Goal: Task Accomplishment & Management: Manage account settings

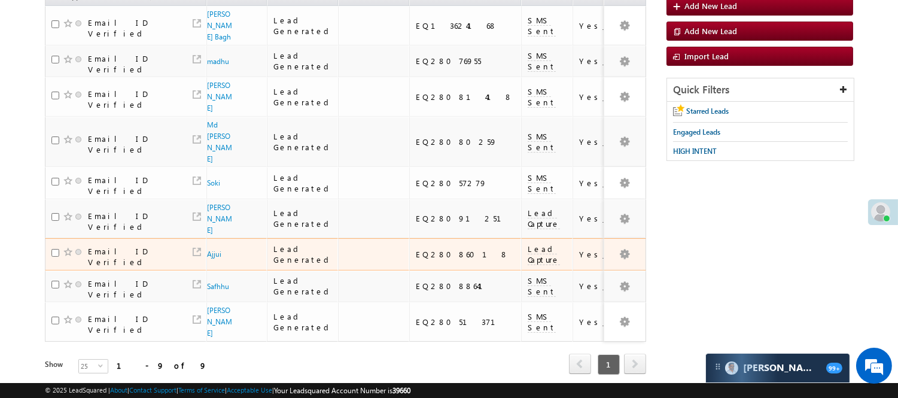
scroll to position [161, 0]
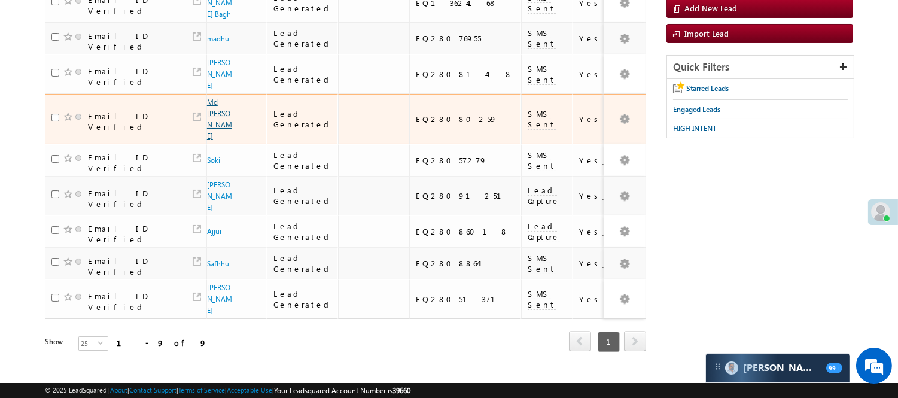
click at [214, 97] on link "Md [PERSON_NAME]" at bounding box center [219, 118] width 25 height 43
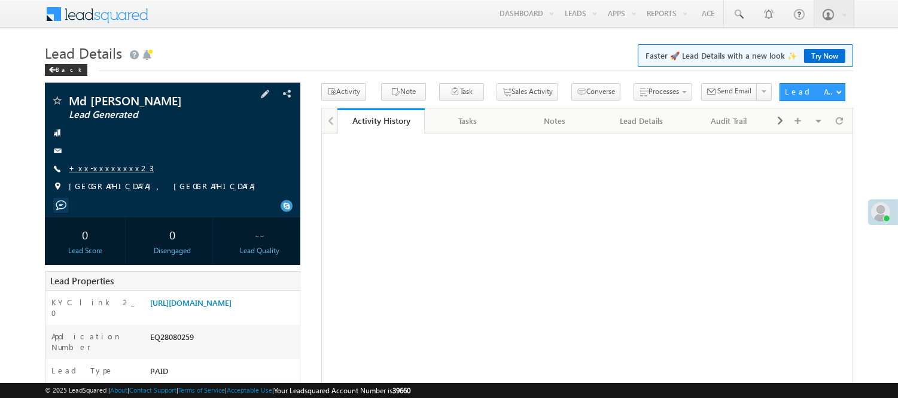
click at [105, 164] on link "+xx-xxxxxxxx23" at bounding box center [111, 168] width 85 height 10
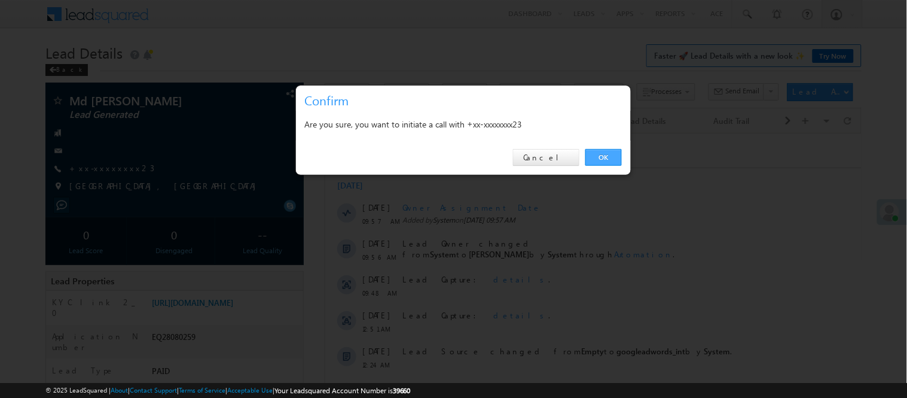
click at [609, 155] on link "OK" at bounding box center [603, 157] width 36 height 17
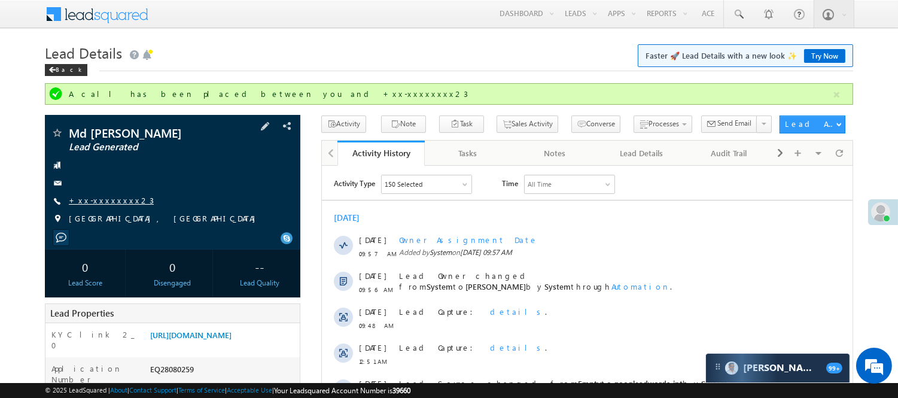
click at [108, 199] on link "+xx-xxxxxxxx23" at bounding box center [111, 200] width 85 height 10
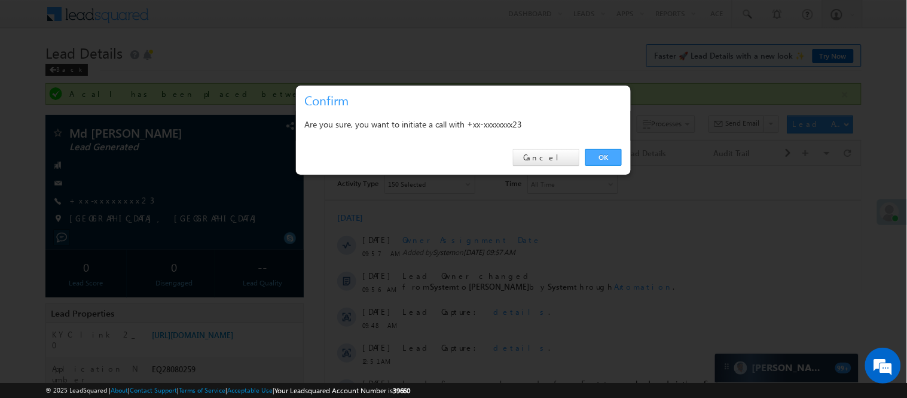
click at [612, 158] on link "OK" at bounding box center [603, 157] width 36 height 17
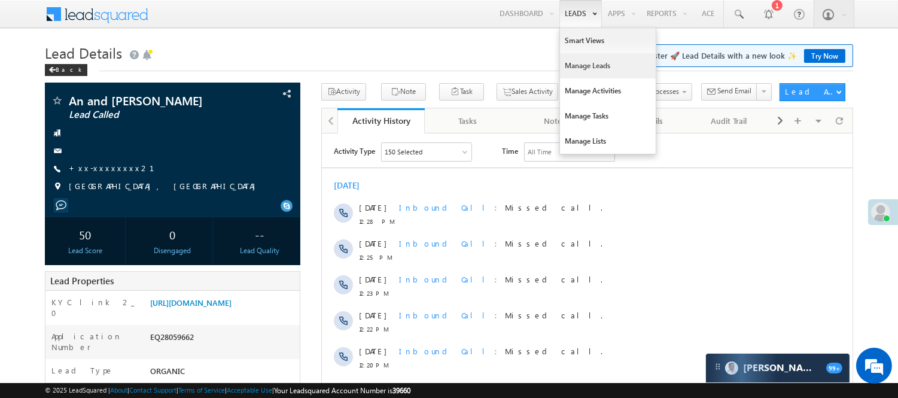
click at [575, 69] on link "Manage Leads" at bounding box center [608, 65] width 96 height 25
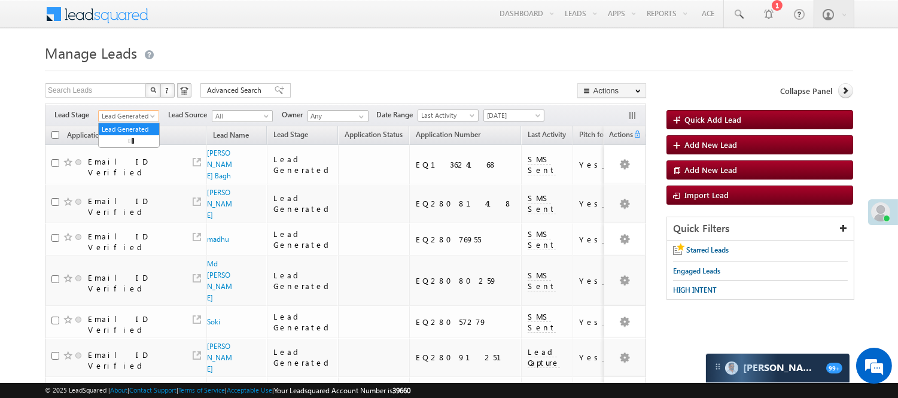
click at [145, 112] on span "Lead Generated" at bounding box center [127, 116] width 57 height 11
click at [130, 97] on link "Lead Called" at bounding box center [129, 91] width 60 height 11
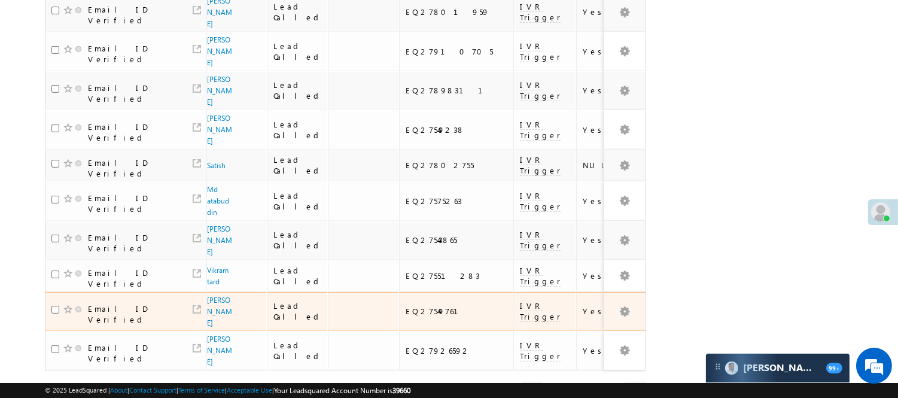
scroll to position [933, 0]
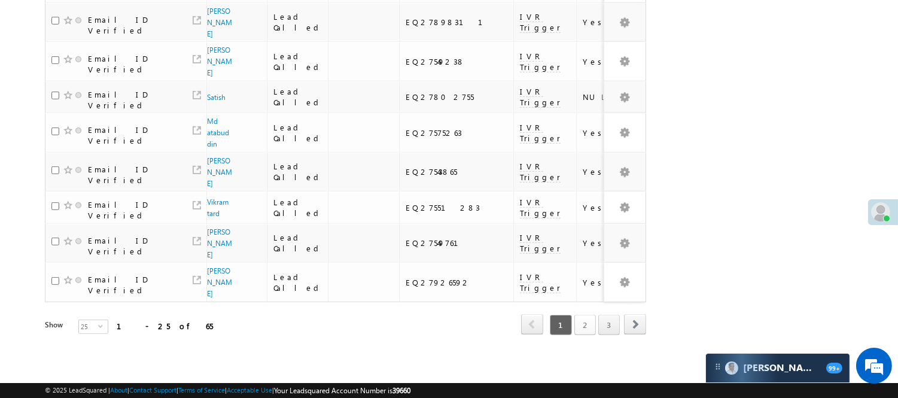
click at [587, 315] on link "2" at bounding box center [585, 325] width 22 height 20
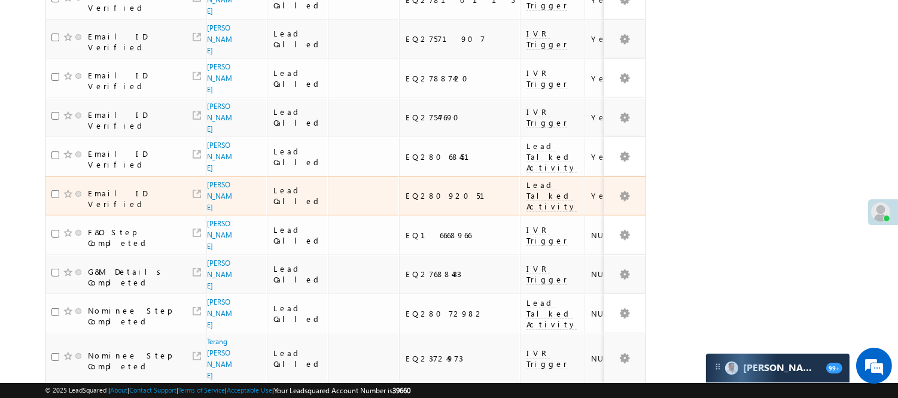
scroll to position [692, 0]
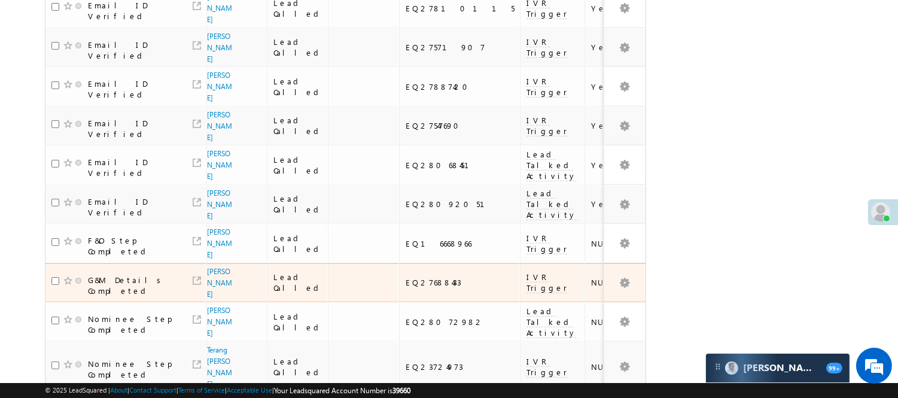
click at [405, 277] on div "EQ27688433" at bounding box center [459, 282] width 109 height 11
copy div "EQ27688433"
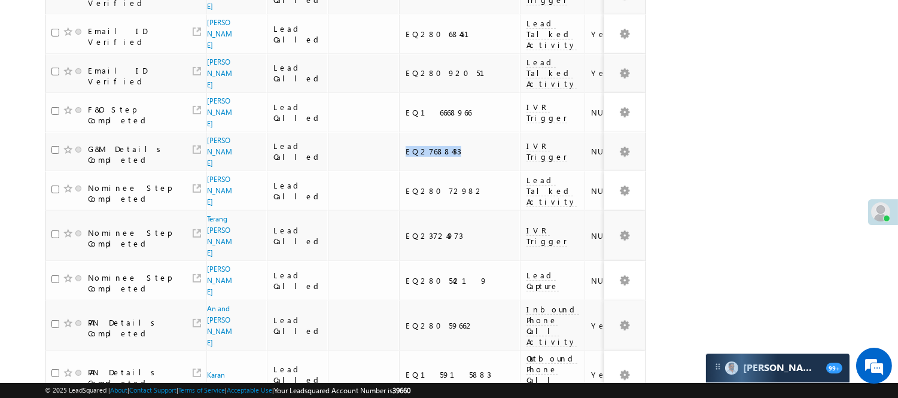
scroll to position [825, 0]
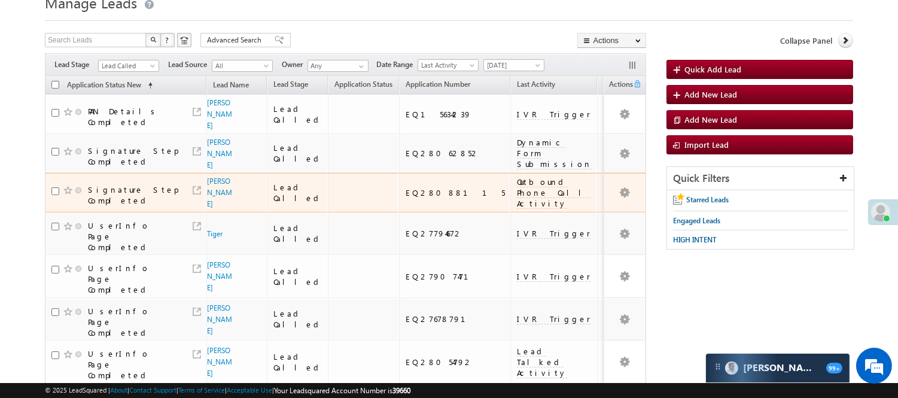
scroll to position [0, 0]
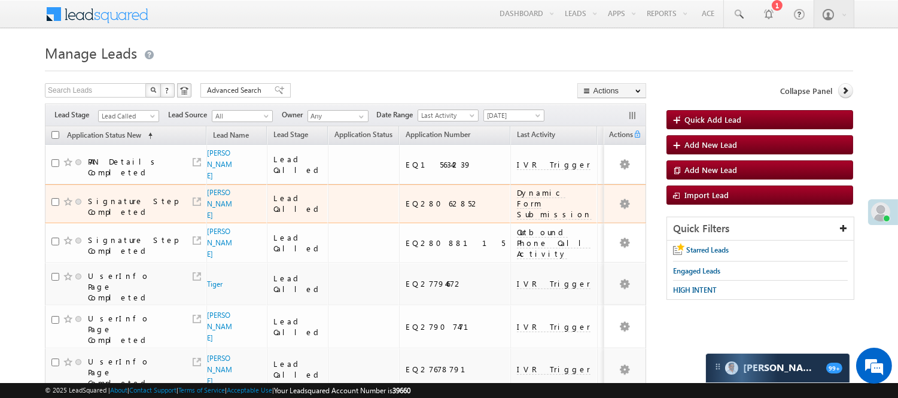
click at [411, 198] on div "EQ28062852" at bounding box center [454, 203] width 99 height 11
copy div "EQ28062852"
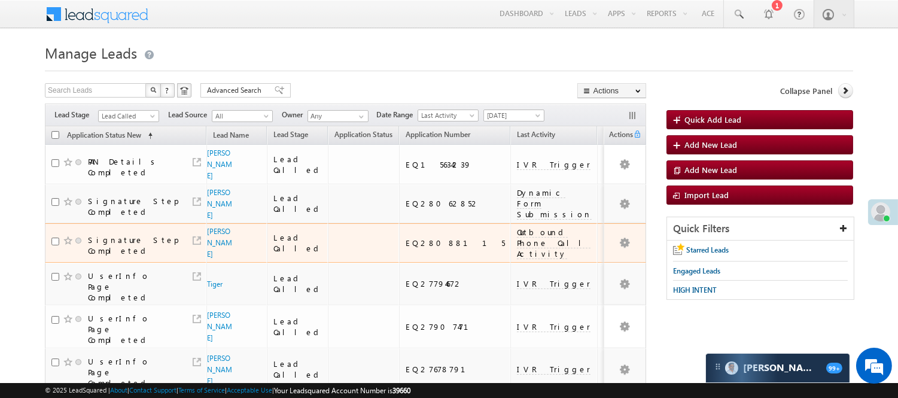
click at [416, 237] on div "EQ28088115" at bounding box center [454, 242] width 99 height 11
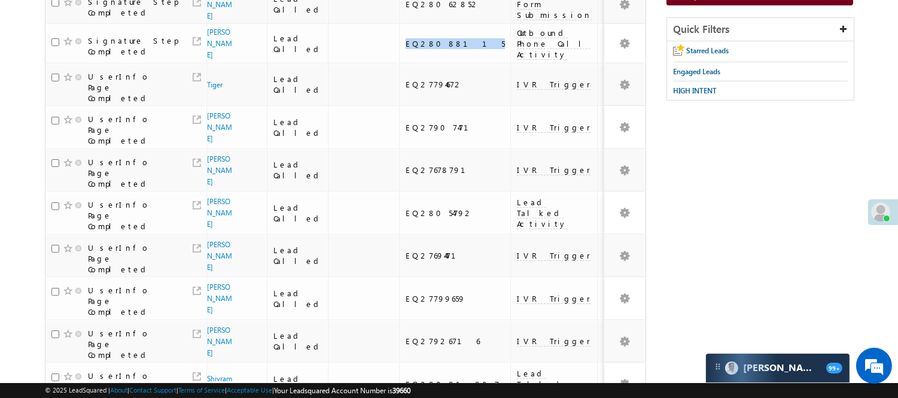
scroll to position [377, 0]
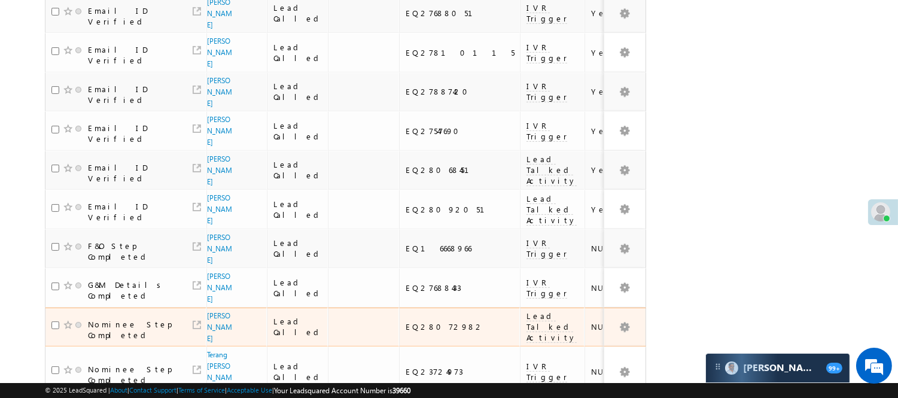
scroll to position [775, 0]
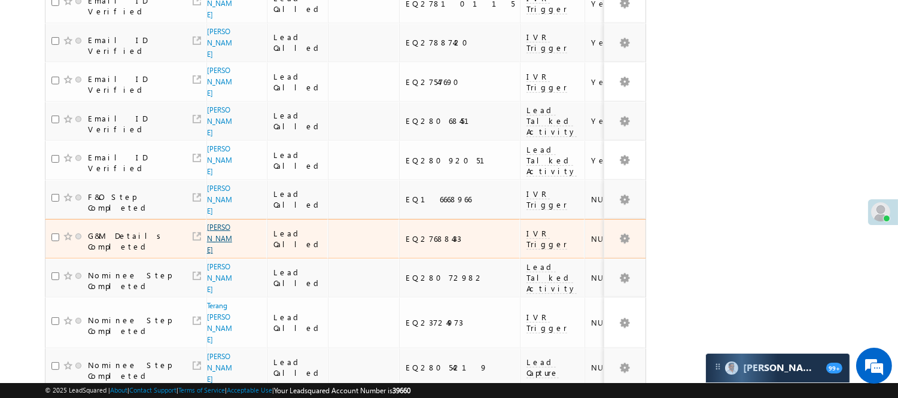
click at [218, 222] on link "[PERSON_NAME]" at bounding box center [219, 238] width 25 height 32
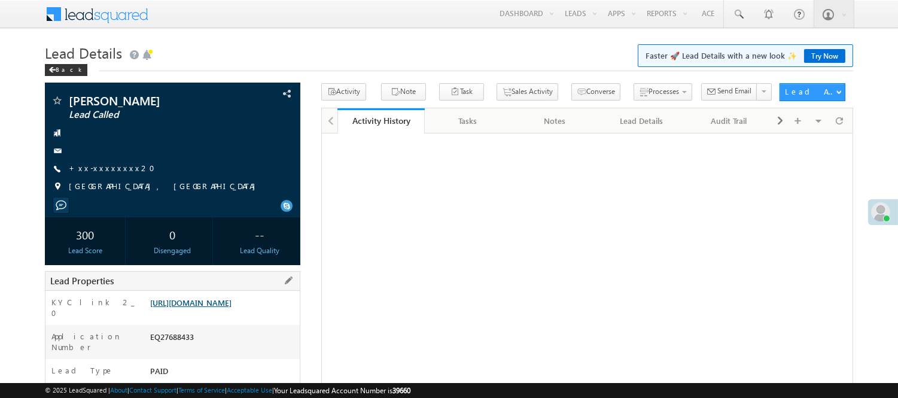
click at [213, 307] on link "https://angelbroking1-pk3em7sa.customui-test.leadsquared.com?leadId=35f3be70-2c…" at bounding box center [190, 302] width 81 height 10
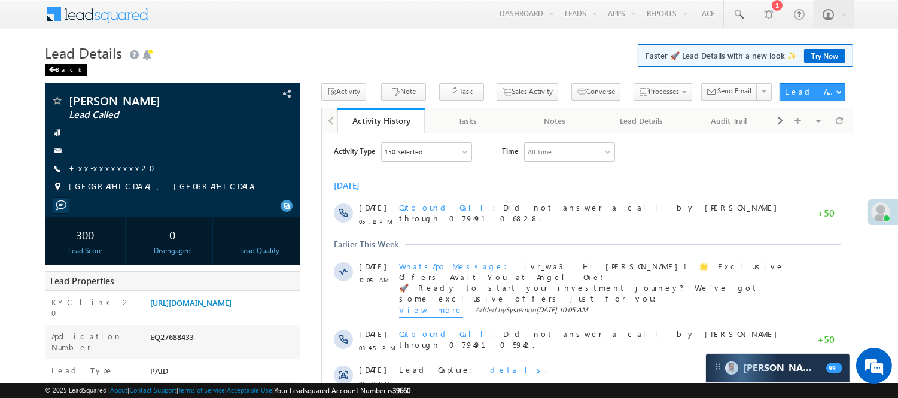
click at [63, 71] on div "Back" at bounding box center [66, 70] width 42 height 12
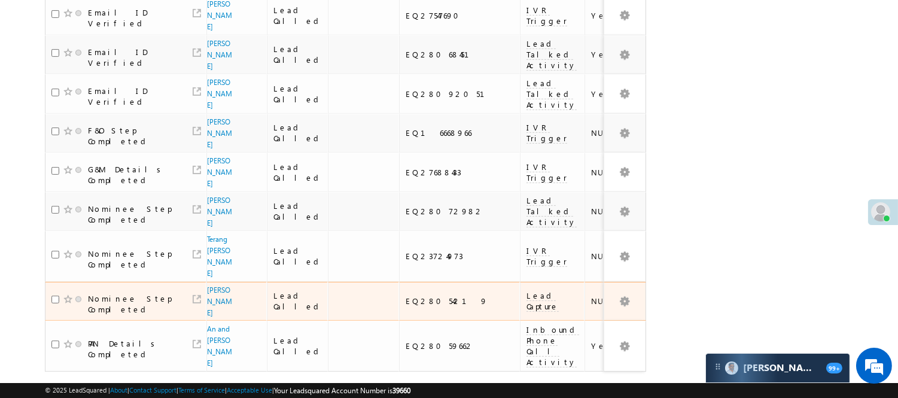
scroll to position [862, 0]
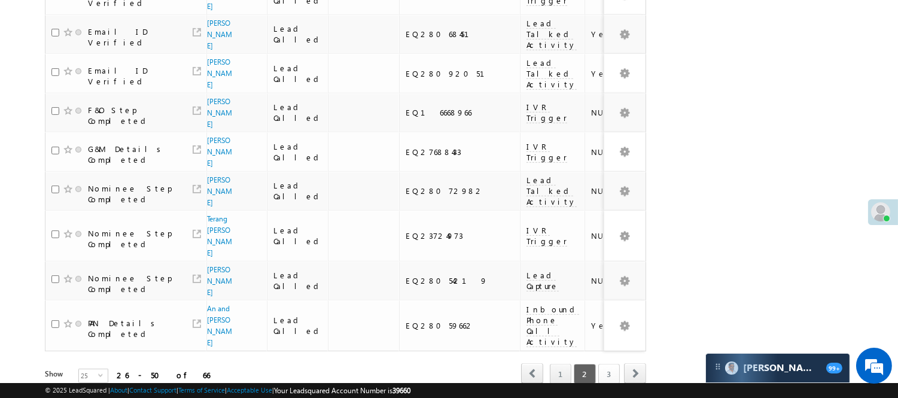
click at [611, 364] on link "3" at bounding box center [609, 374] width 22 height 20
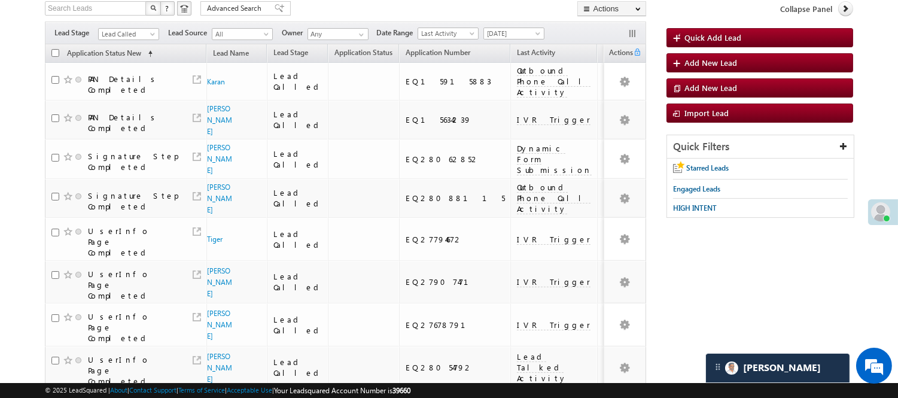
scroll to position [81, 0]
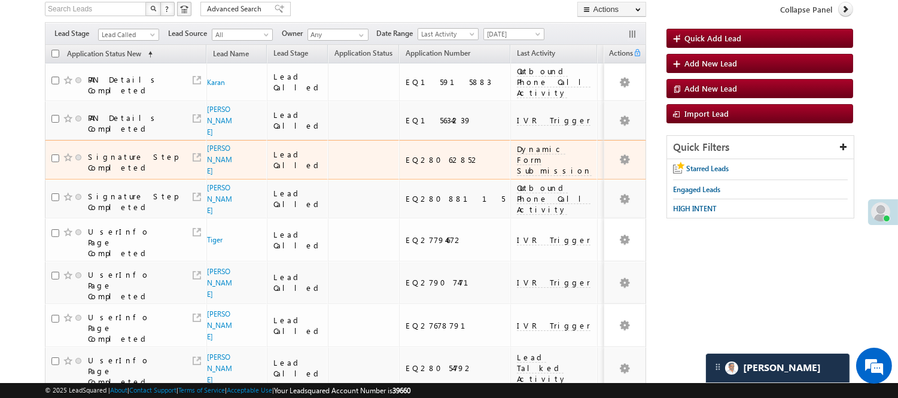
click at [208, 154] on span "Mandeep Singh" at bounding box center [220, 159] width 26 height 34
click at [208, 148] on link "Mandeep Singh" at bounding box center [219, 160] width 25 height 32
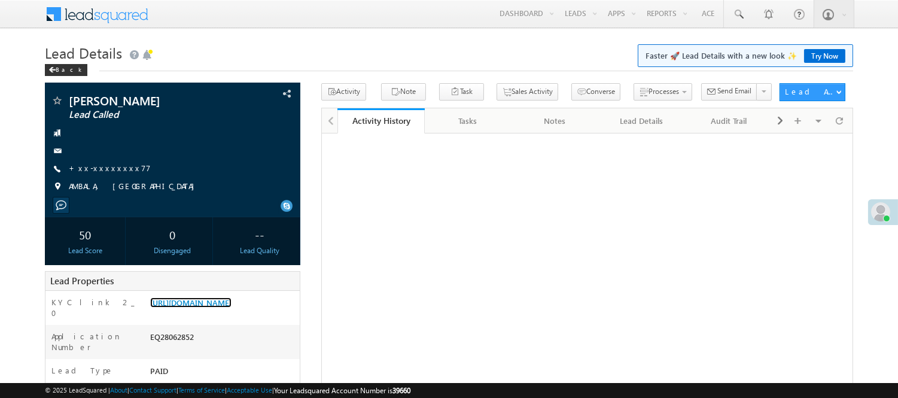
click at [231, 307] on link "https://angelbroking1-pk3em7sa.customui-test.leadsquared.com?leadId=77abdd27-e3…" at bounding box center [190, 302] width 81 height 10
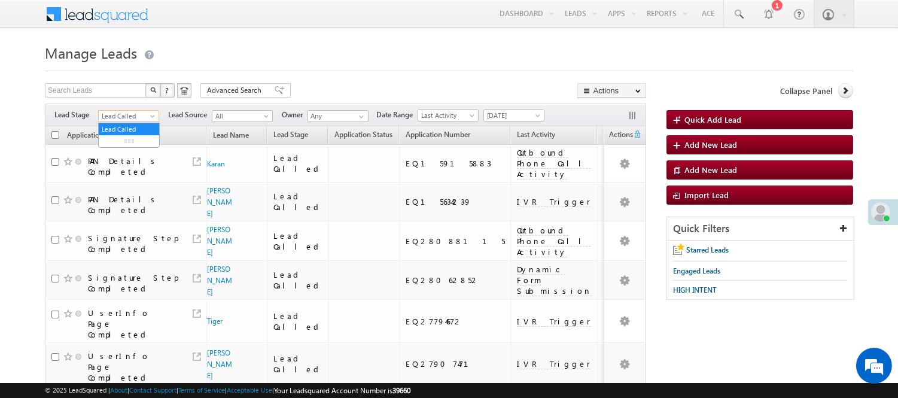
click at [123, 116] on span "Lead Called" at bounding box center [127, 116] width 57 height 11
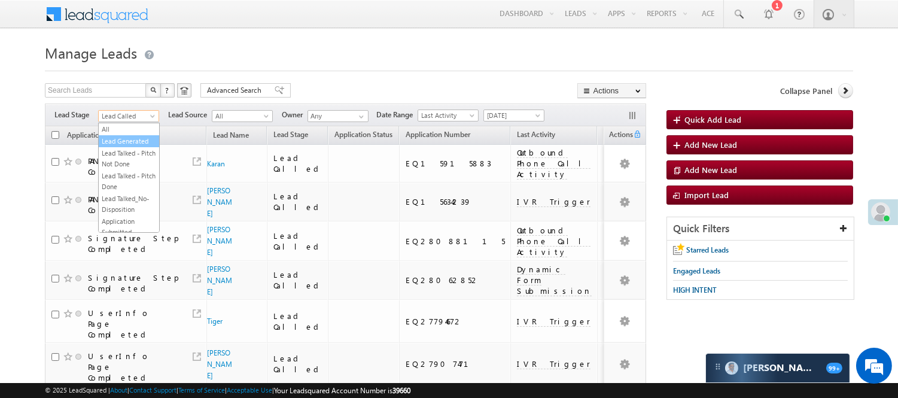
click at [123, 144] on link "Lead Generated" at bounding box center [129, 141] width 60 height 11
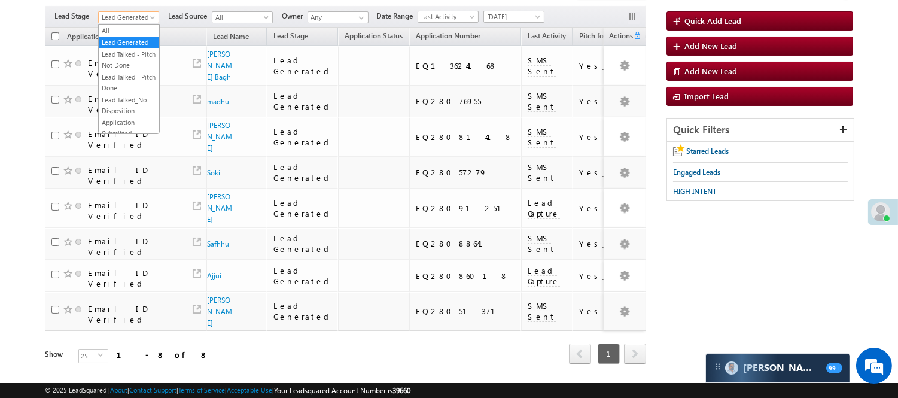
click at [138, 16] on span "Lead Generated" at bounding box center [127, 17] width 57 height 11
click at [117, 104] on link "Code Generated" at bounding box center [129, 103] width 60 height 11
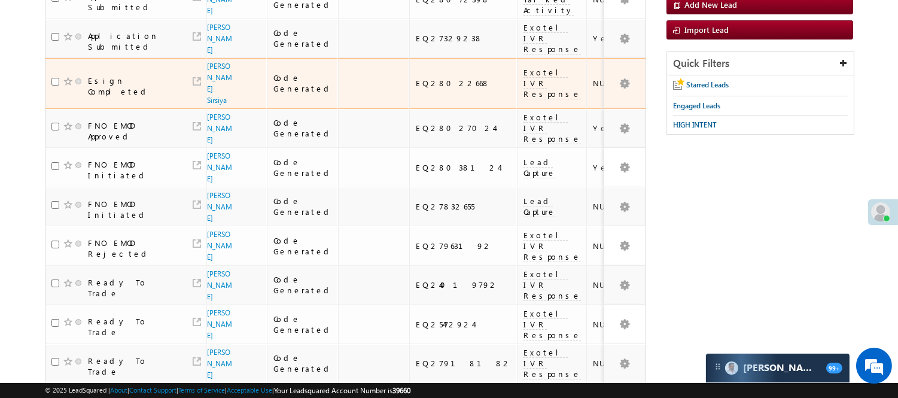
scroll to position [0, 0]
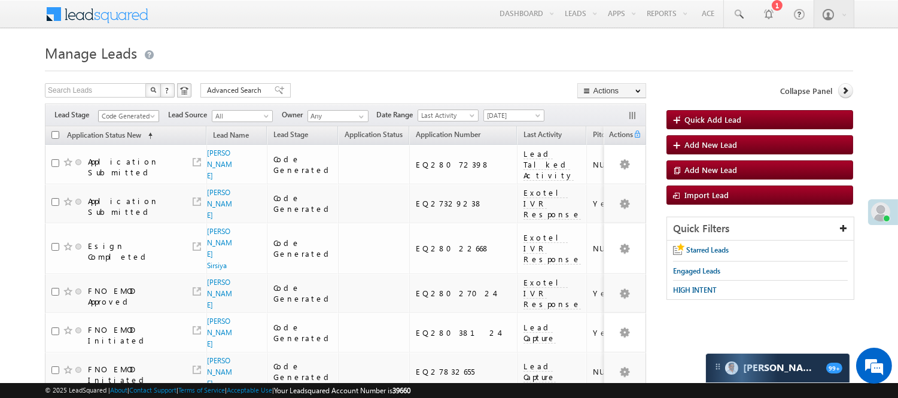
click at [123, 118] on span "Code Generated" at bounding box center [127, 116] width 57 height 11
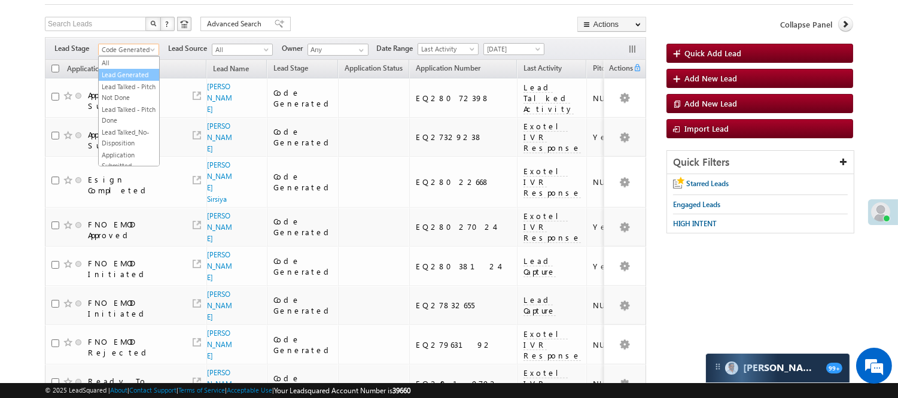
click at [121, 80] on link "Lead Generated" at bounding box center [129, 74] width 60 height 11
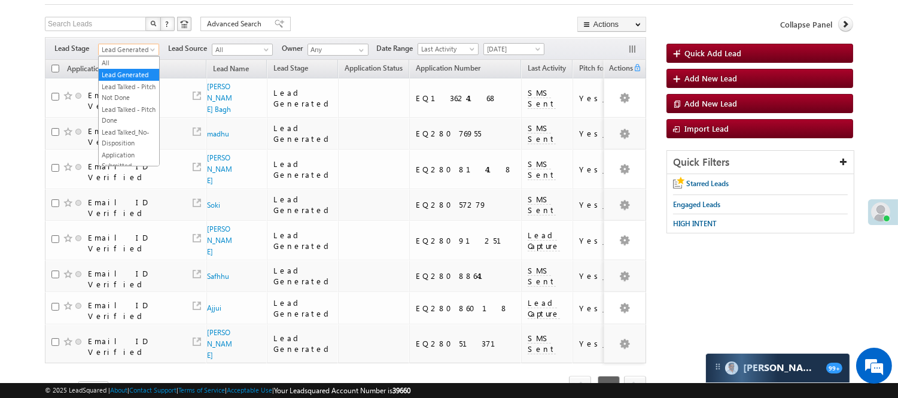
click at [138, 49] on span "Lead Generated" at bounding box center [127, 49] width 57 height 11
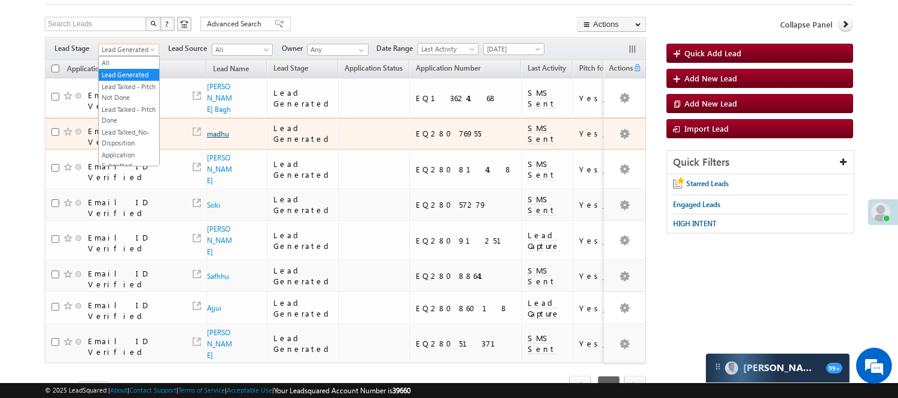
click at [212, 129] on link "madhu" at bounding box center [218, 133] width 22 height 9
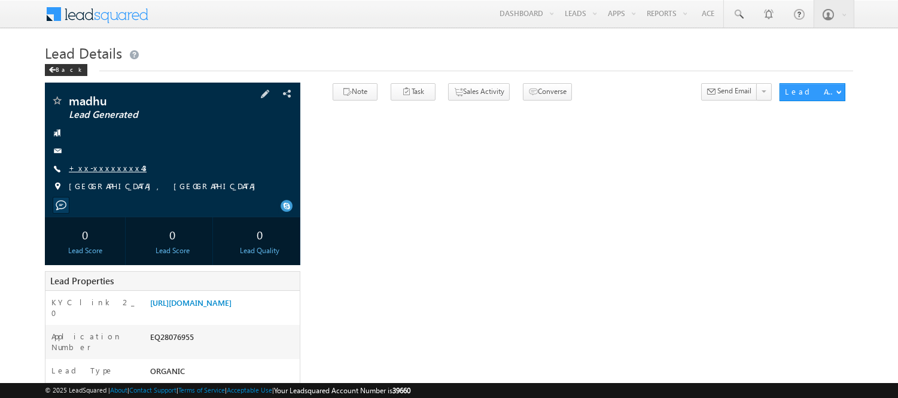
click at [84, 164] on link "+xx-xxxxxxxx43" at bounding box center [108, 168] width 78 height 10
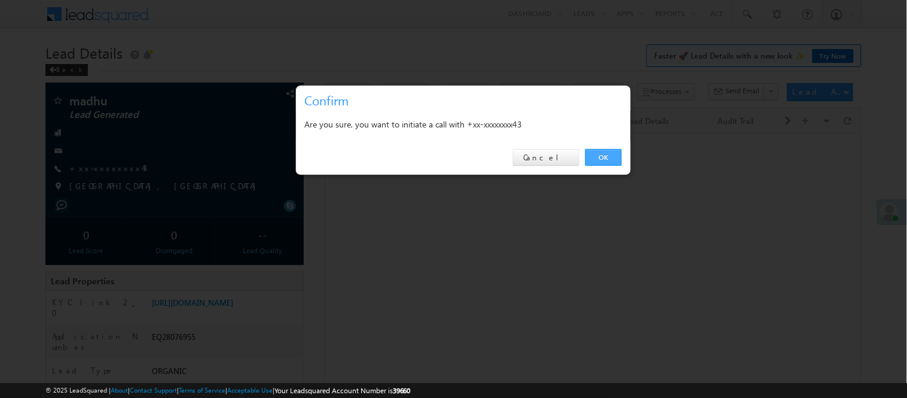
click at [595, 157] on link "OK" at bounding box center [603, 157] width 36 height 17
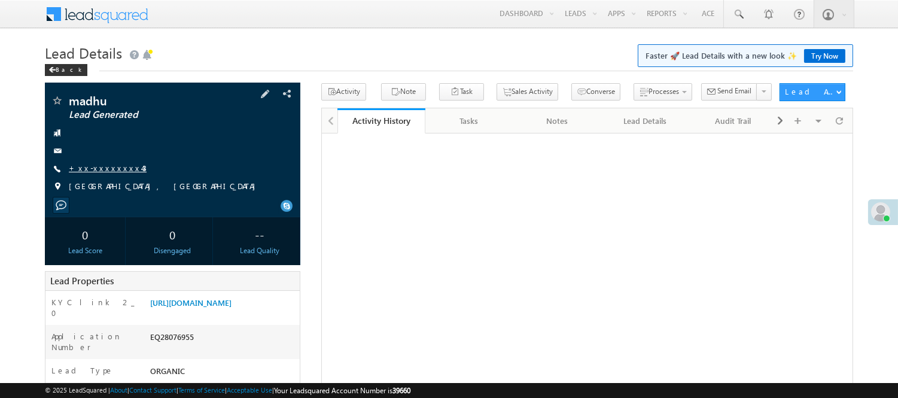
click at [99, 170] on link "+xx-xxxxxxxx43" at bounding box center [108, 168] width 78 height 10
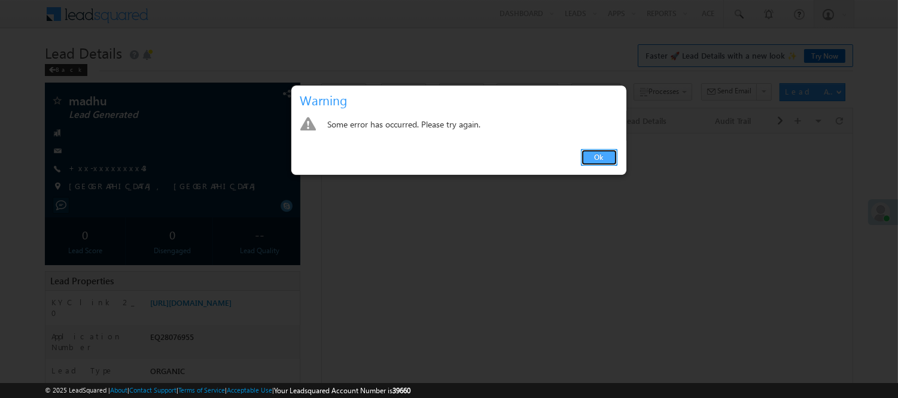
click at [606, 157] on link "Ok" at bounding box center [599, 157] width 36 height 17
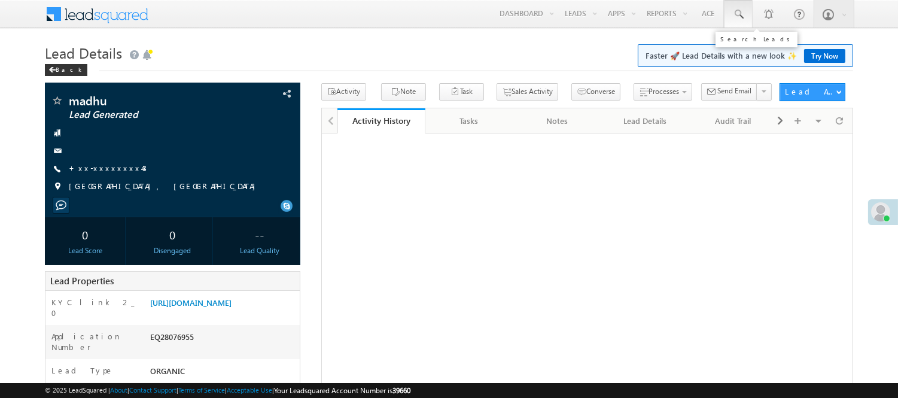
click at [736, 13] on span at bounding box center [738, 14] width 12 height 12
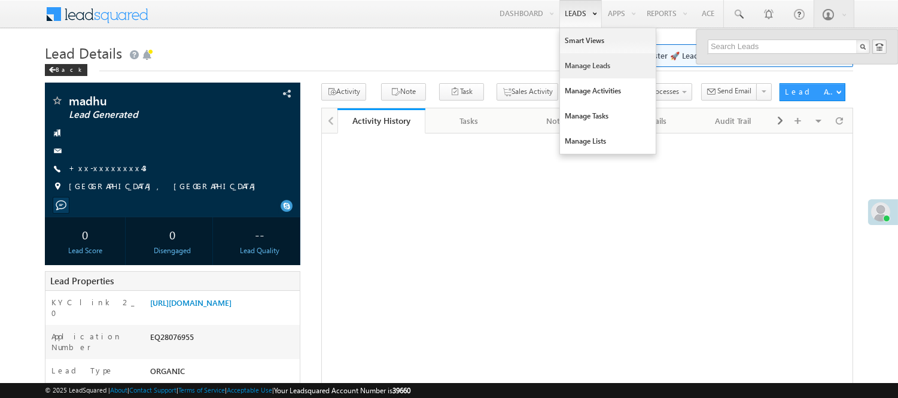
click at [597, 65] on link "Manage Leads" at bounding box center [608, 65] width 96 height 25
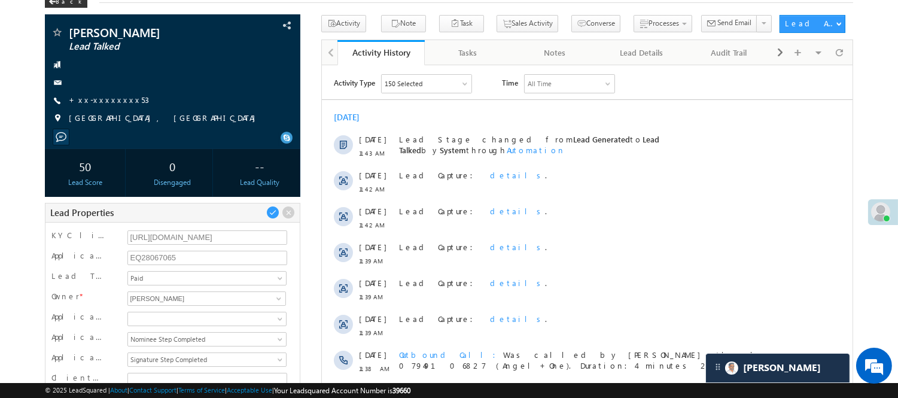
scroll to position [66, 0]
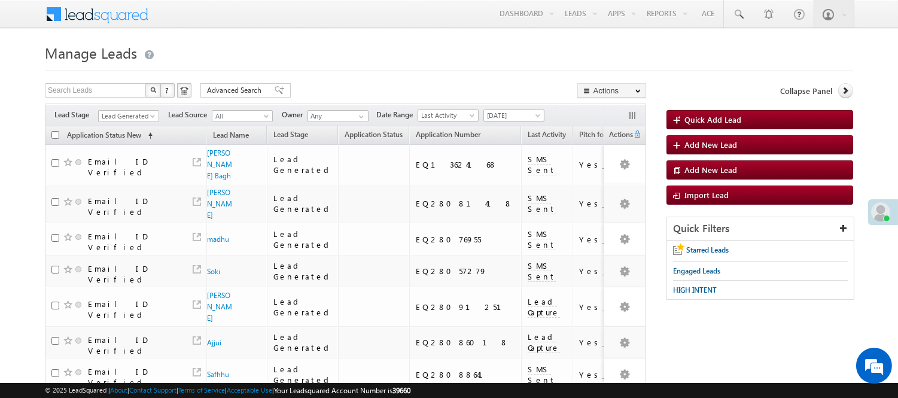
click at [123, 110] on link "Lead Generated" at bounding box center [128, 116] width 61 height 12
click at [126, 117] on span "Lead Generated" at bounding box center [127, 116] width 57 height 11
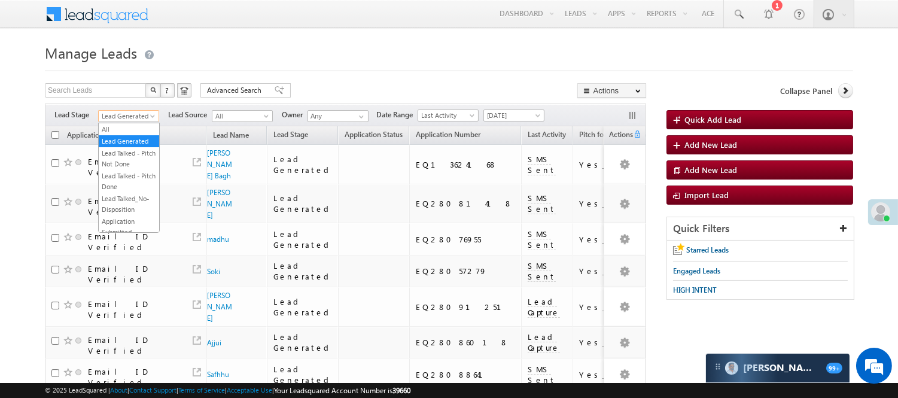
click at [141, 112] on span "Lead Generated" at bounding box center [127, 116] width 57 height 11
click at [126, 200] on link "Code Generated" at bounding box center [129, 202] width 60 height 11
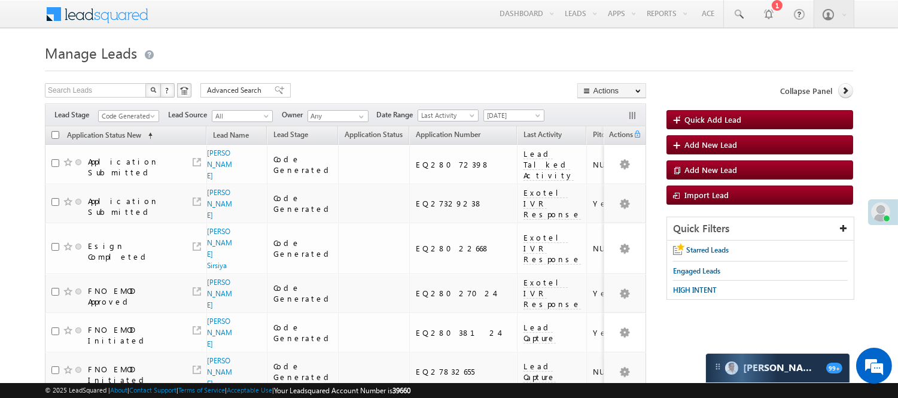
scroll to position [0, 0]
click at [122, 111] on span "Code Generated" at bounding box center [127, 116] width 57 height 11
click at [127, 147] on link "Lead Generated" at bounding box center [129, 141] width 60 height 11
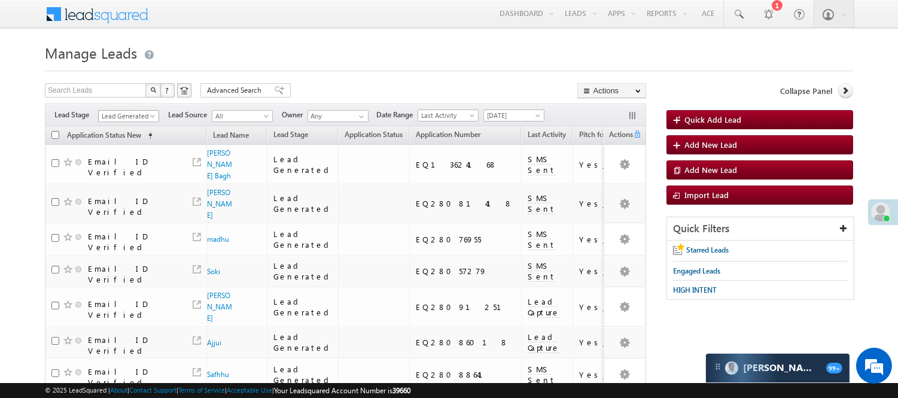
click at [129, 116] on span "Lead Generated" at bounding box center [127, 116] width 57 height 11
click at [135, 163] on link "Lead Called" at bounding box center [129, 157] width 60 height 11
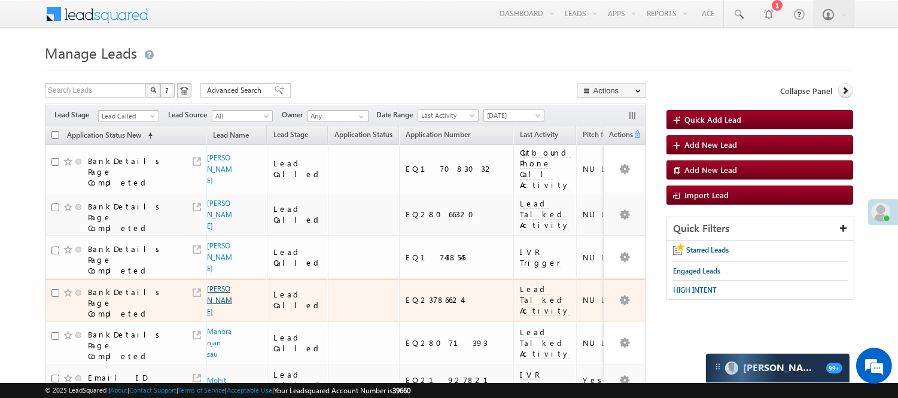
click at [217, 284] on link "Mukul jha" at bounding box center [219, 300] width 25 height 32
click at [217, 286] on link "Mukul jha" at bounding box center [219, 300] width 25 height 32
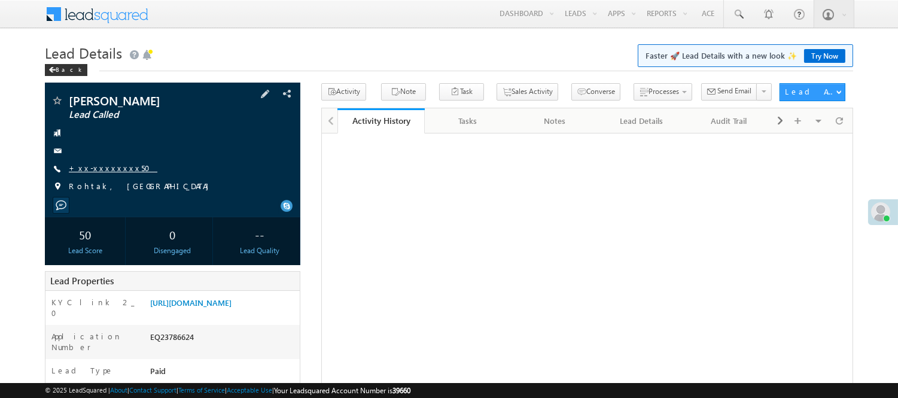
click at [87, 167] on link "+xx-xxxxxxxx50" at bounding box center [113, 168] width 89 height 10
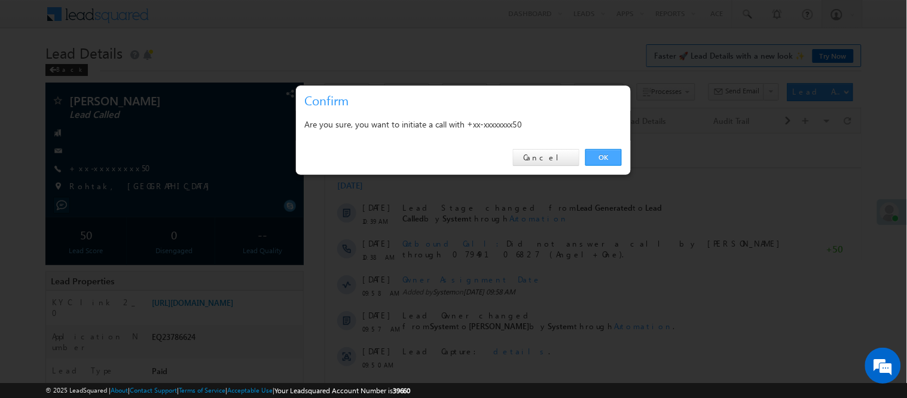
click at [611, 158] on link "OK" at bounding box center [603, 157] width 36 height 17
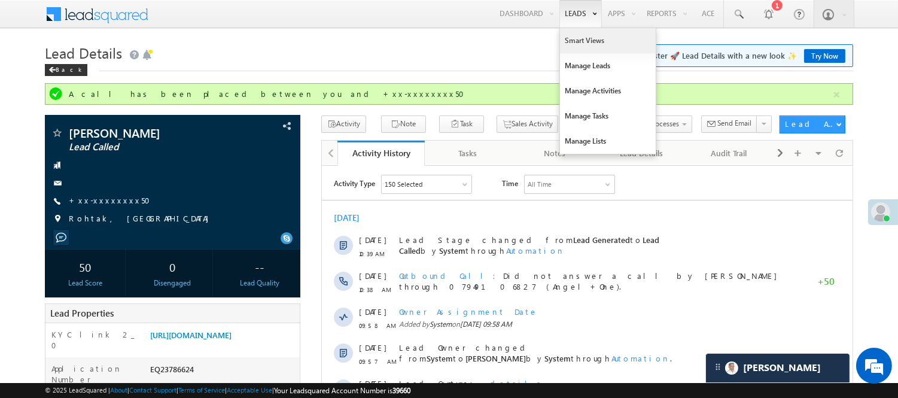
click at [575, 49] on link "Smart Views" at bounding box center [608, 40] width 96 height 25
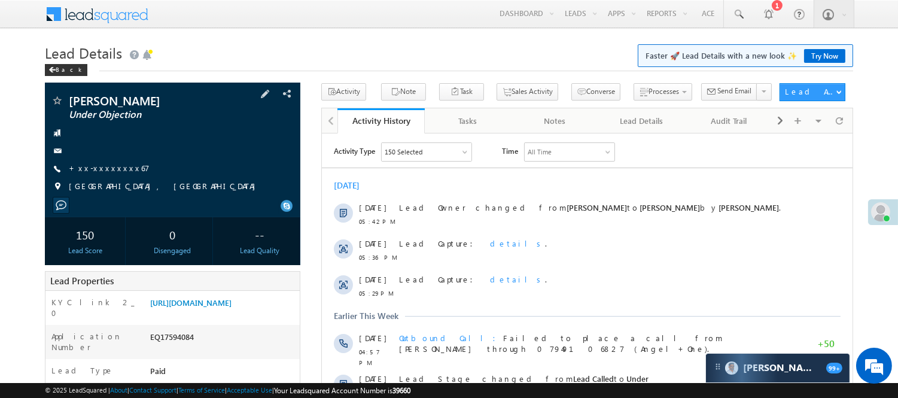
scroll to position [398, 0]
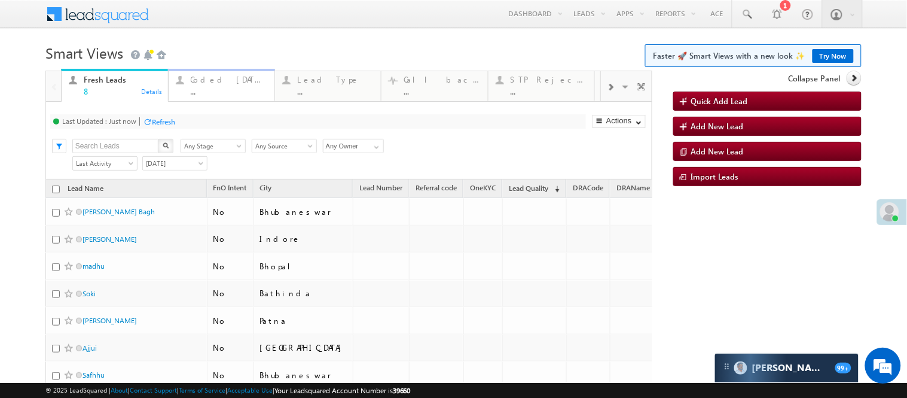
click at [221, 84] on div "Coded Today" at bounding box center [229, 80] width 77 height 10
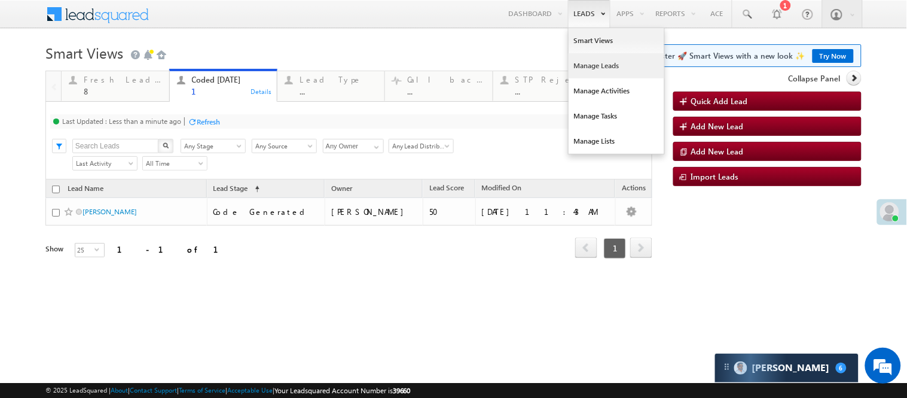
click at [588, 63] on link "Manage Leads" at bounding box center [617, 65] width 96 height 25
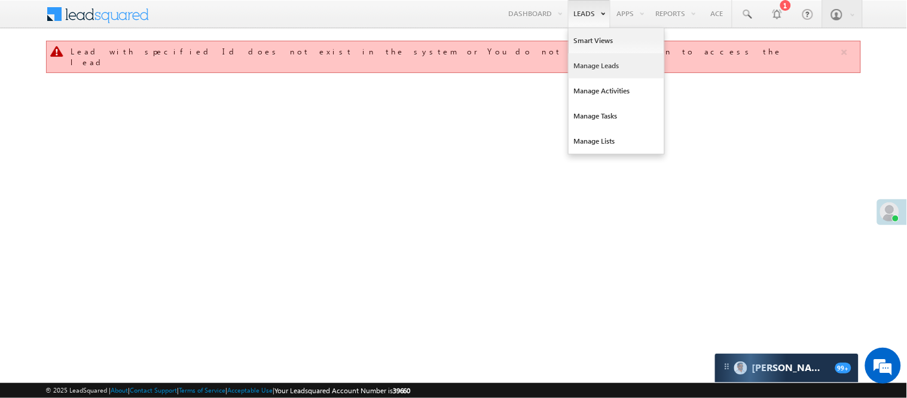
click at [590, 66] on link "Manage Leads" at bounding box center [617, 65] width 96 height 25
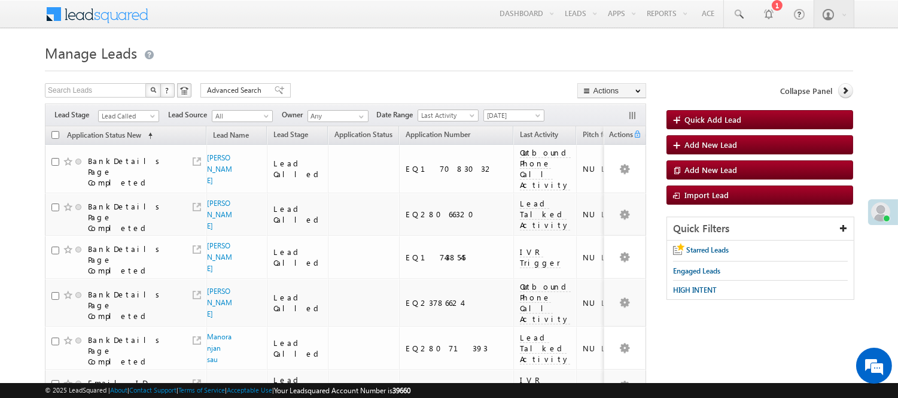
click at [152, 108] on div "Filters Lead Stage Lead Called Lead Called Lead Source All All Owner Any Any Da…" at bounding box center [345, 114] width 601 height 23
click at [138, 118] on span "Lead Called" at bounding box center [127, 116] width 57 height 11
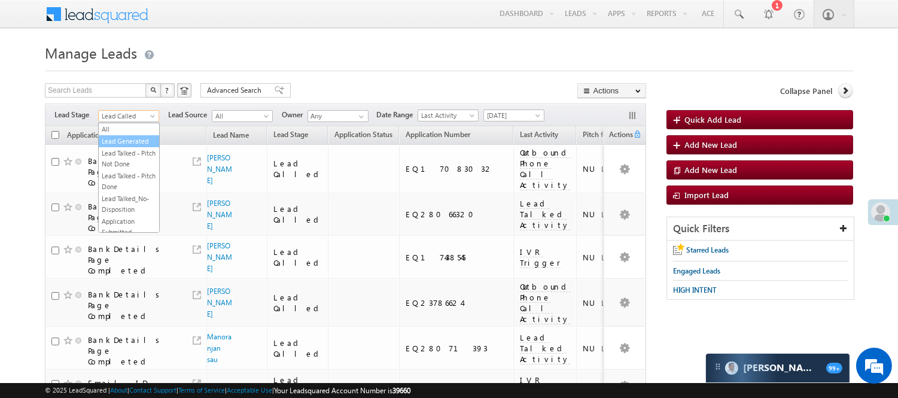
click at [111, 147] on link "Lead Generated" at bounding box center [129, 141] width 60 height 11
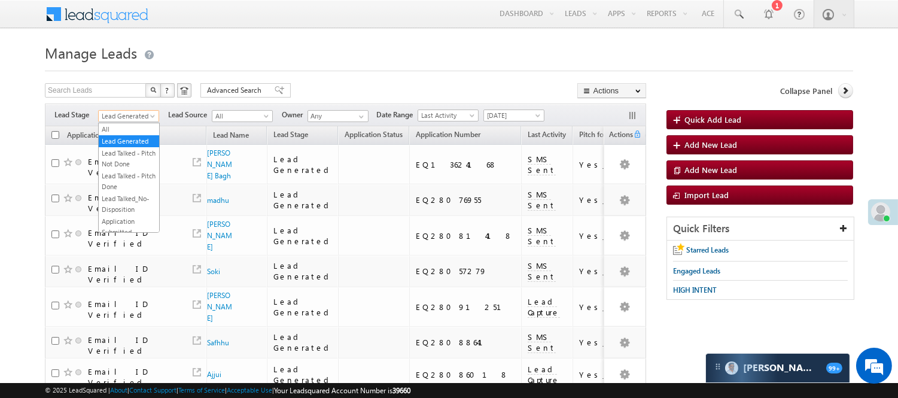
click at [132, 121] on span "Lead Generated" at bounding box center [127, 116] width 57 height 11
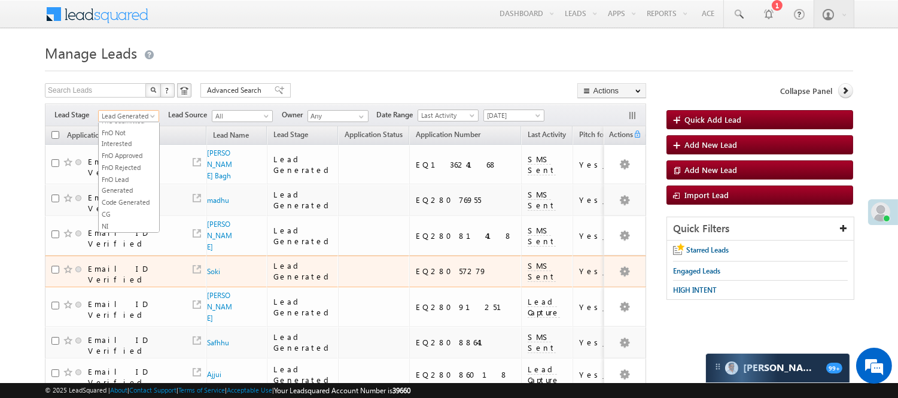
scroll to position [99, 0]
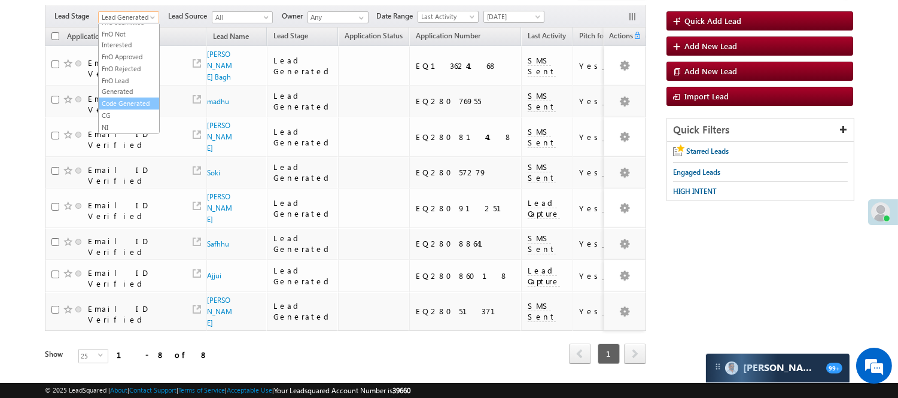
click at [133, 98] on link "Code Generated" at bounding box center [129, 103] width 60 height 11
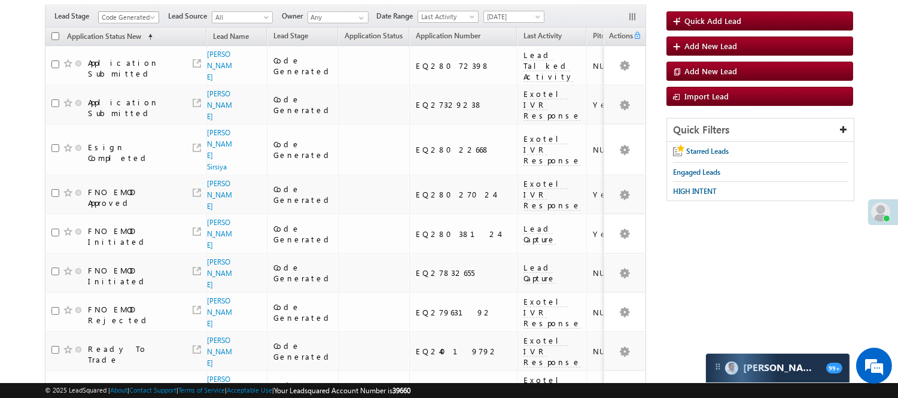
click at [139, 14] on span "Code Generated" at bounding box center [127, 17] width 57 height 11
click at [130, 33] on link "Lead Called" at bounding box center [129, 28] width 60 height 11
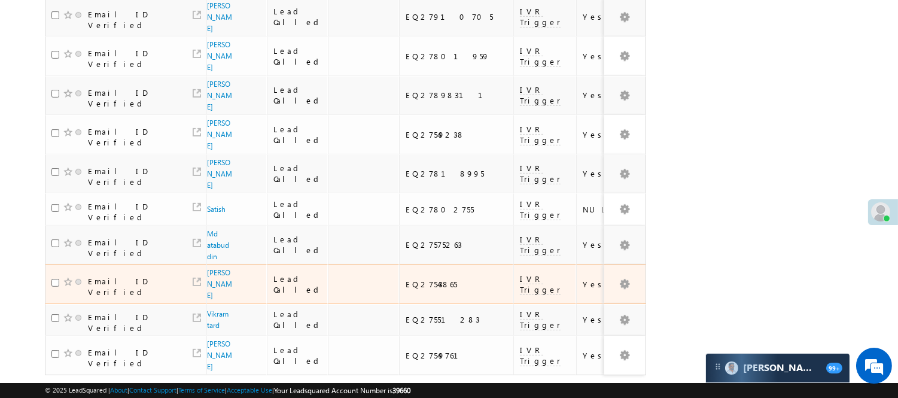
scroll to position [904, 0]
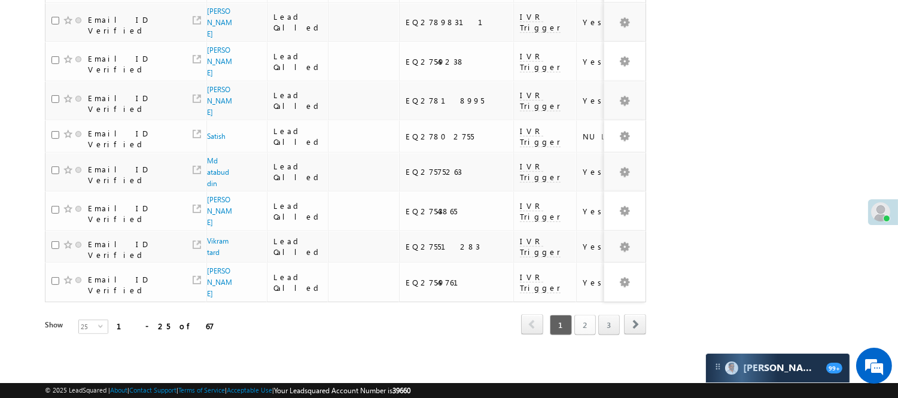
click at [588, 315] on link "2" at bounding box center [585, 325] width 22 height 20
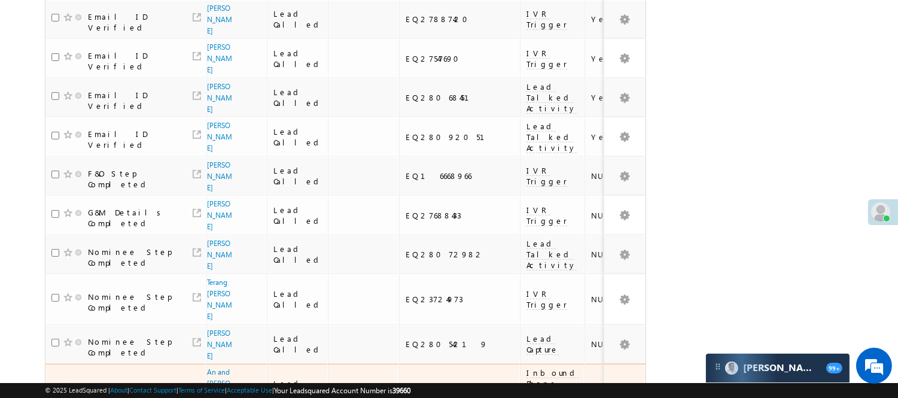
scroll to position [862, 0]
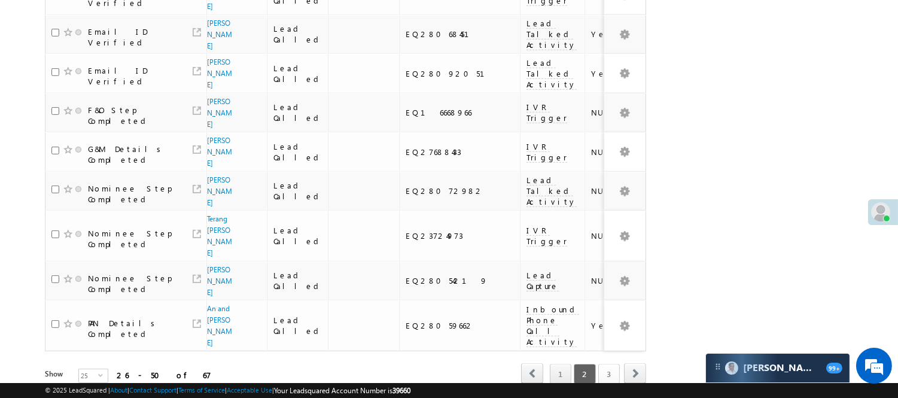
click at [608, 364] on link "3" at bounding box center [609, 374] width 22 height 20
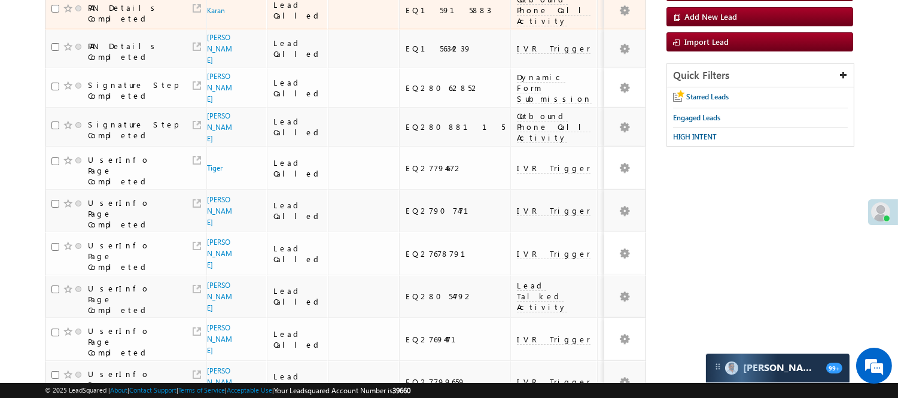
scroll to position [0, 0]
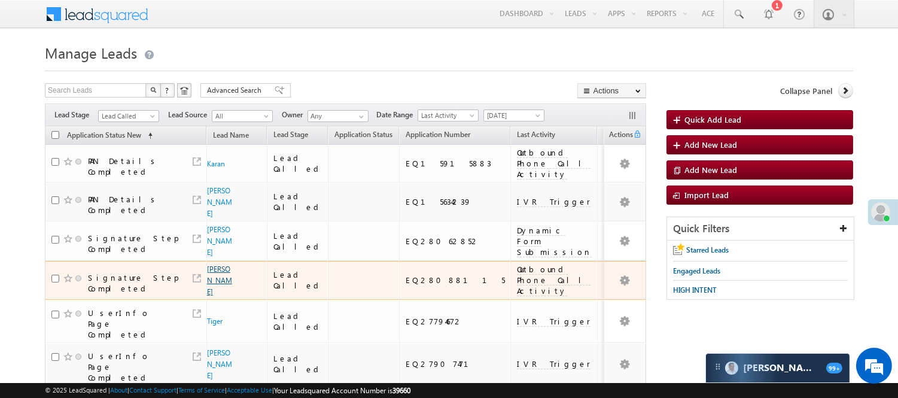
click at [216, 264] on link "Naveen Aind" at bounding box center [219, 280] width 25 height 32
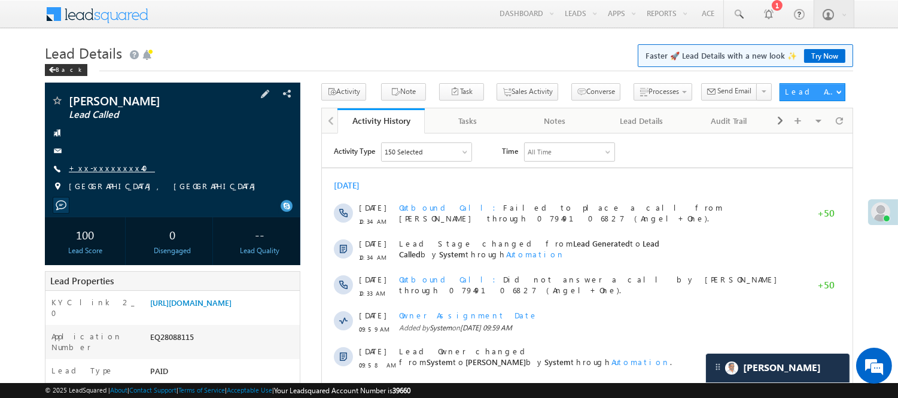
click at [108, 167] on link "+xx-xxxxxxxx40" at bounding box center [112, 168] width 86 height 10
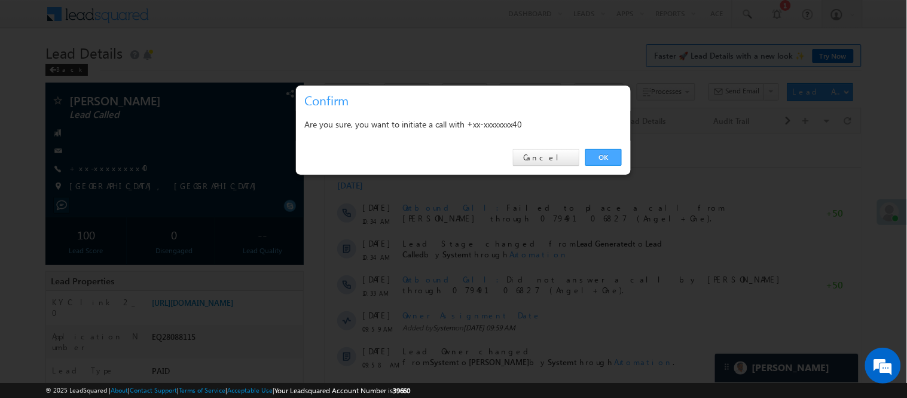
click at [612, 153] on link "OK" at bounding box center [603, 157] width 36 height 17
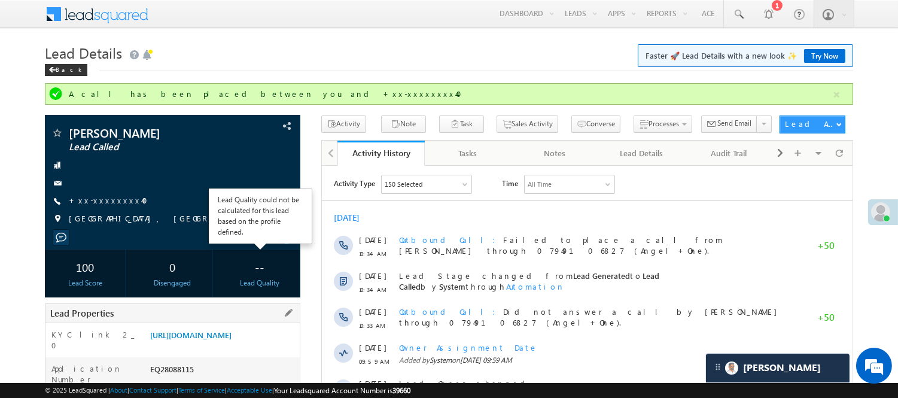
scroll to position [66, 0]
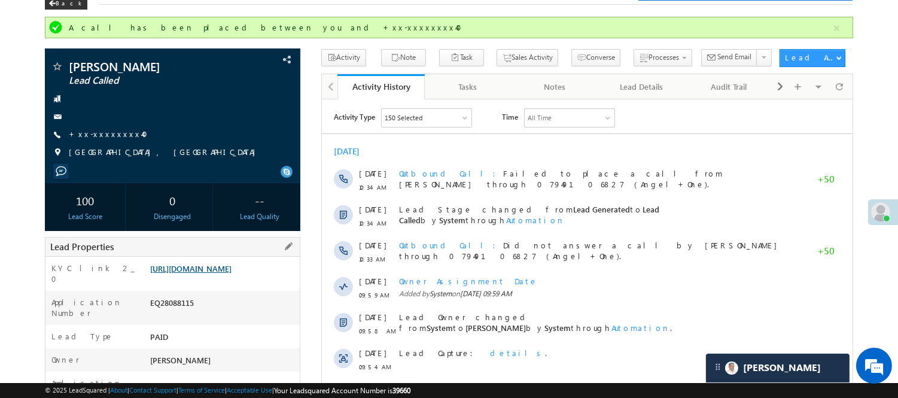
click at [231, 270] on link "https://angelbroking1-pk3em7sa.customui-test.leadsquared.com?leadId=0134e2ba-fb…" at bounding box center [190, 268] width 81 height 10
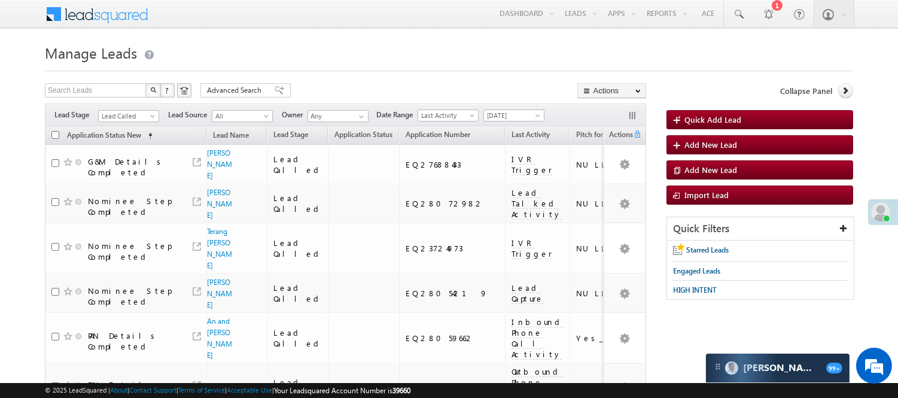
click at [124, 120] on span "Lead Called" at bounding box center [127, 116] width 57 height 11
click at [127, 161] on link "Lead Talked" at bounding box center [129, 156] width 60 height 11
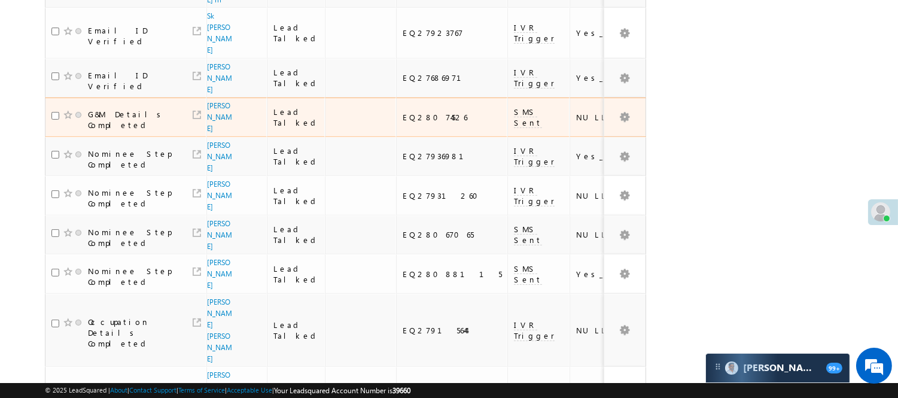
scroll to position [910, 0]
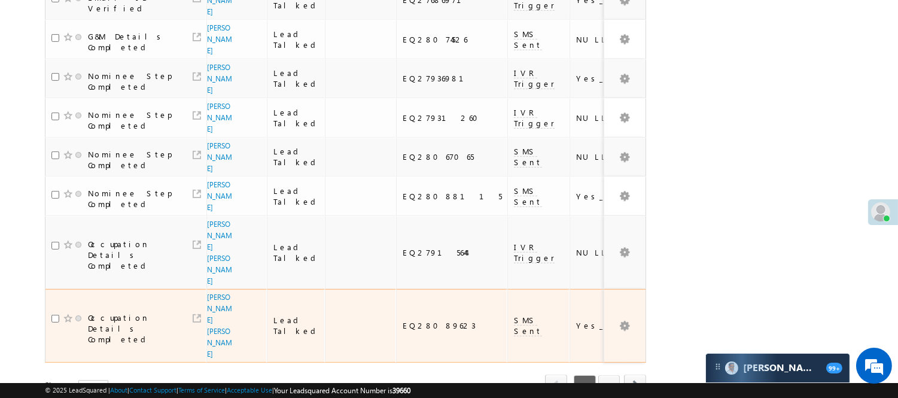
click at [409, 320] on div "EQ28089623" at bounding box center [451, 325] width 99 height 11
copy div "EQ28089623"
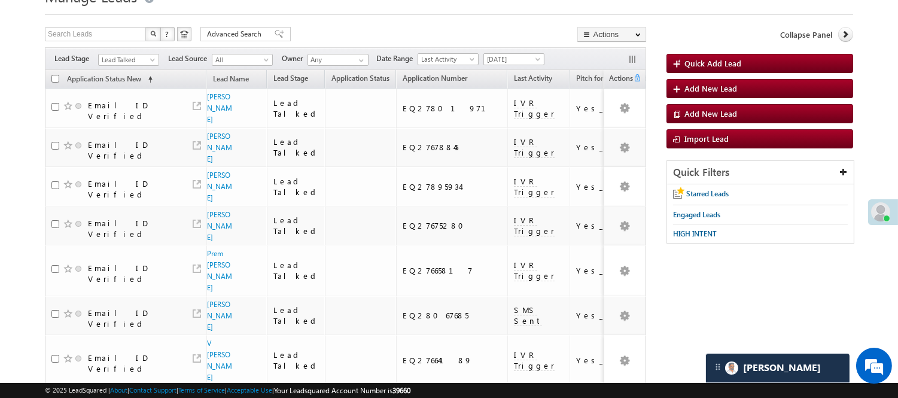
scroll to position [0, 0]
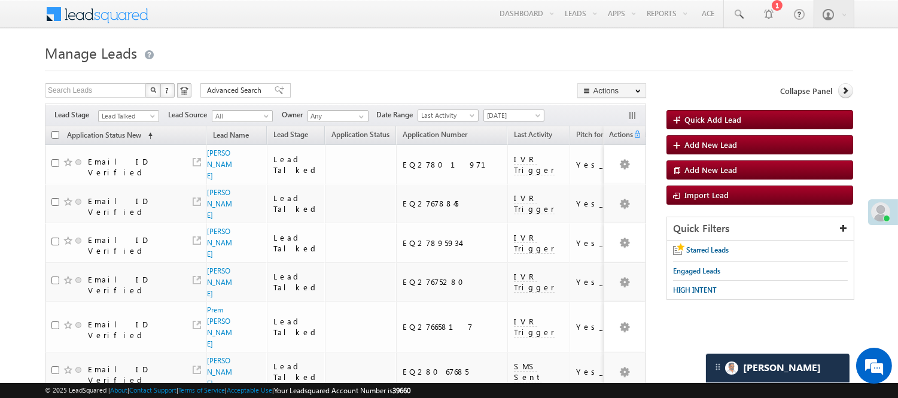
click at [122, 109] on div "Filters Lead Stage All Lead Generated Lead Talked - Pitch Not Done Lead Talked …" at bounding box center [345, 114] width 601 height 23
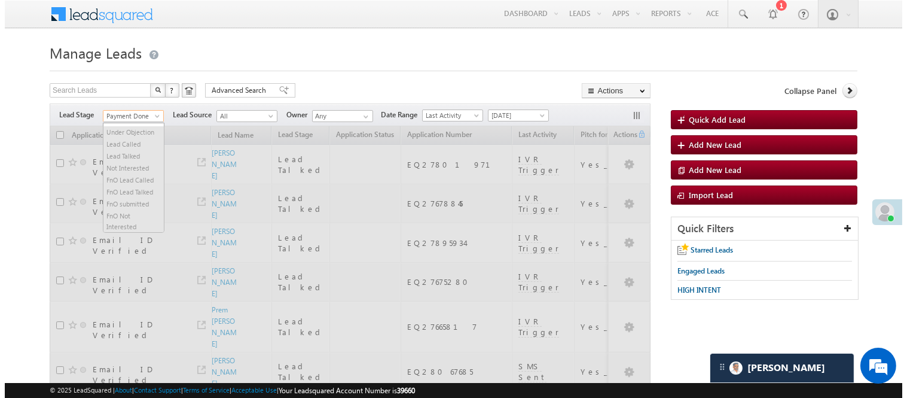
scroll to position [138, 0]
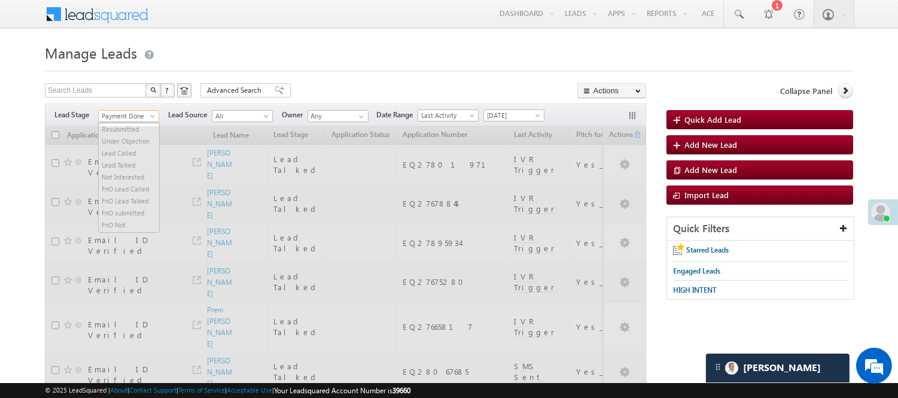
click at [133, 118] on span "Payment Done" at bounding box center [127, 116] width 57 height 11
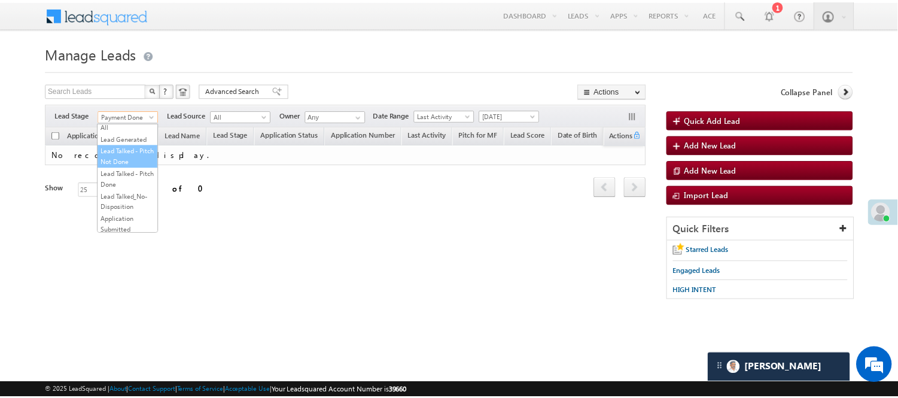
scroll to position [0, 0]
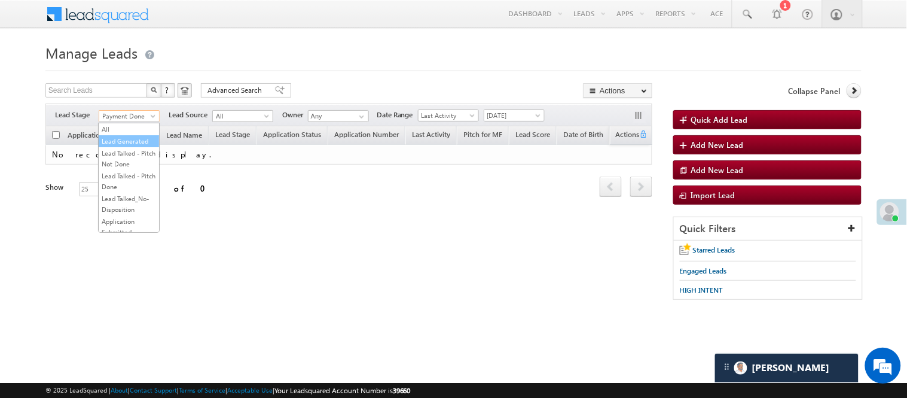
click at [123, 147] on link "Lead Generated" at bounding box center [129, 141] width 60 height 11
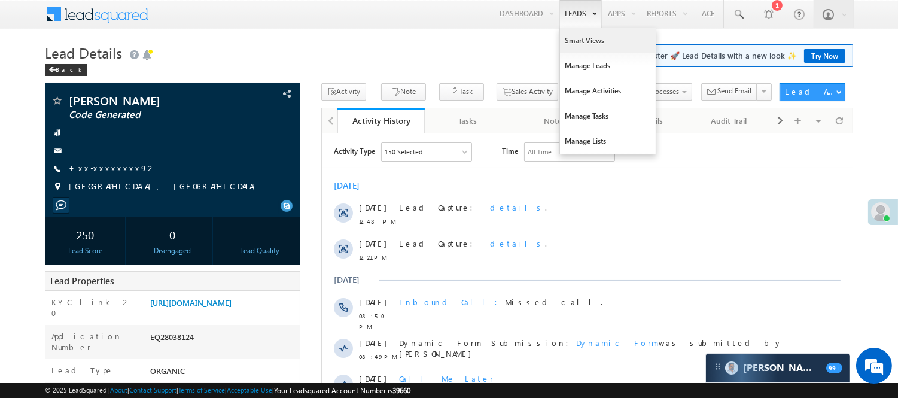
click at [575, 36] on link "Smart Views" at bounding box center [608, 40] width 96 height 25
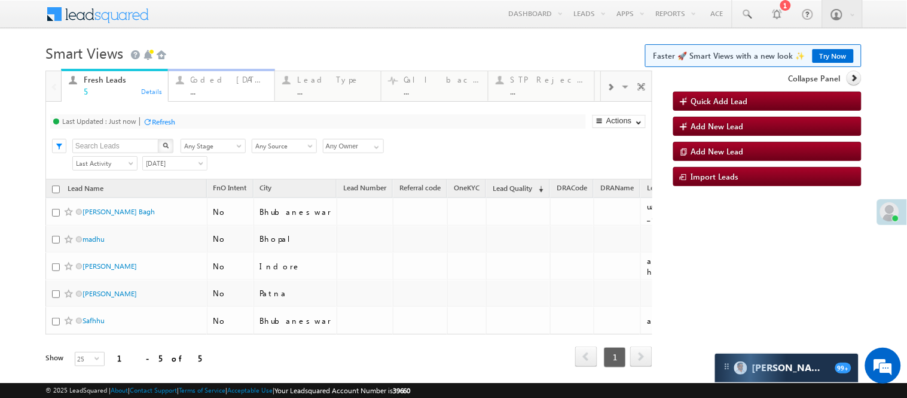
click at [212, 92] on div "..." at bounding box center [229, 91] width 77 height 9
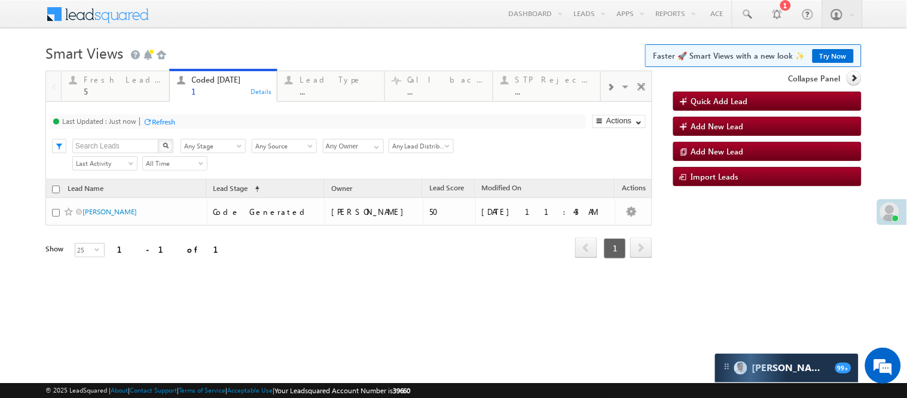
click at [242, 38] on body "Menu [PERSON_NAME] [PERSON_NAME] .Yada v@ang elbro king. com" at bounding box center [453, 169] width 907 height 339
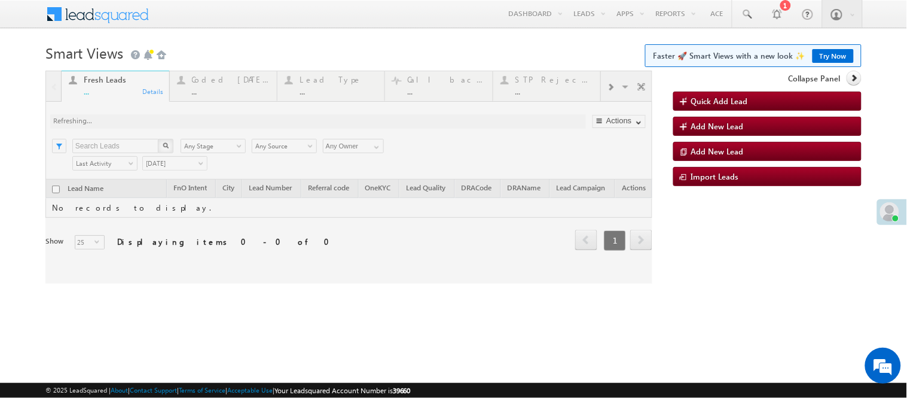
click at [221, 84] on div at bounding box center [348, 177] width 607 height 213
click at [231, 87] on div at bounding box center [348, 177] width 607 height 213
click at [230, 94] on div at bounding box center [348, 177] width 607 height 213
click at [218, 89] on div at bounding box center [348, 177] width 607 height 213
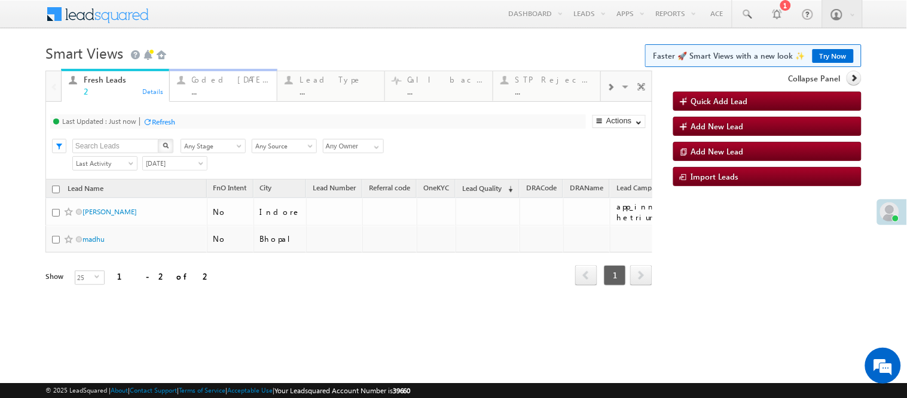
click at [218, 89] on div "..." at bounding box center [231, 91] width 78 height 9
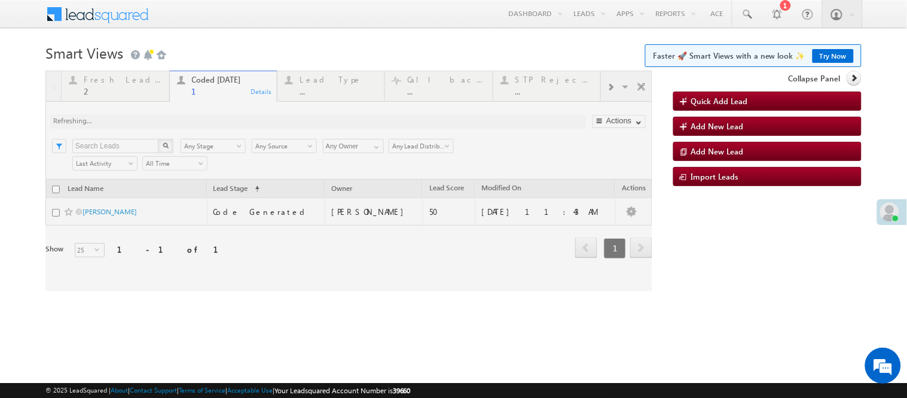
click at [302, 45] on h1 "Smart Views Getting Started Faster 🚀 Smart Views with a new look ✨ Try Now" at bounding box center [453, 51] width 816 height 23
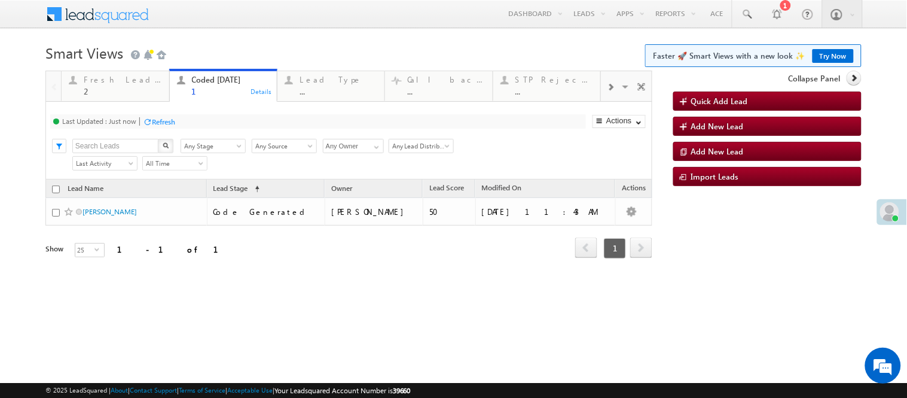
click at [907, 300] on body "Menu [PERSON_NAME] [PERSON_NAME] .Yada v@ang elbro king. com" at bounding box center [453, 169] width 907 height 339
click at [326, 52] on h1 "Smart Views Getting Started Faster 🚀 Smart Views with a new look ✨ Try Now" at bounding box center [453, 51] width 816 height 23
click at [294, 44] on h1 "Smart Views Getting Started Faster 🚀 Smart Views with a new look ✨ Try Now" at bounding box center [453, 51] width 816 height 23
click at [299, 40] on h1 "Smart Views Getting Started Faster 🚀 Smart Views with a new look ✨ Try Now" at bounding box center [453, 51] width 816 height 23
click at [386, 49] on h1 "Smart Views Getting Started Faster 🚀 Smart Views with a new look ✨ Try Now" at bounding box center [453, 51] width 816 height 23
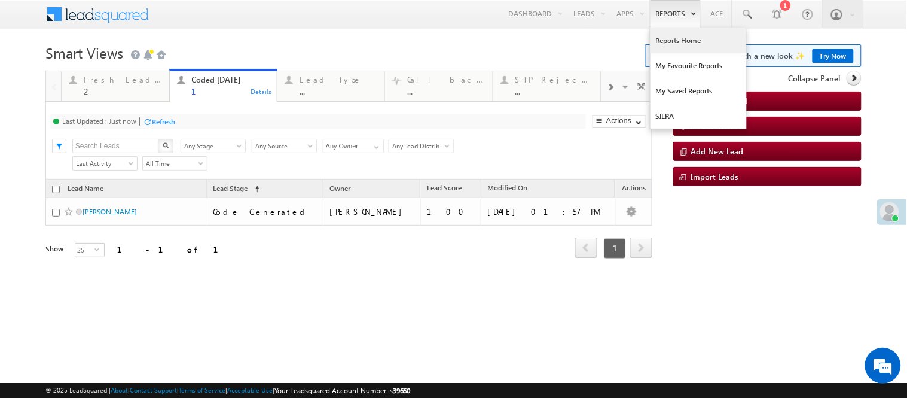
click at [668, 39] on link "Reports Home" at bounding box center [699, 40] width 96 height 25
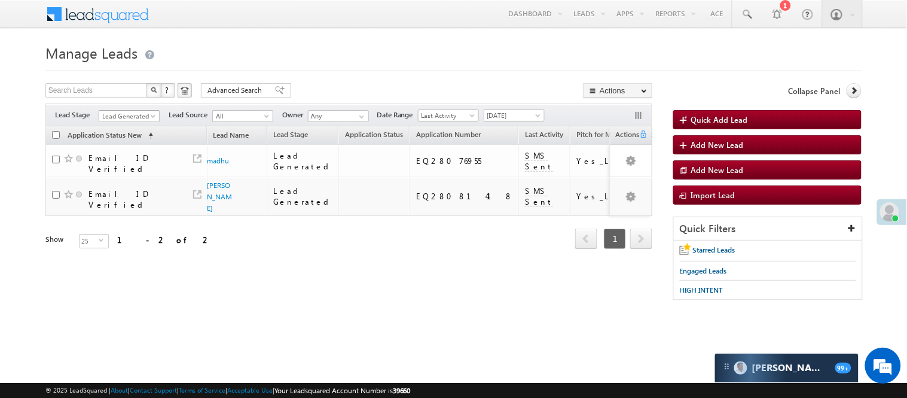
click at [124, 116] on span "Lead Generated" at bounding box center [127, 116] width 57 height 11
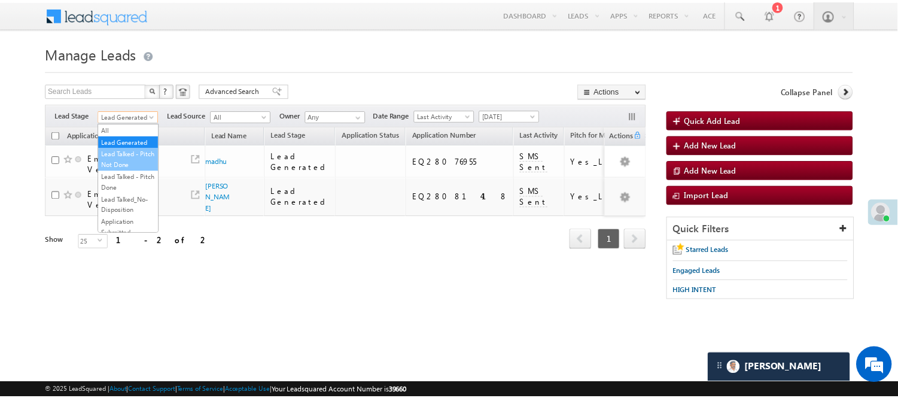
scroll to position [266, 0]
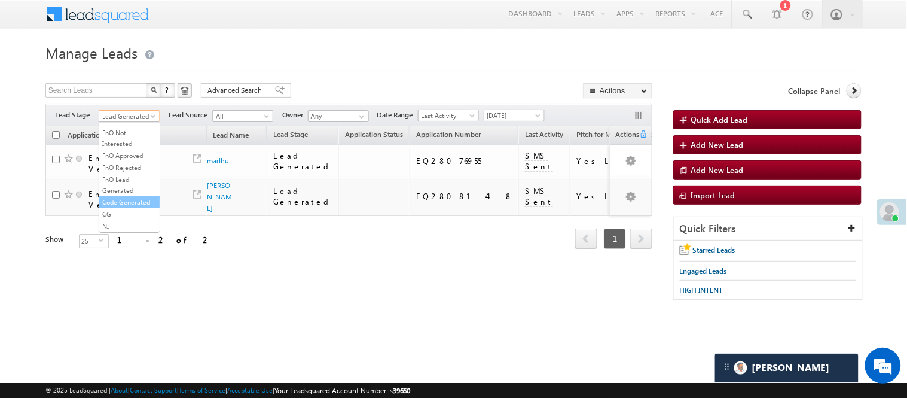
click at [132, 208] on link "Code Generated" at bounding box center [129, 202] width 60 height 11
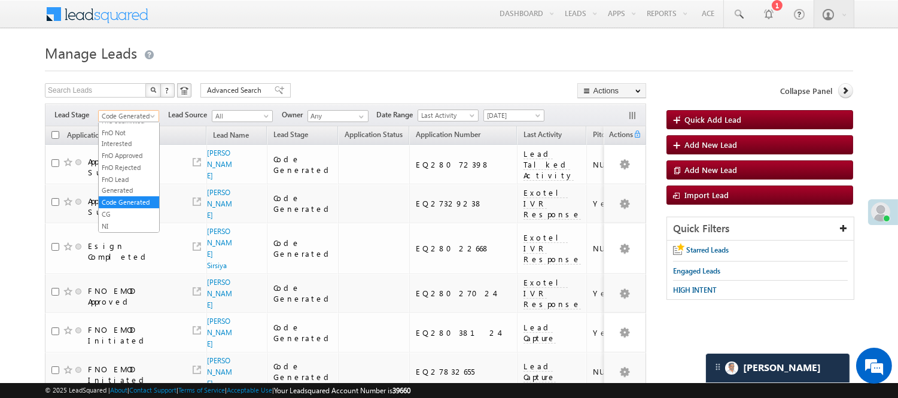
scroll to position [272, 0]
click at [133, 116] on span "Code Generated" at bounding box center [127, 116] width 57 height 11
click at [121, 163] on link "Lead Called" at bounding box center [129, 157] width 60 height 11
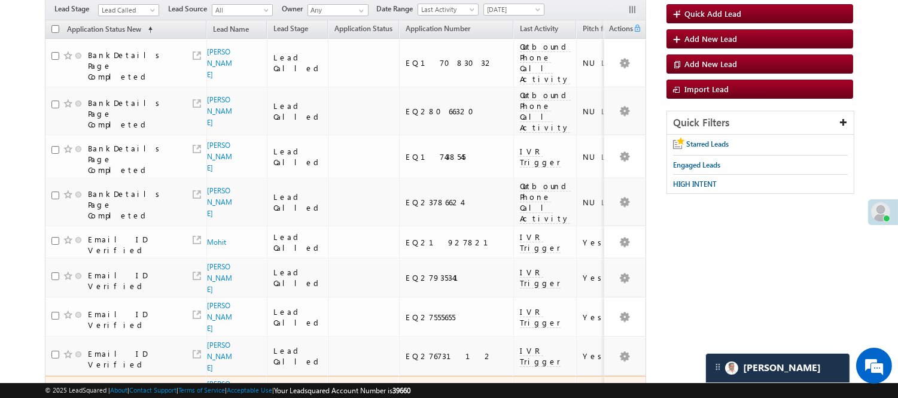
scroll to position [66, 0]
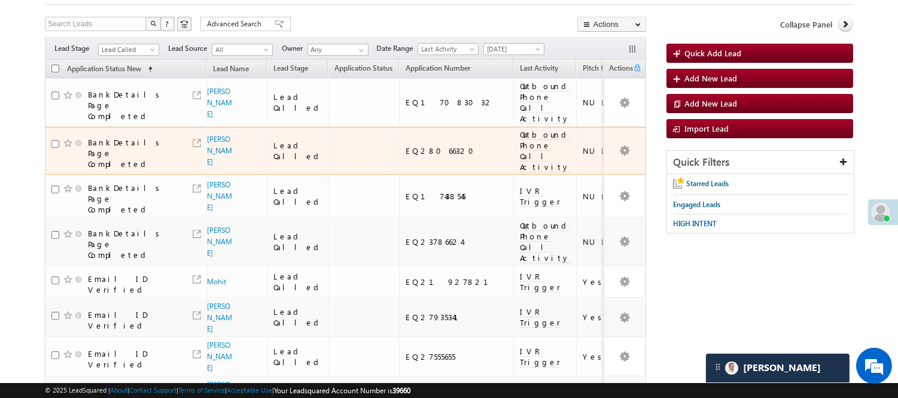
click at [423, 148] on div "EQ28066320" at bounding box center [456, 150] width 102 height 11
copy div "EQ28066320"
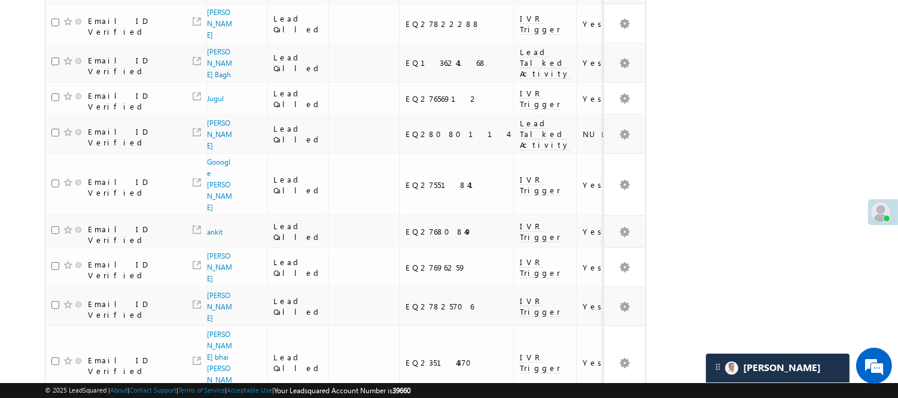
scroll to position [904, 0]
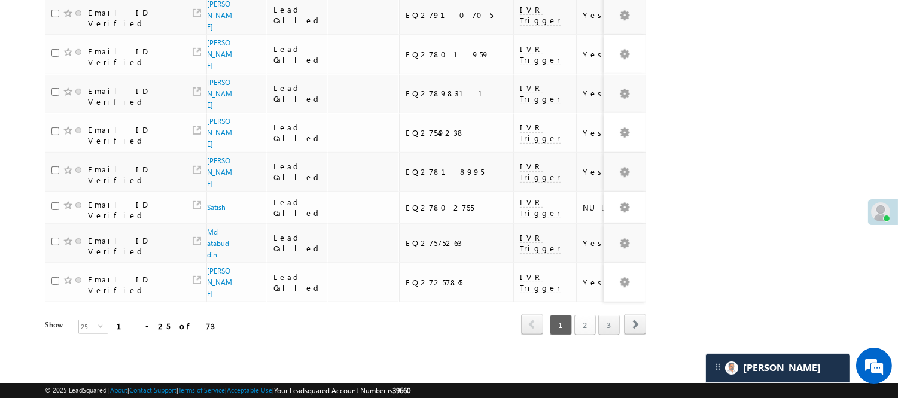
click at [588, 319] on link "2" at bounding box center [585, 325] width 22 height 20
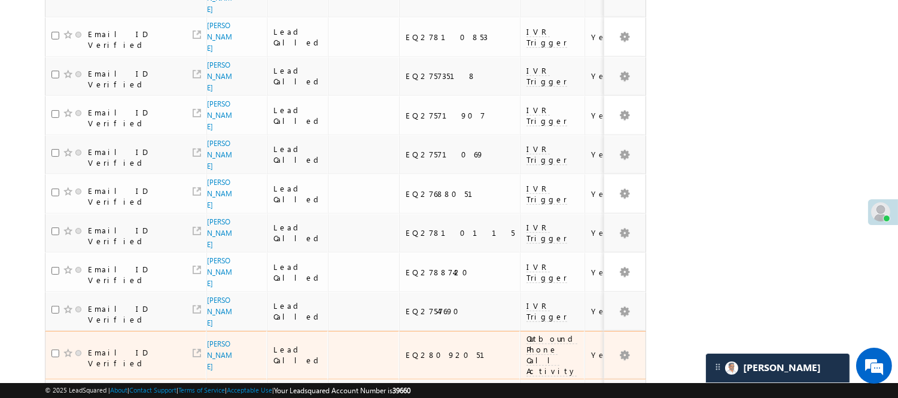
scroll to position [826, 0]
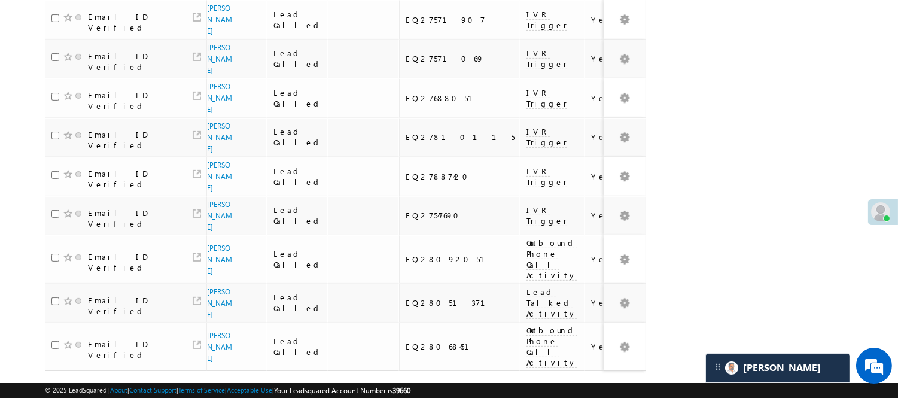
click at [606, 383] on link "3" at bounding box center [609, 393] width 22 height 20
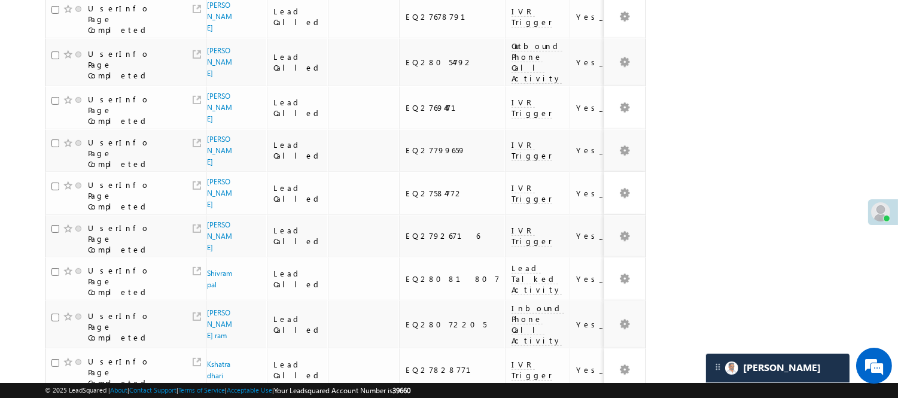
scroll to position [800, 0]
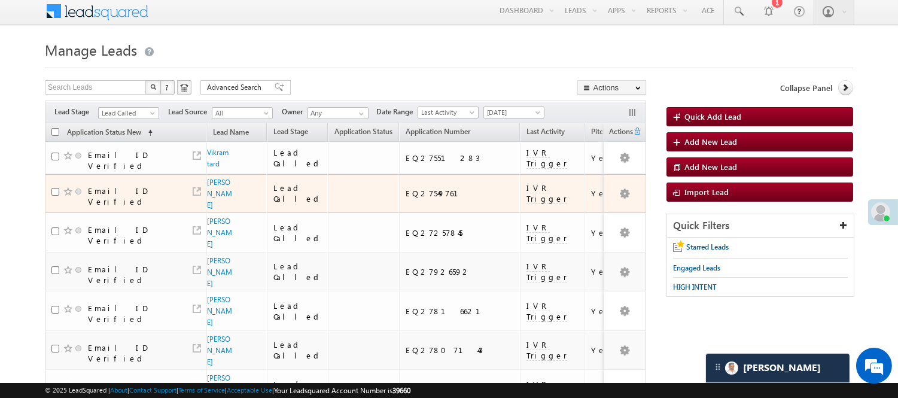
scroll to position [0, 0]
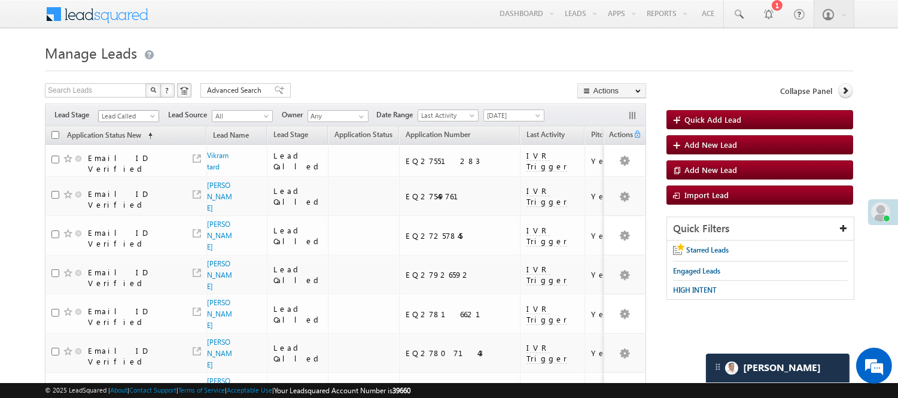
click at [129, 114] on span "Lead Called" at bounding box center [127, 116] width 57 height 11
click at [134, 147] on link "Lead Generated" at bounding box center [129, 141] width 60 height 11
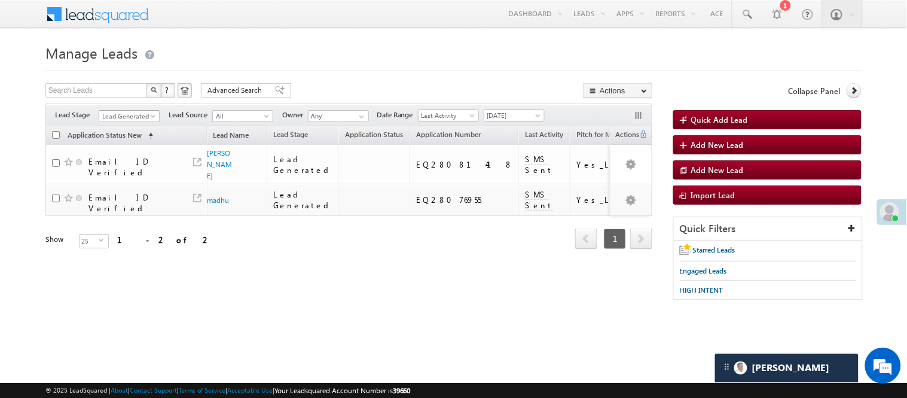
click at [128, 118] on span "Lead Generated" at bounding box center [127, 116] width 57 height 11
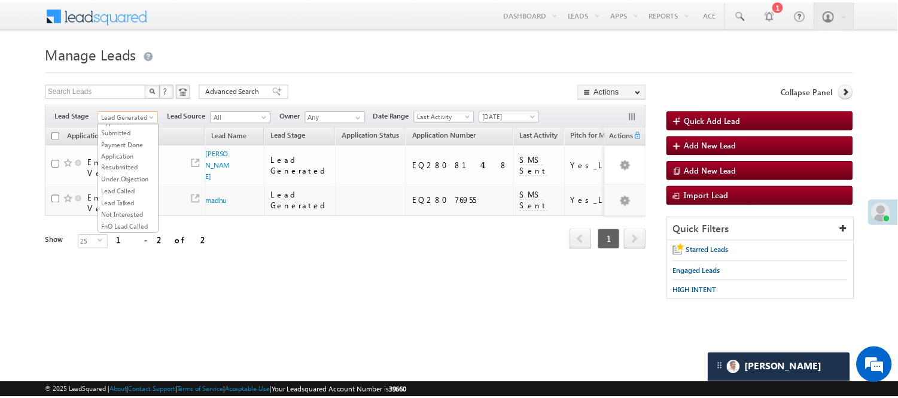
scroll to position [97, 0]
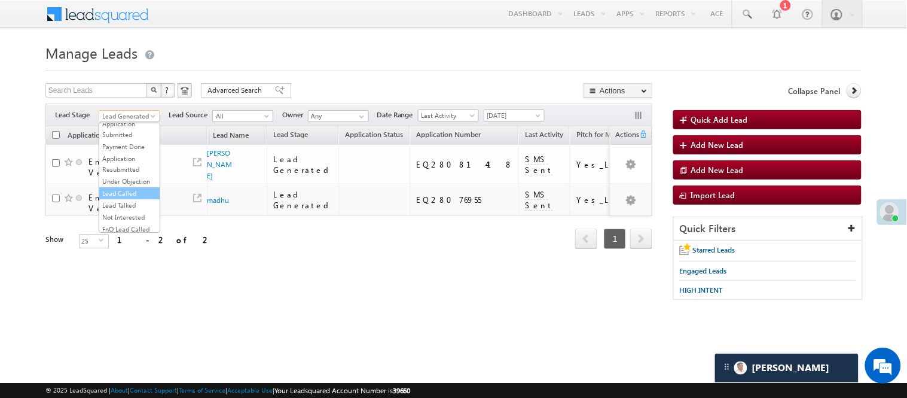
click at [122, 199] on link "Lead Called" at bounding box center [129, 193] width 60 height 11
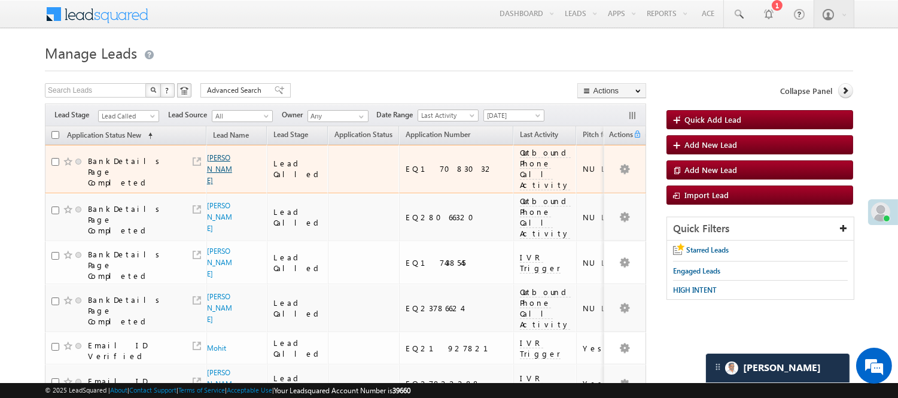
click at [219, 164] on link "Bapi Haldar" at bounding box center [219, 169] width 25 height 32
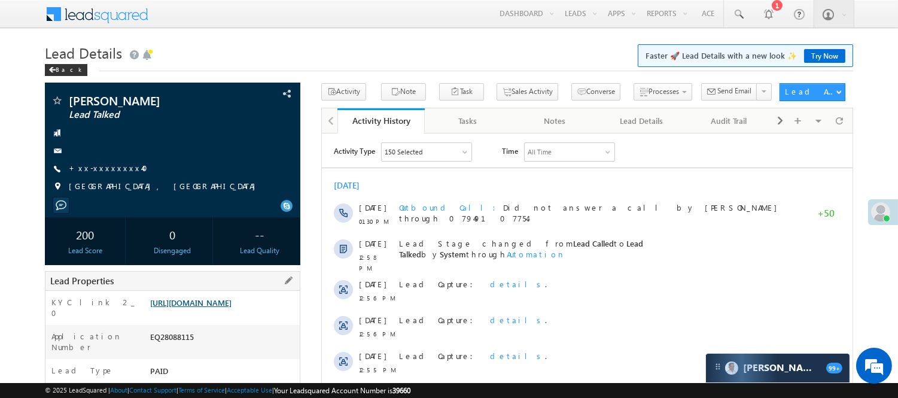
click at [231, 307] on link "https://angelbroking1-pk3em7sa.customui-test.leadsquared.com?leadId=0134e2ba-fb…" at bounding box center [190, 302] width 81 height 10
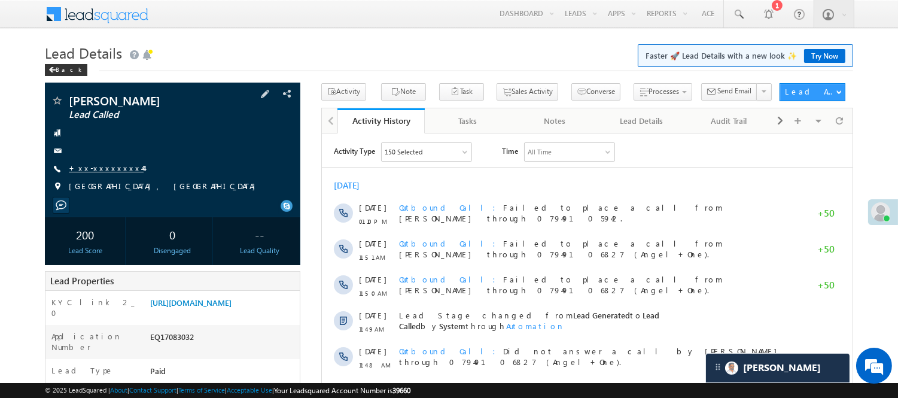
click at [93, 170] on link "+xx-xxxxxxxx44" at bounding box center [106, 168] width 75 height 10
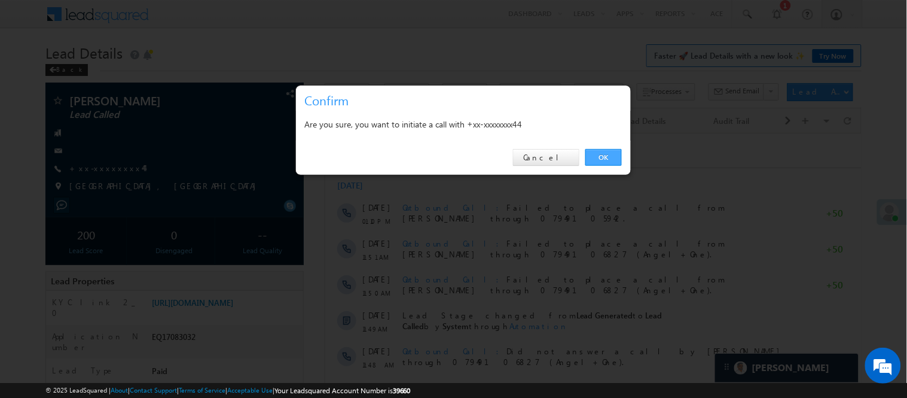
click at [606, 160] on link "OK" at bounding box center [603, 157] width 36 height 17
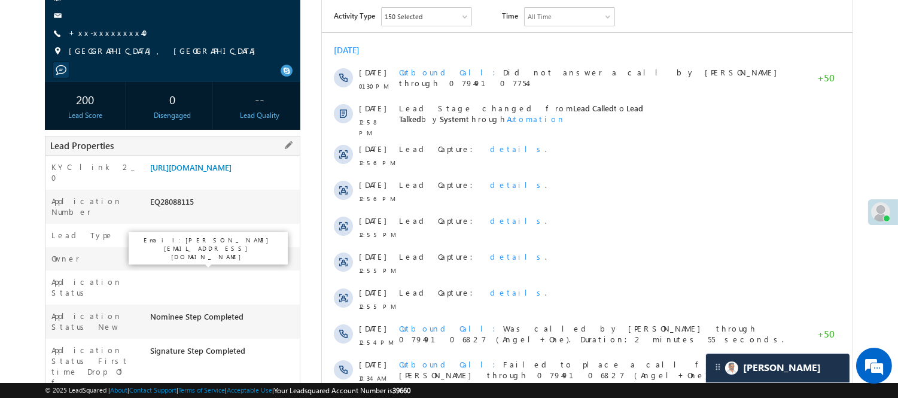
scroll to position [133, 0]
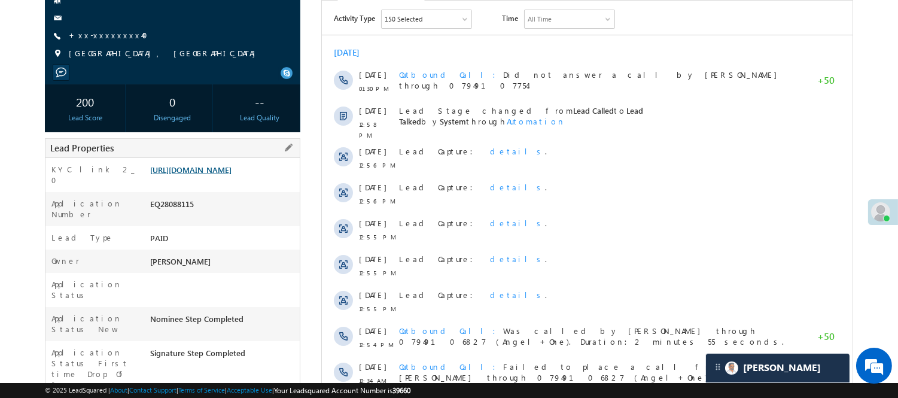
click at [231, 175] on link "https://angelbroking1-pk3em7sa.customui-test.leadsquared.com?leadId=0134e2ba-fb…" at bounding box center [190, 169] width 81 height 10
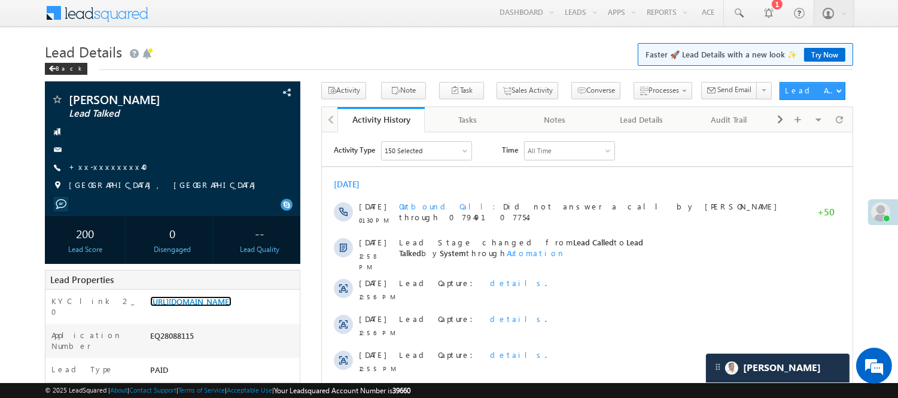
scroll to position [0, 0]
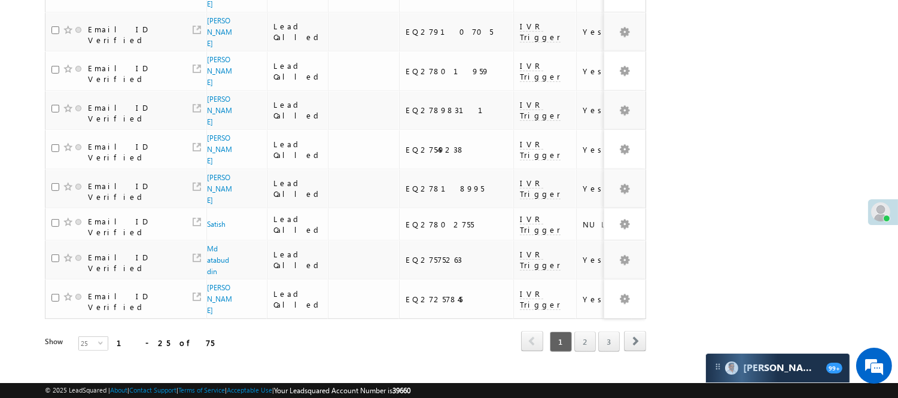
scroll to position [904, 0]
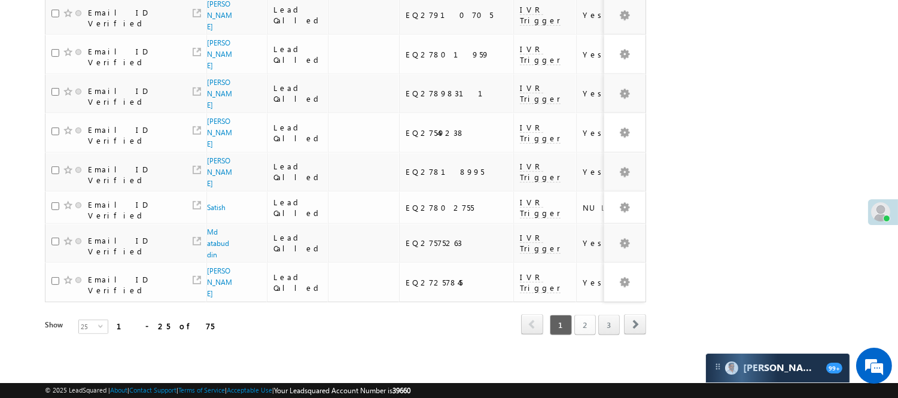
click at [593, 315] on link "2" at bounding box center [585, 325] width 22 height 20
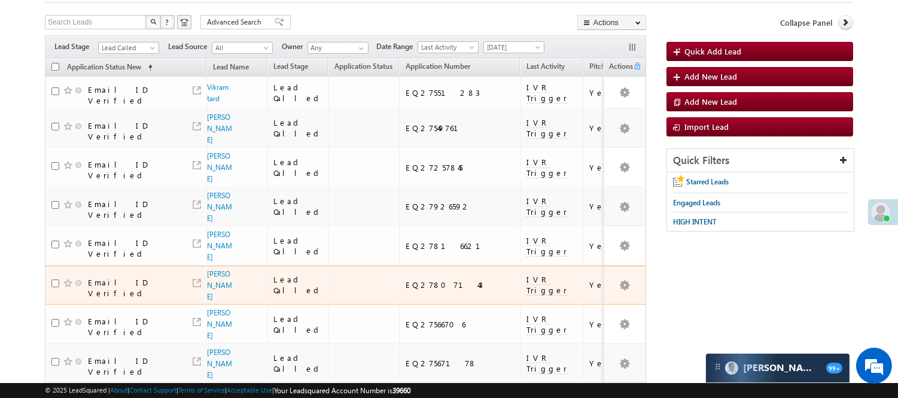
scroll to position [0, 0]
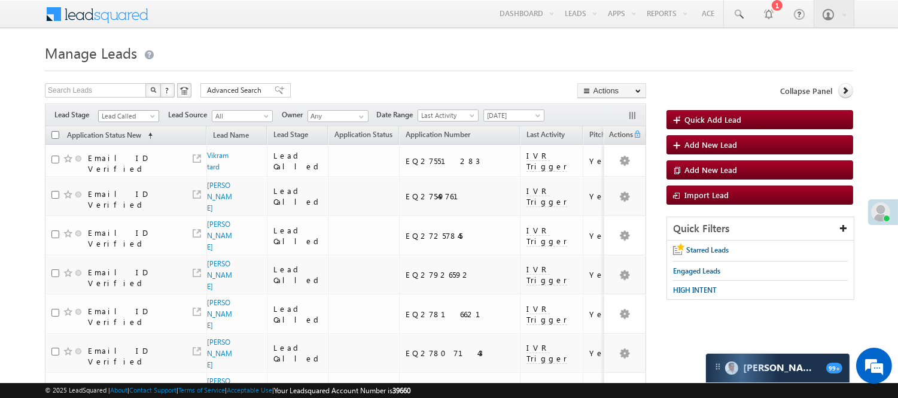
click at [130, 111] on span "Lead Called" at bounding box center [127, 116] width 57 height 11
click at [126, 147] on link "Lead Generated" at bounding box center [129, 141] width 60 height 11
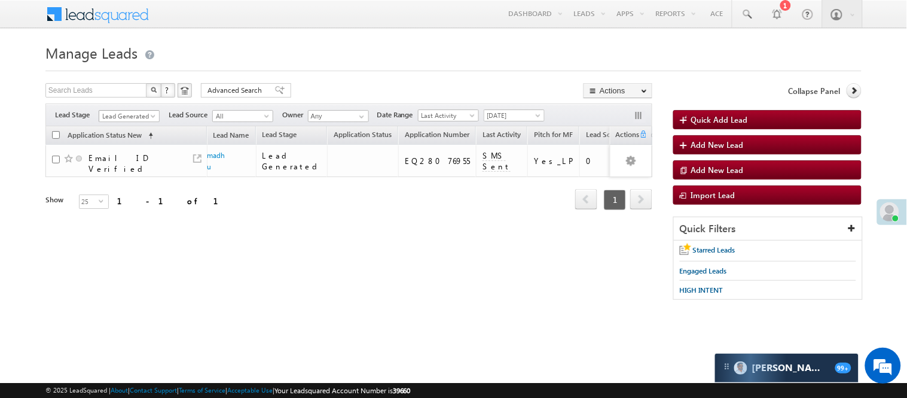
click at [132, 112] on span "Lead Generated" at bounding box center [127, 116] width 57 height 11
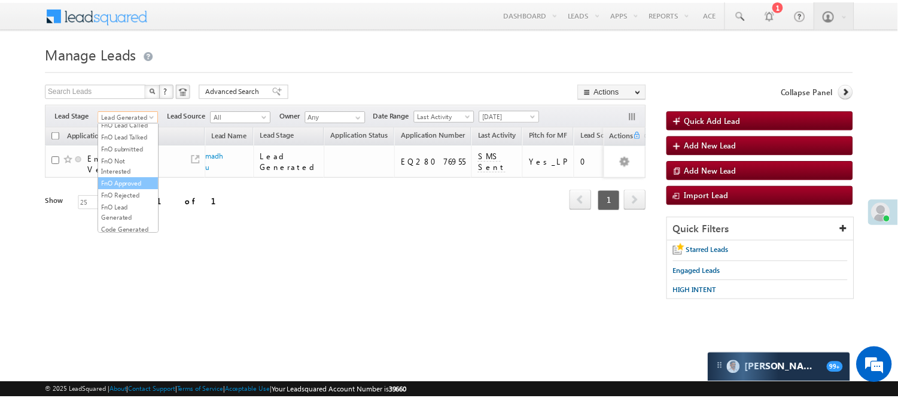
scroll to position [133, 0]
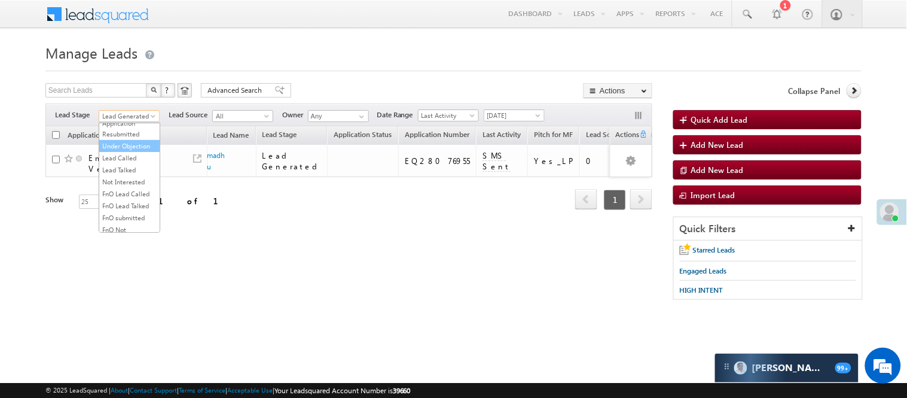
click at [132, 151] on link "Under Objection" at bounding box center [129, 146] width 60 height 11
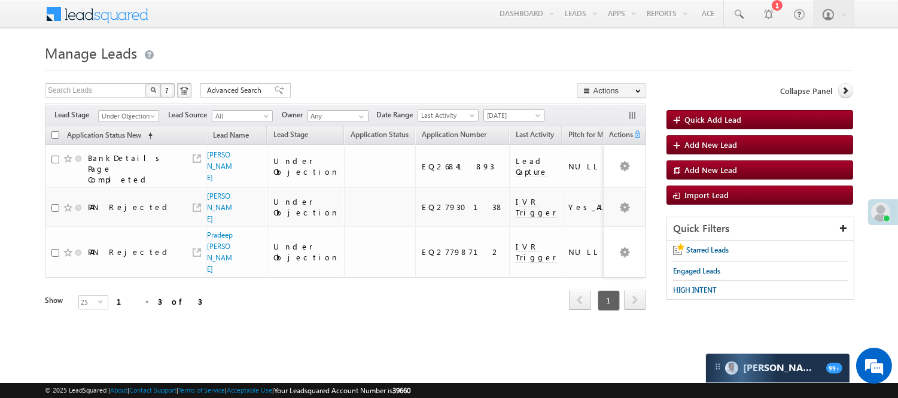
click at [511, 112] on span "Today" at bounding box center [512, 115] width 57 height 11
click at [521, 195] on link "This Week" at bounding box center [516, 193] width 60 height 11
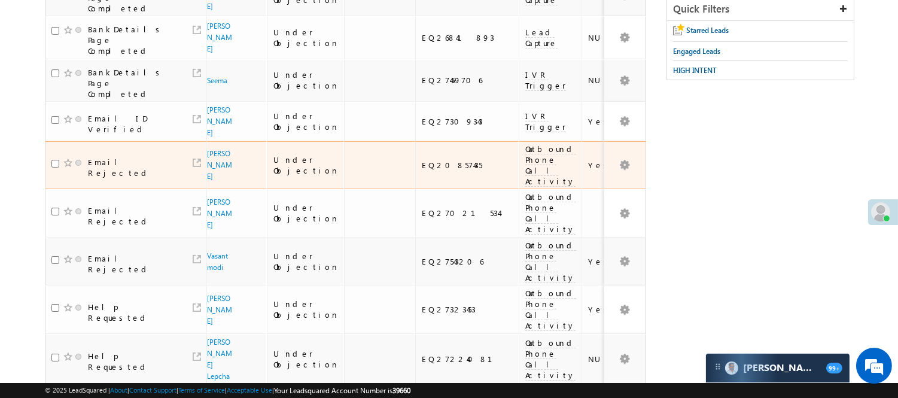
scroll to position [0, 0]
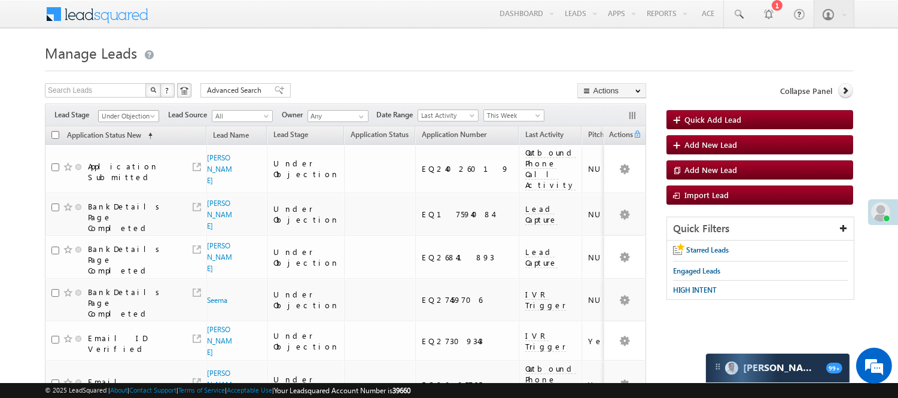
drag, startPoint x: 133, startPoint y: 118, endPoint x: 136, endPoint y: 124, distance: 7.0
click at [132, 118] on span "Under Objection" at bounding box center [127, 116] width 57 height 11
click at [144, 139] on link "Lead Generated" at bounding box center [129, 141] width 60 height 11
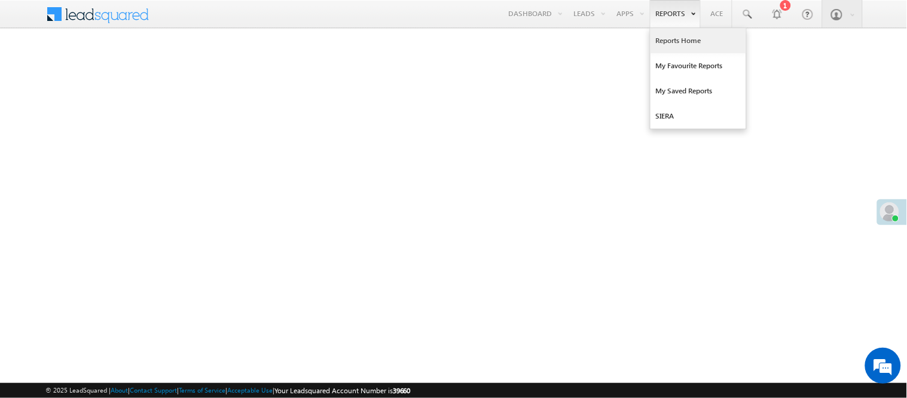
click at [684, 44] on link "Reports Home" at bounding box center [699, 40] width 96 height 25
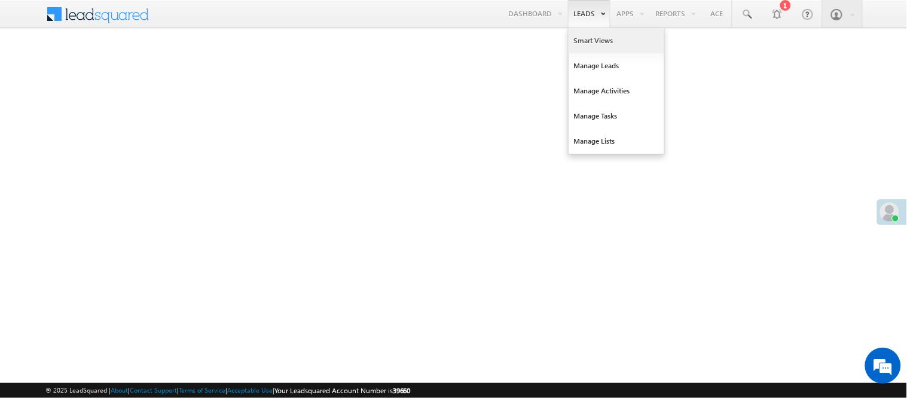
click at [582, 44] on link "Smart Views" at bounding box center [617, 40] width 96 height 25
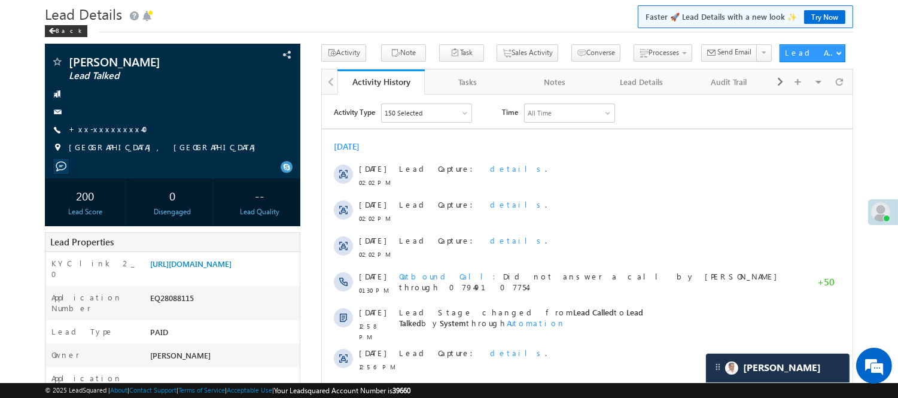
scroll to position [199, 0]
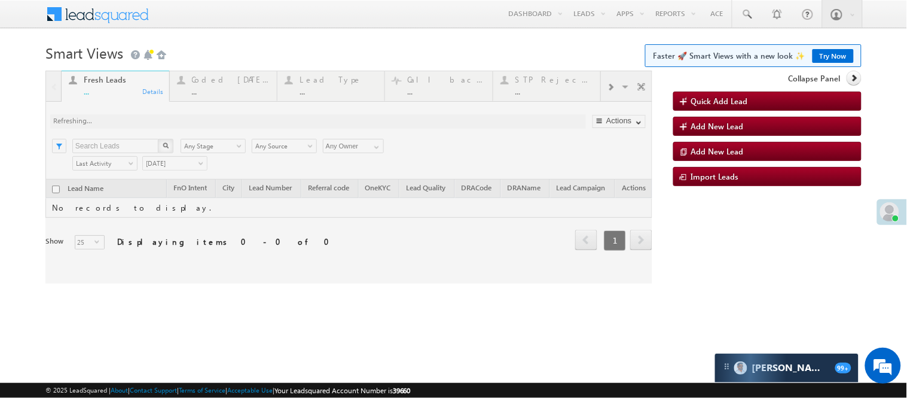
click at [219, 87] on div at bounding box center [348, 177] width 607 height 213
click at [252, 89] on div at bounding box center [348, 177] width 607 height 213
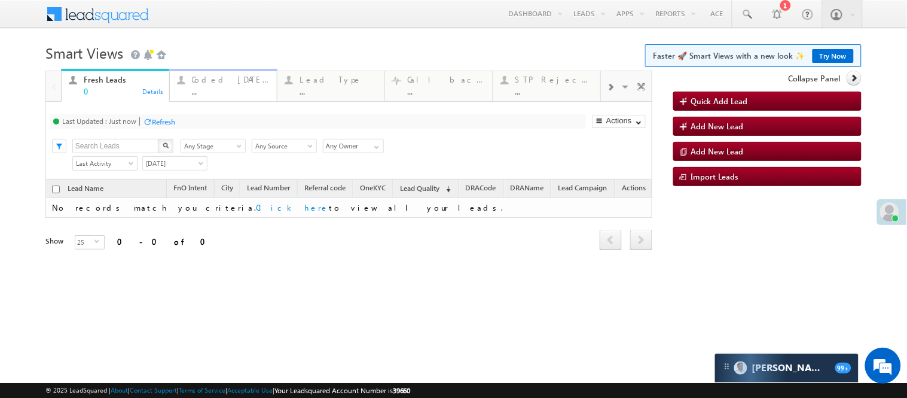
click at [221, 88] on div "..." at bounding box center [231, 91] width 78 height 9
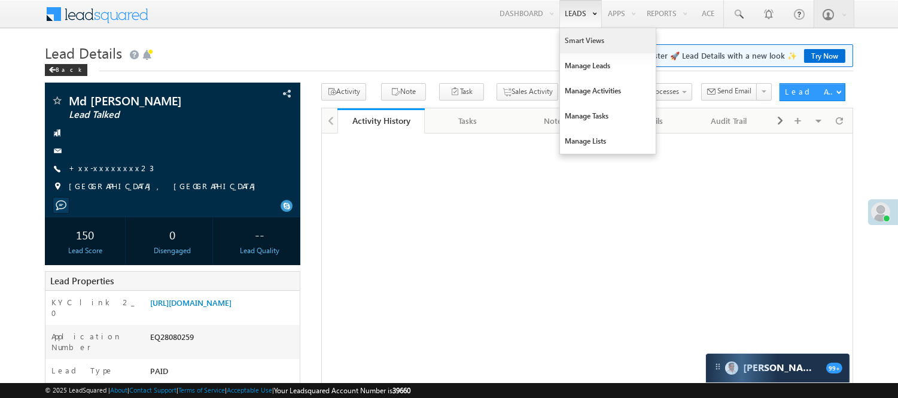
click at [587, 43] on link "Smart Views" at bounding box center [608, 40] width 96 height 25
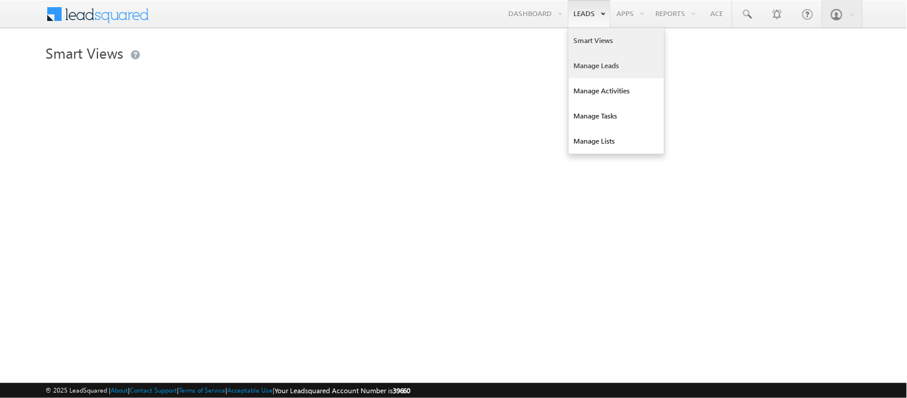
click at [581, 68] on link "Manage Leads" at bounding box center [617, 65] width 96 height 25
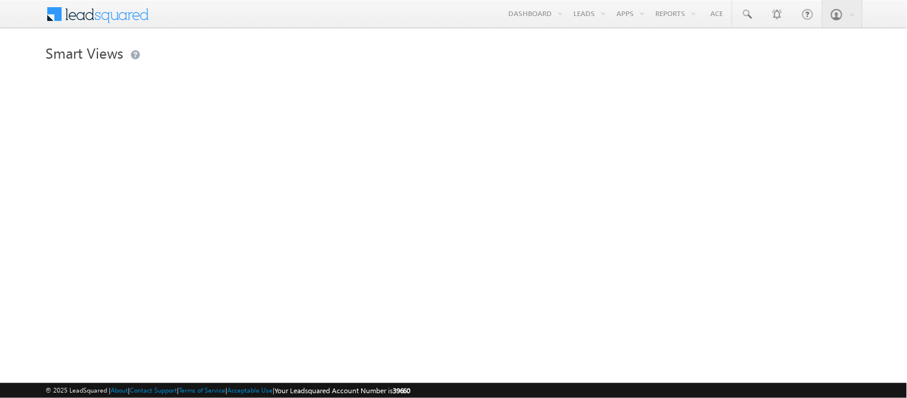
click at [0, 0] on link "Manage Leads" at bounding box center [0, 0] width 0 height 0
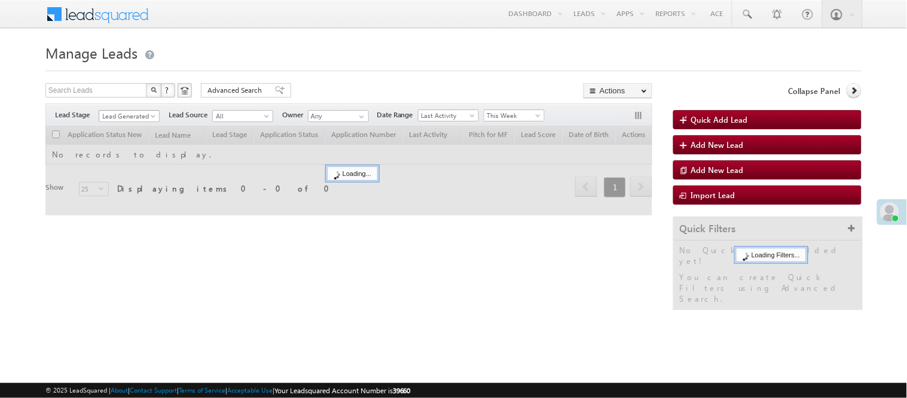
click at [142, 117] on span "Lead Generated" at bounding box center [127, 116] width 57 height 11
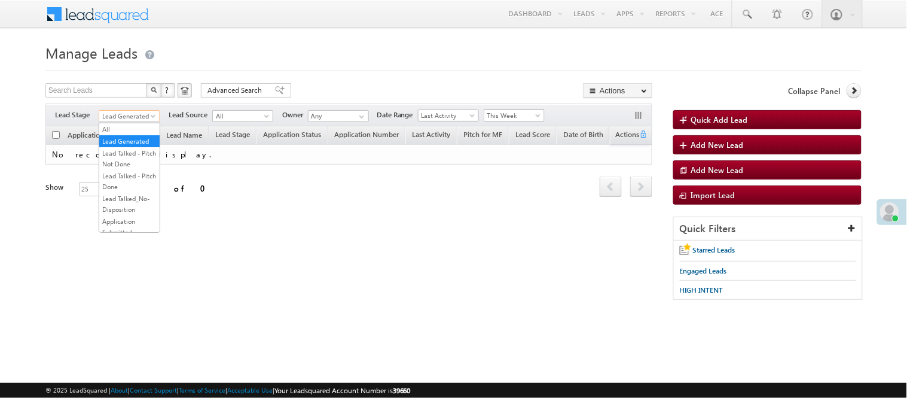
click at [510, 114] on span "This Week" at bounding box center [512, 115] width 57 height 11
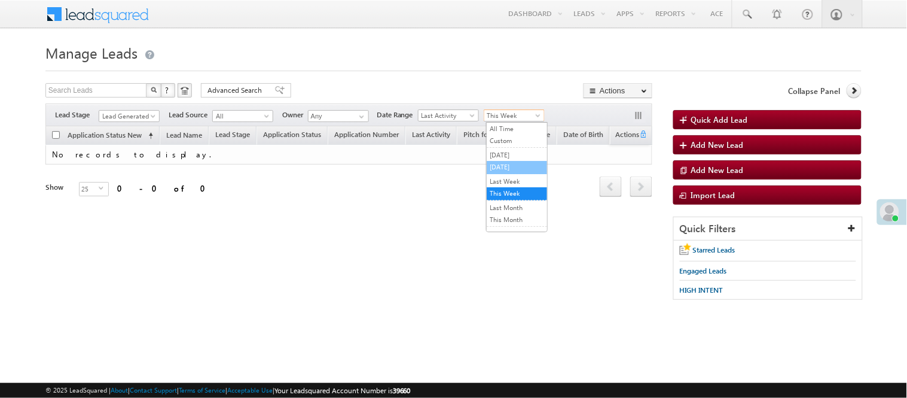
click at [511, 166] on link "[DATE]" at bounding box center [517, 166] width 60 height 11
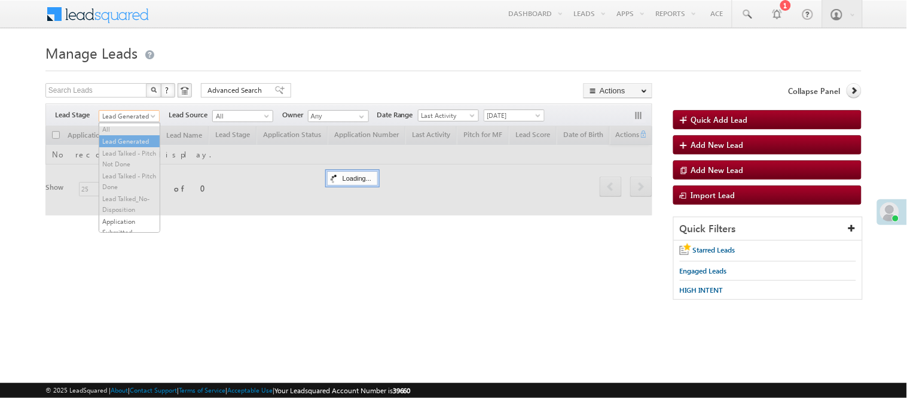
click at [135, 114] on span "Lead Generated" at bounding box center [127, 116] width 57 height 11
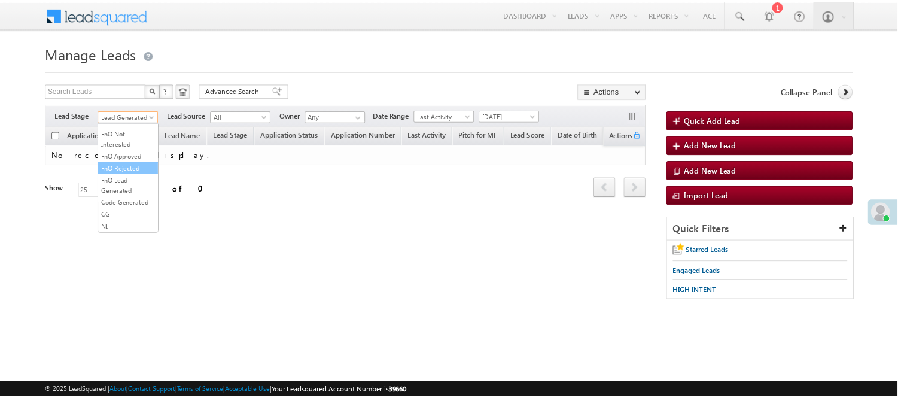
scroll to position [297, 0]
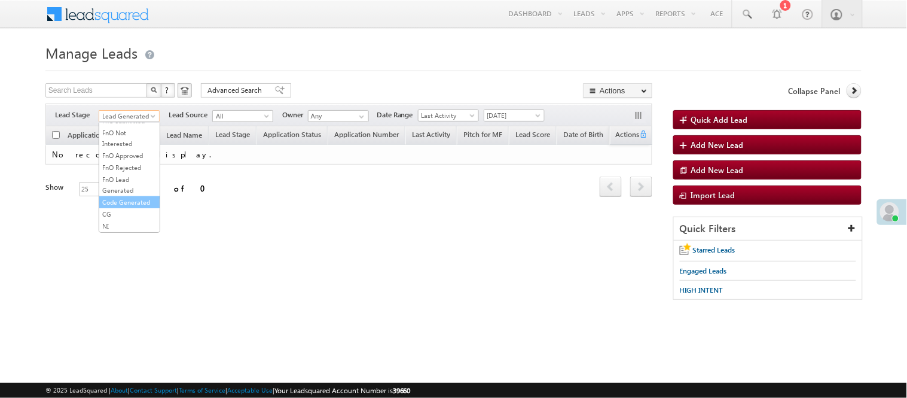
click at [123, 205] on link "Code Generated" at bounding box center [129, 202] width 60 height 11
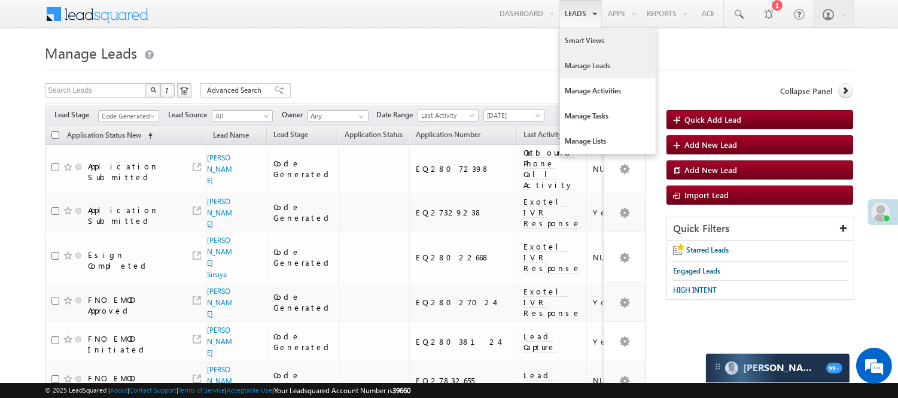
scroll to position [0, 0]
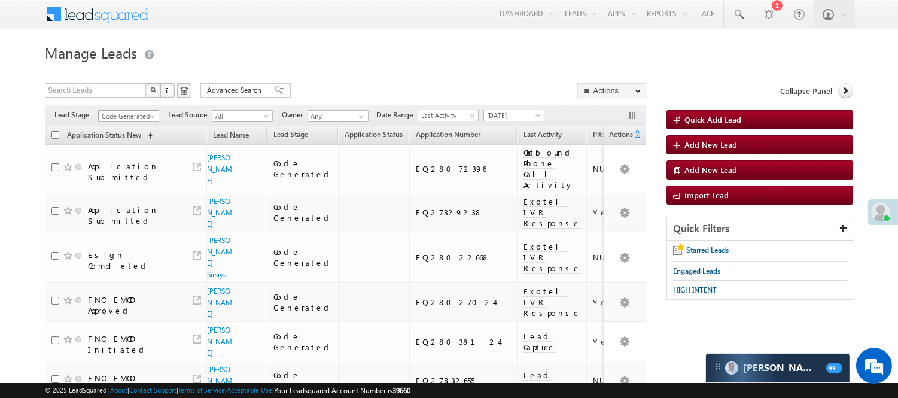
click at [124, 117] on span "Code Generated" at bounding box center [127, 116] width 57 height 11
click at [120, 147] on link "Lead Generated" at bounding box center [129, 141] width 60 height 11
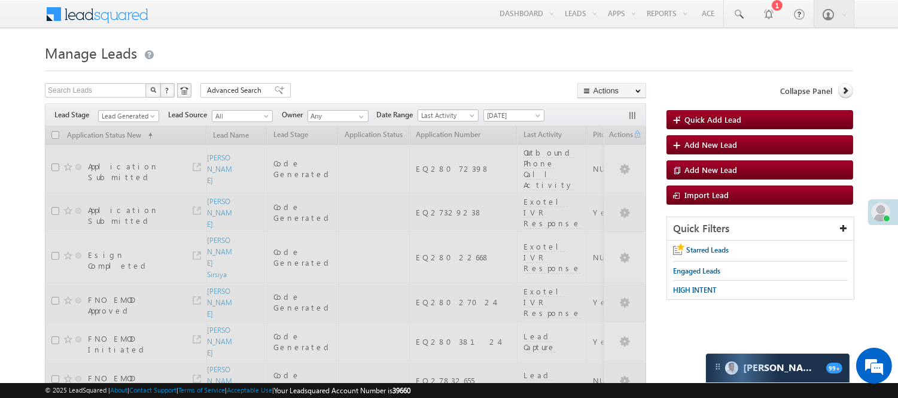
click at [360, 63] on div at bounding box center [449, 67] width 808 height 8
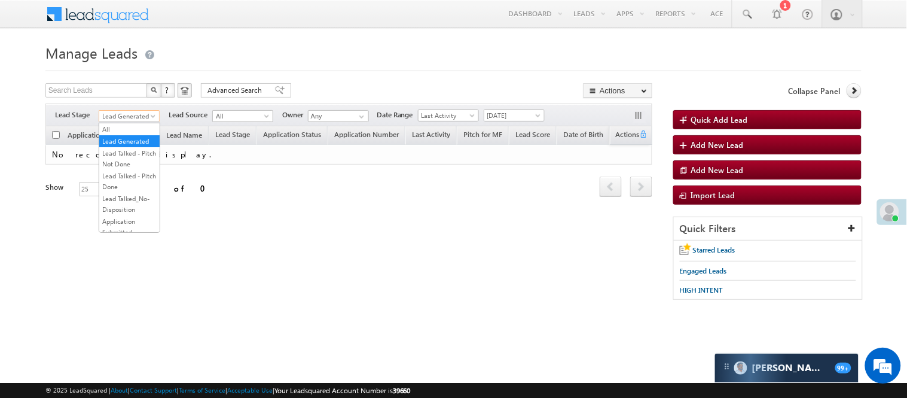
click at [154, 117] on span at bounding box center [155, 119] width 10 height 10
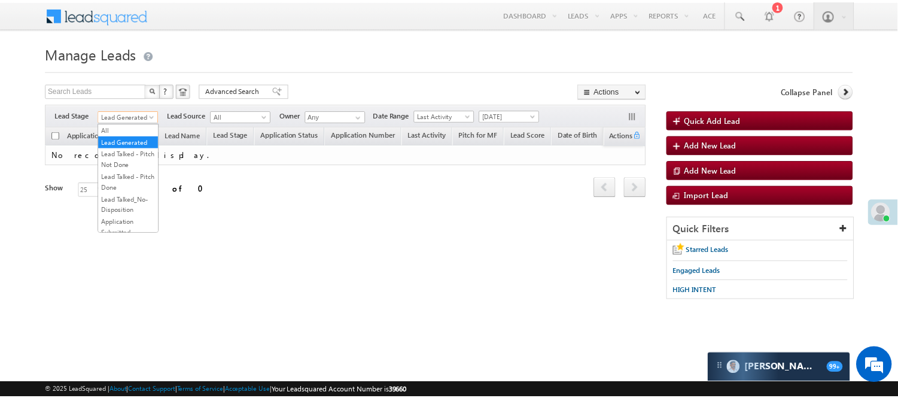
scroll to position [297, 0]
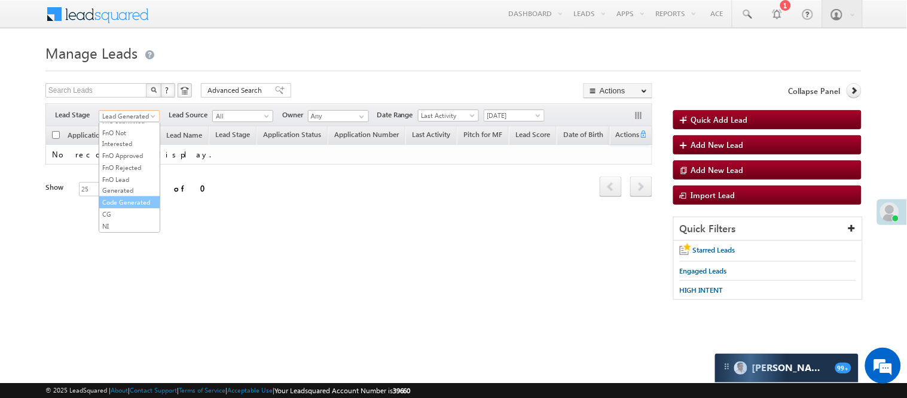
click at [139, 201] on link "Code Generated" at bounding box center [129, 202] width 60 height 11
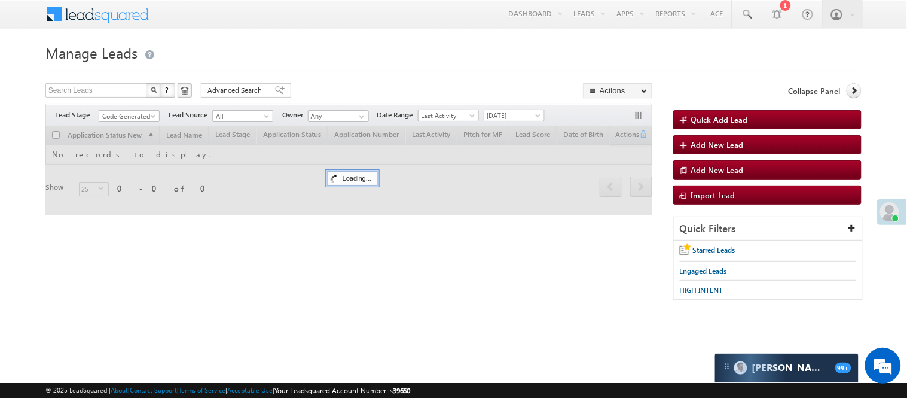
click at [356, 66] on div at bounding box center [453, 67] width 816 height 8
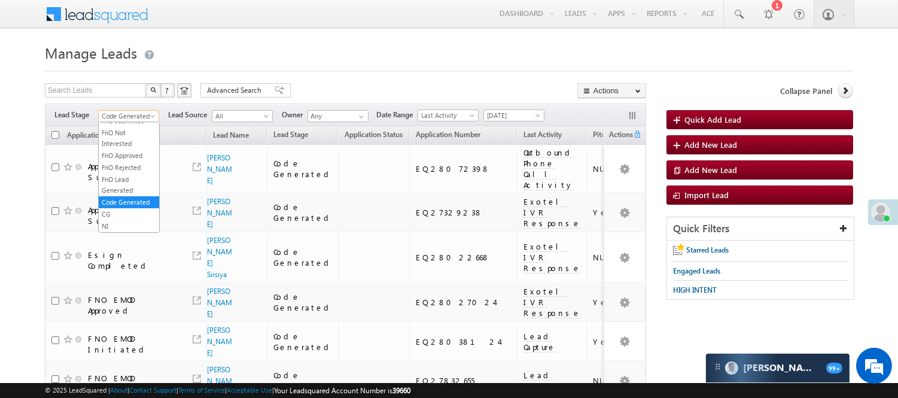
click at [117, 115] on span "Code Generated" at bounding box center [127, 116] width 57 height 11
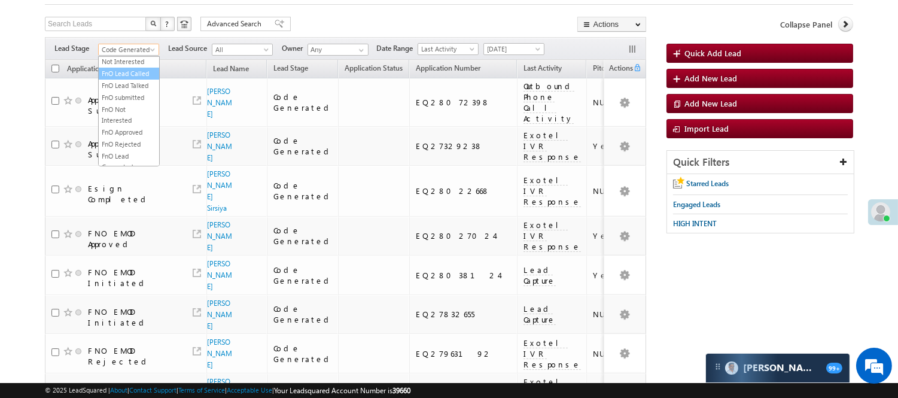
scroll to position [199, 0]
click at [130, 42] on link "Lead Talked" at bounding box center [129, 37] width 60 height 11
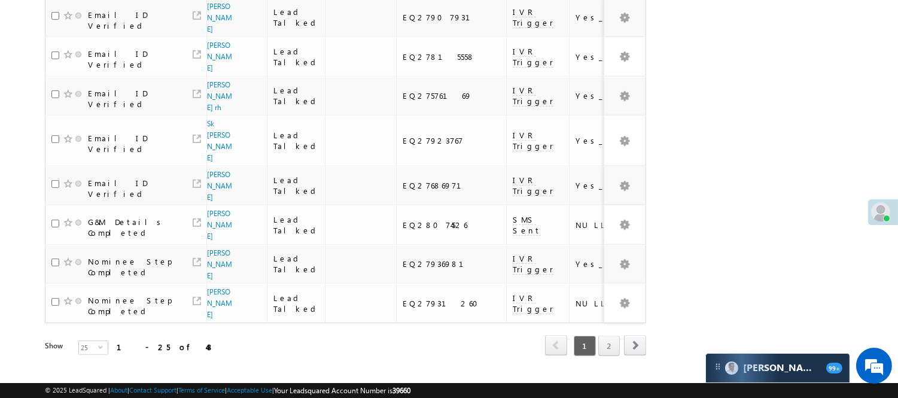
scroll to position [907, 0]
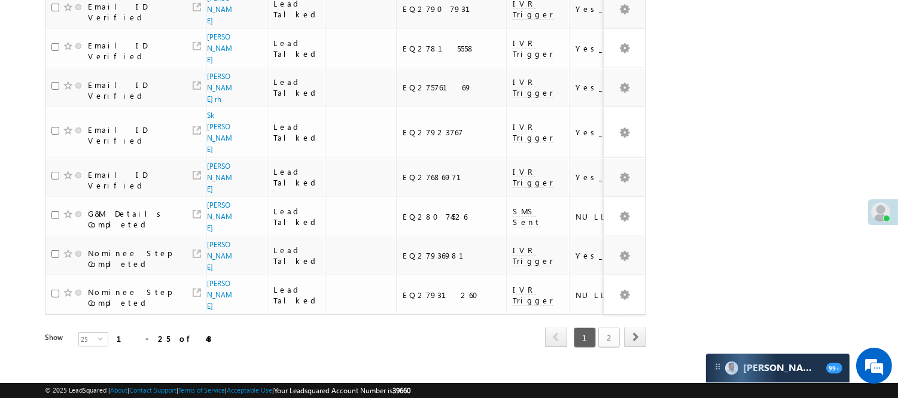
click at [609, 327] on link "2" at bounding box center [609, 337] width 22 height 20
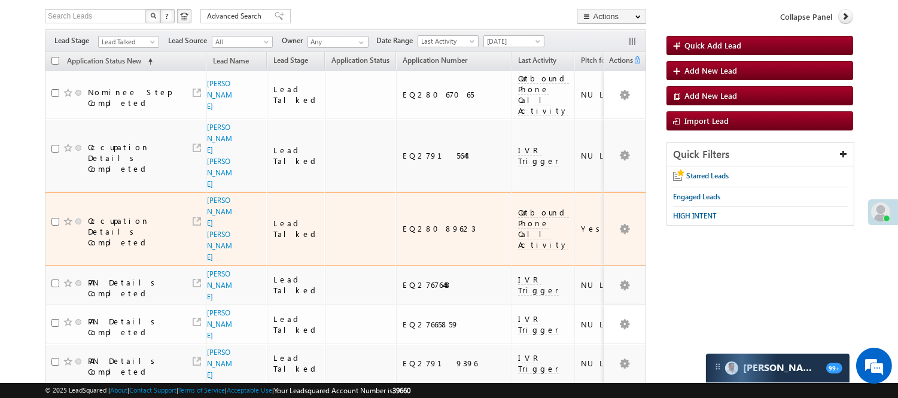
scroll to position [26, 0]
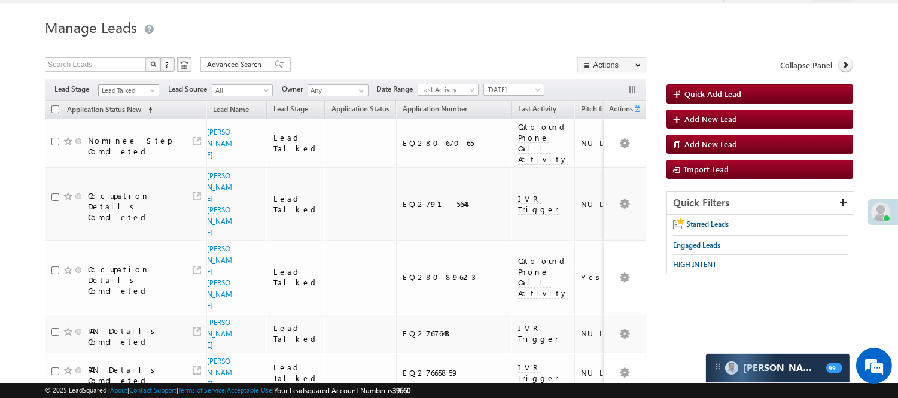
click at [138, 90] on span "Lead Talked" at bounding box center [127, 90] width 57 height 11
click at [135, 114] on link "Lead Generated" at bounding box center [129, 115] width 60 height 11
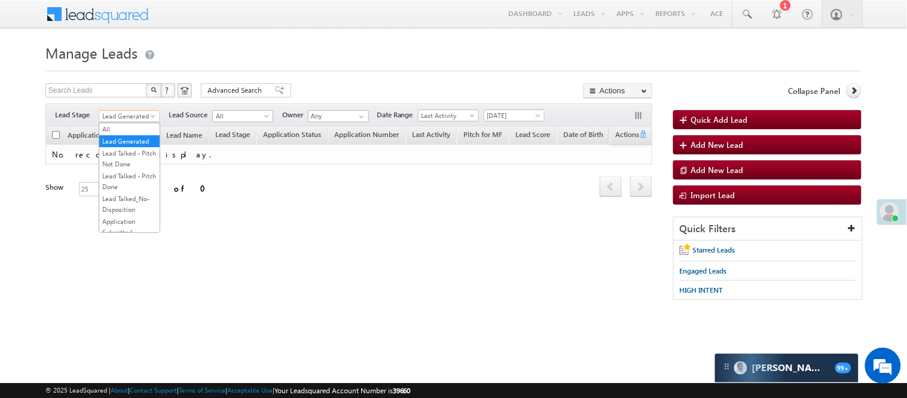
click at [135, 114] on span "Lead Generated" at bounding box center [127, 116] width 57 height 11
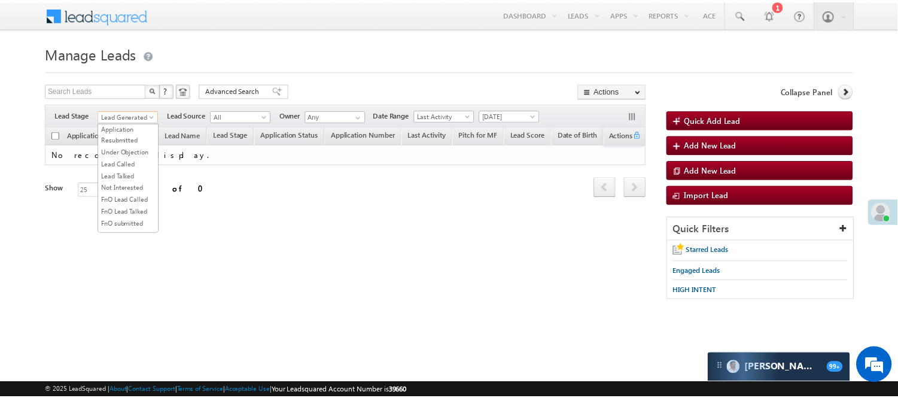
scroll to position [297, 0]
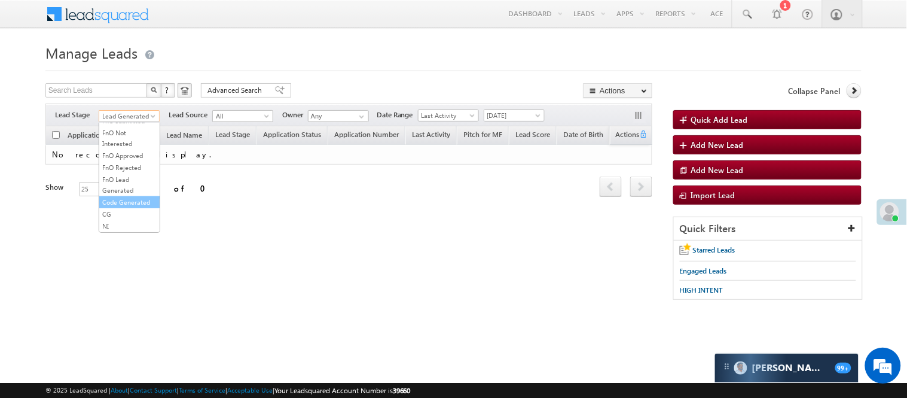
click at [136, 199] on link "Code Generated" at bounding box center [129, 202] width 60 height 11
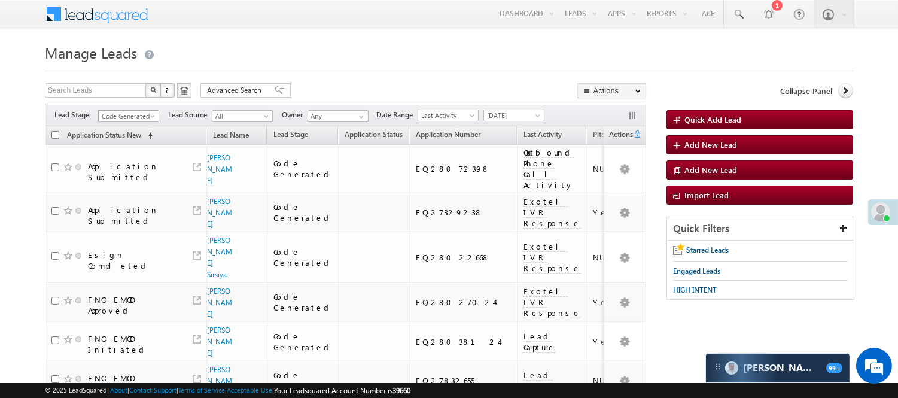
click at [127, 111] on span "Code Generated" at bounding box center [127, 116] width 57 height 11
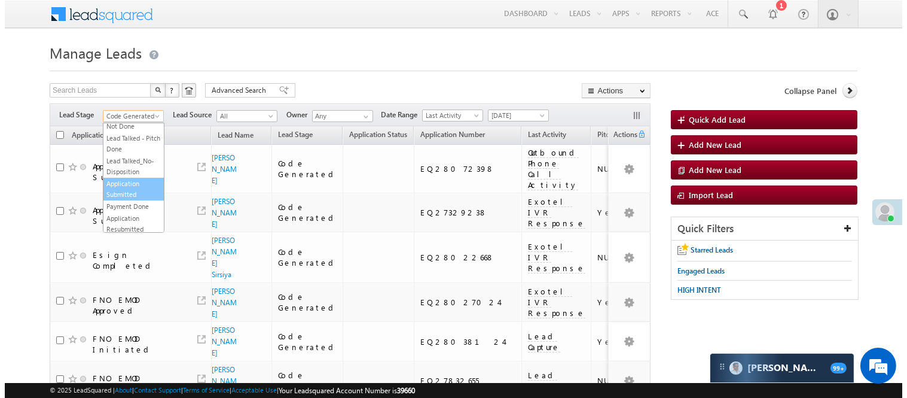
scroll to position [0, 0]
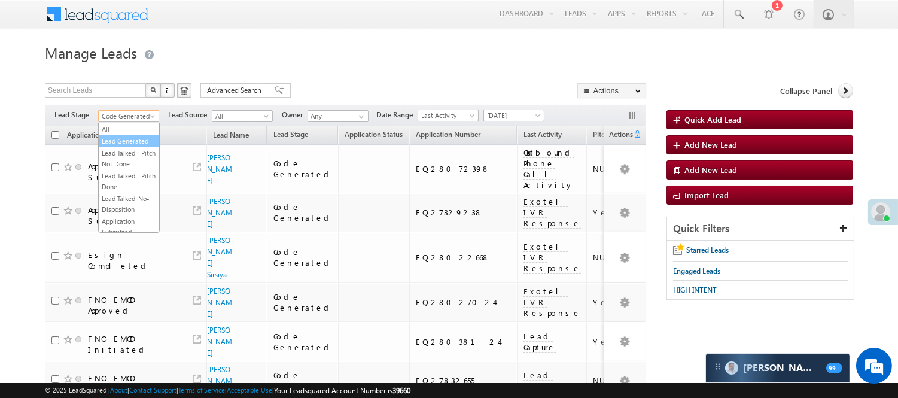
click at [126, 147] on link "Lead Generated" at bounding box center [129, 141] width 60 height 11
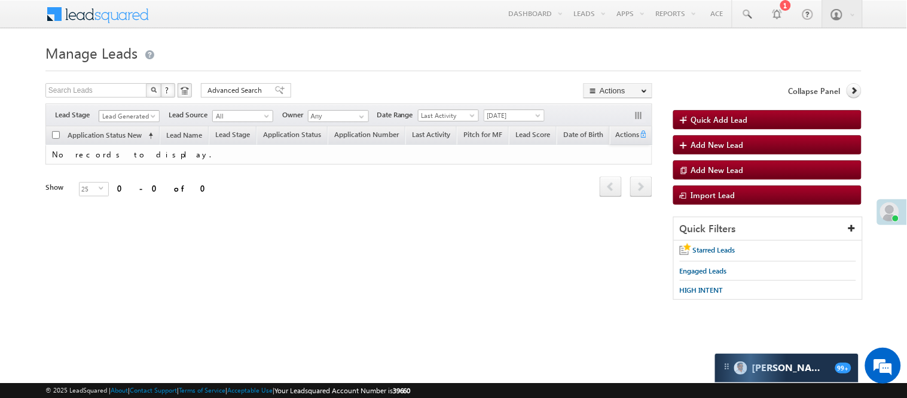
click at [133, 110] on link "Lead Generated" at bounding box center [129, 116] width 61 height 12
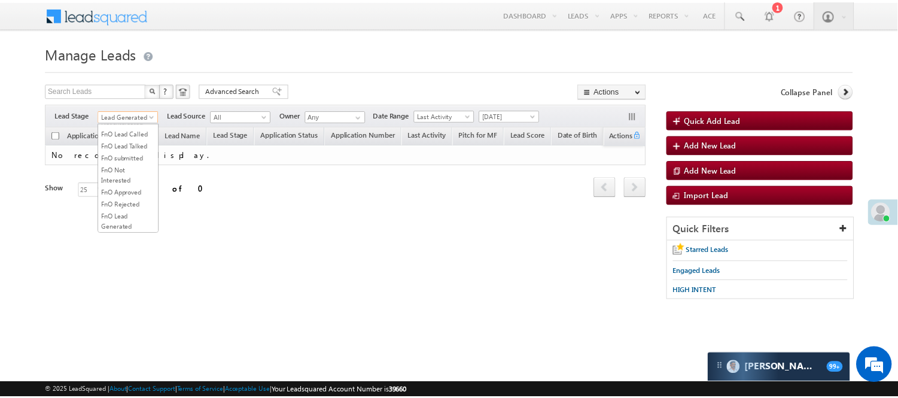
scroll to position [97, 0]
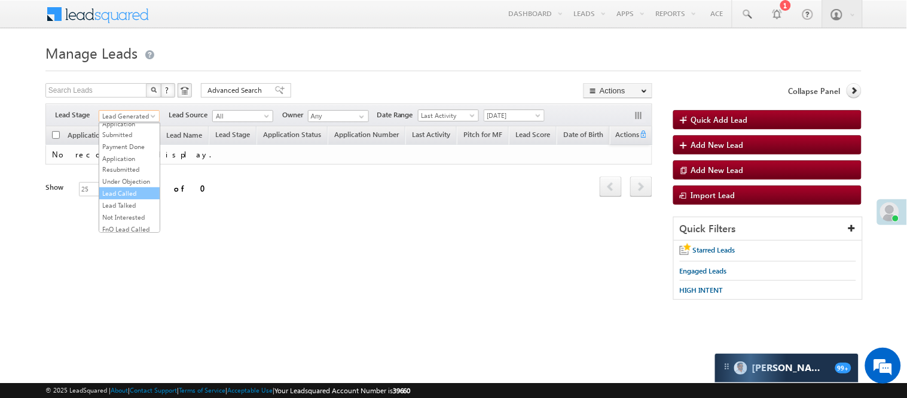
click at [130, 199] on link "Lead Called" at bounding box center [129, 193] width 60 height 11
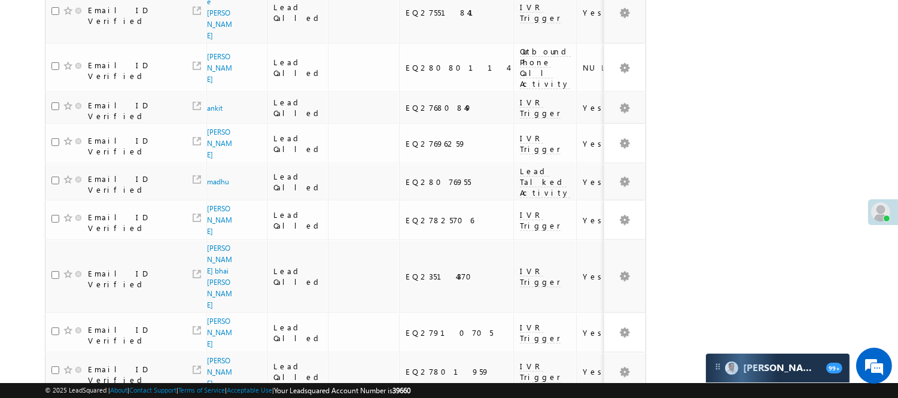
scroll to position [881, 0]
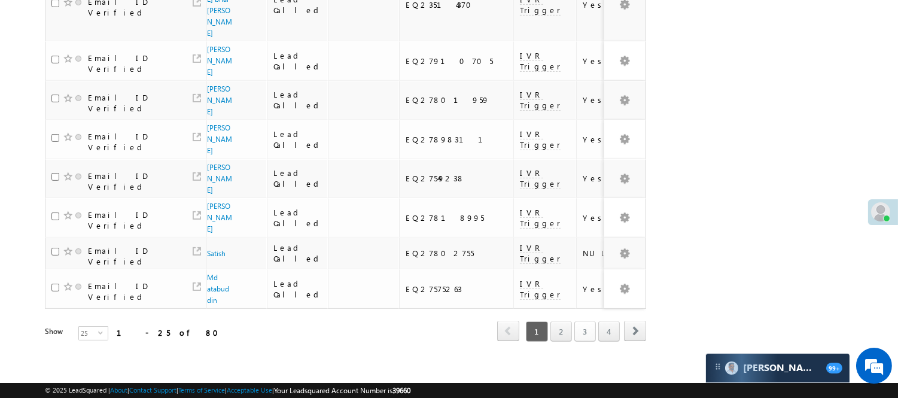
click at [583, 323] on link "3" at bounding box center [585, 331] width 22 height 20
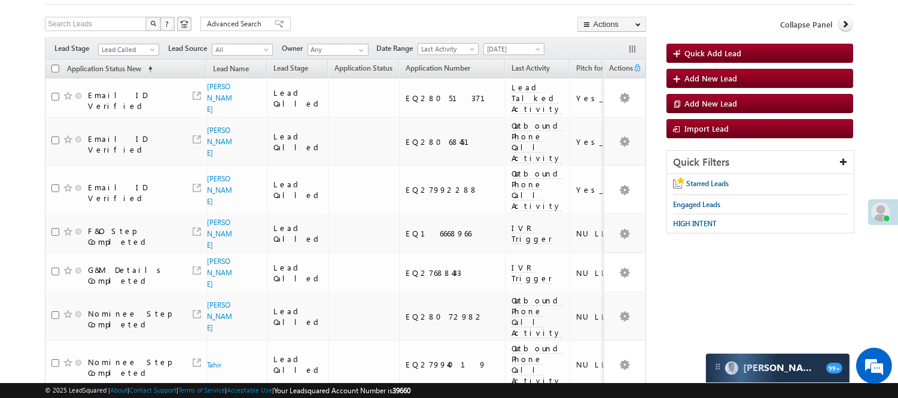
scroll to position [0, 0]
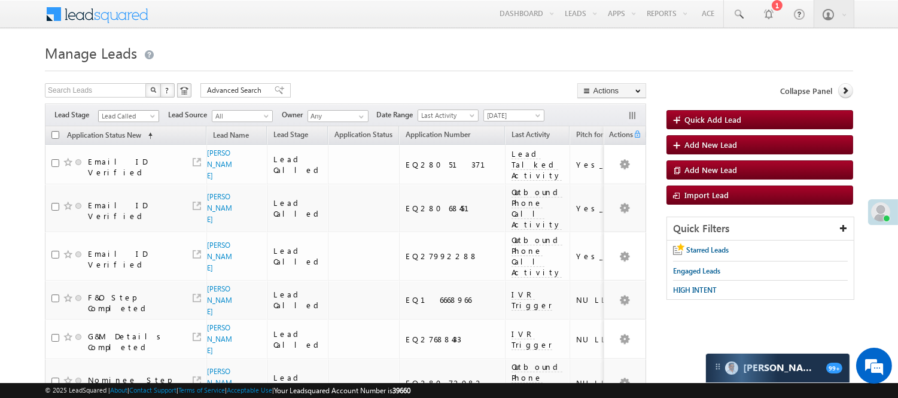
click at [129, 112] on span "Lead Called" at bounding box center [127, 116] width 57 height 11
click at [109, 147] on link "Lead Generated" at bounding box center [129, 141] width 60 height 11
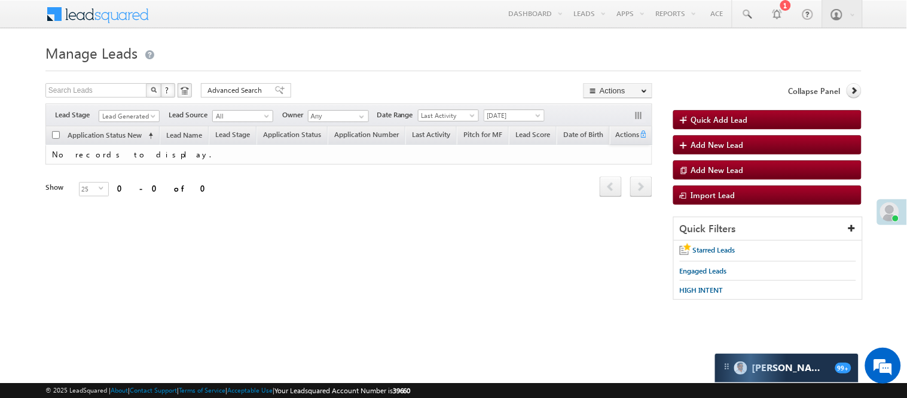
click at [132, 105] on div "Filters Lead Stage All Lead Generated Lead Talked - Pitch Not Done Lead Talked …" at bounding box center [348, 114] width 607 height 23
click at [128, 117] on span "Lead Generated" at bounding box center [127, 116] width 57 height 11
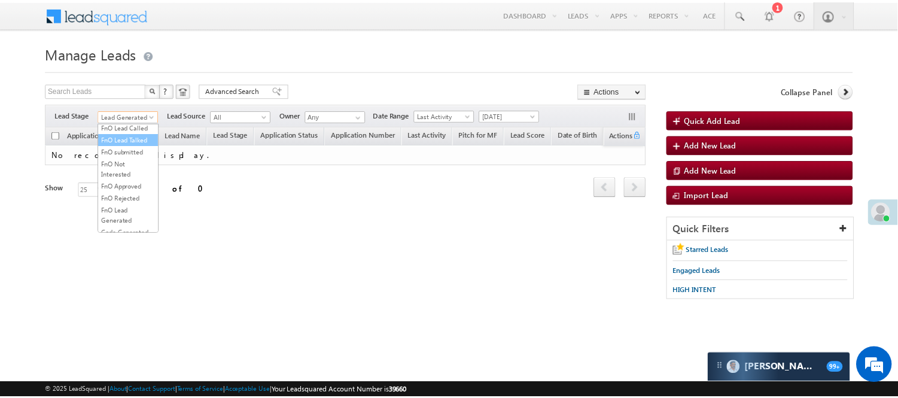
scroll to position [266, 0]
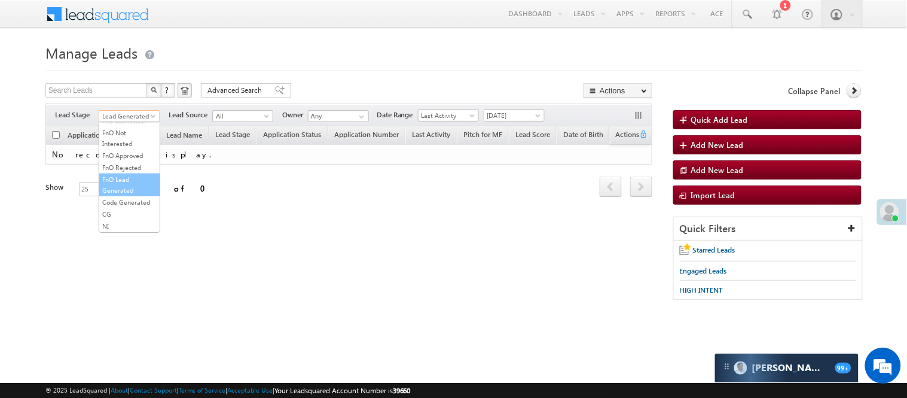
click at [136, 195] on link "FnO Lead Generated" at bounding box center [129, 185] width 60 height 22
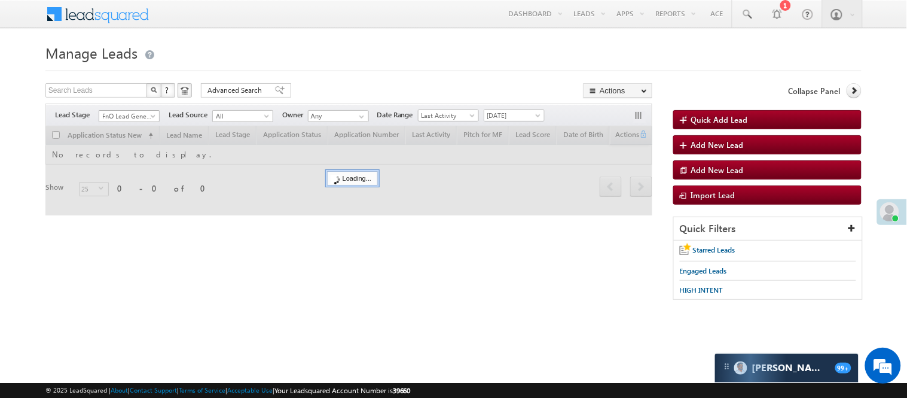
click at [129, 114] on span "FnO Lead Generated" at bounding box center [127, 116] width 57 height 11
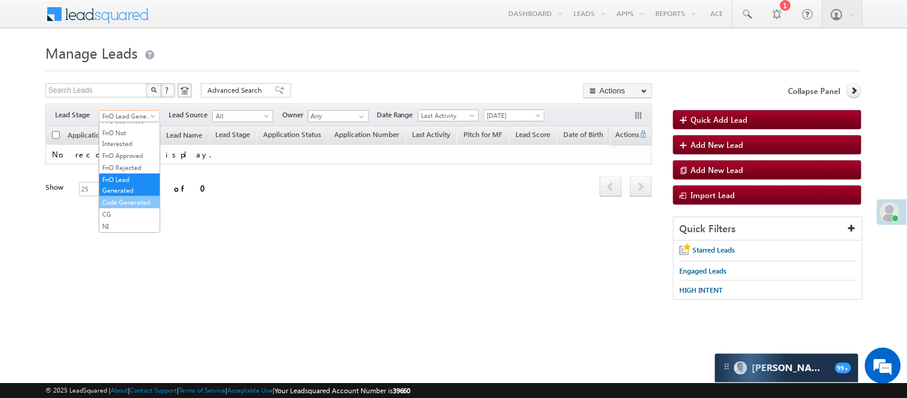
click at [117, 208] on link "Code Generated" at bounding box center [129, 202] width 60 height 11
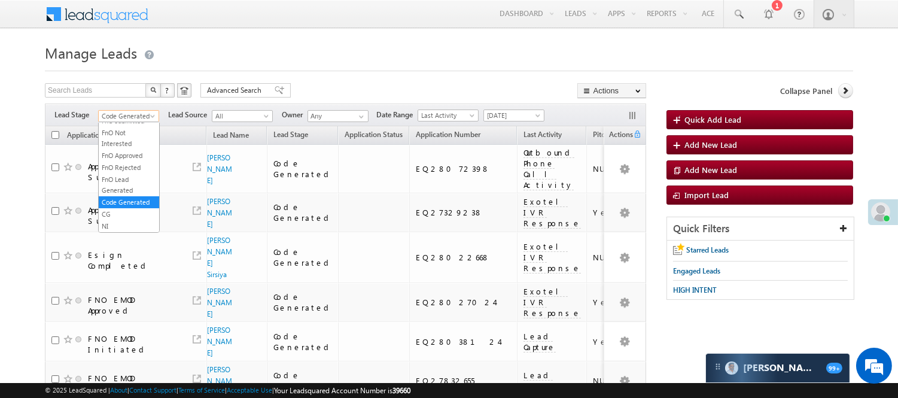
click at [128, 115] on span "Code Generated" at bounding box center [127, 116] width 57 height 11
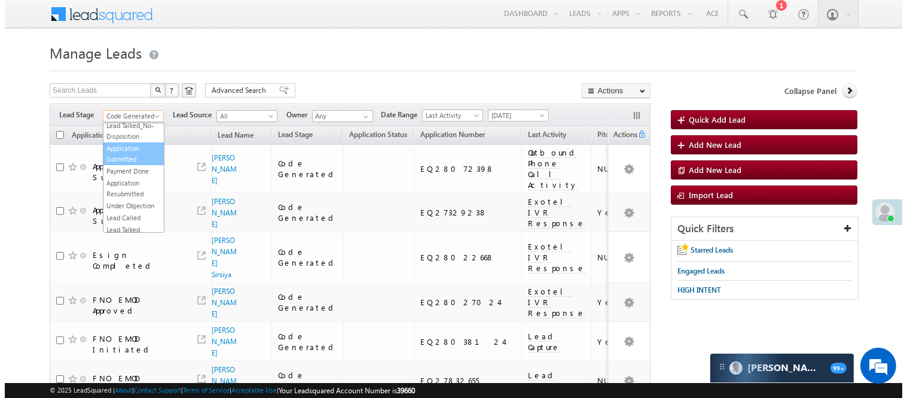
scroll to position [0, 0]
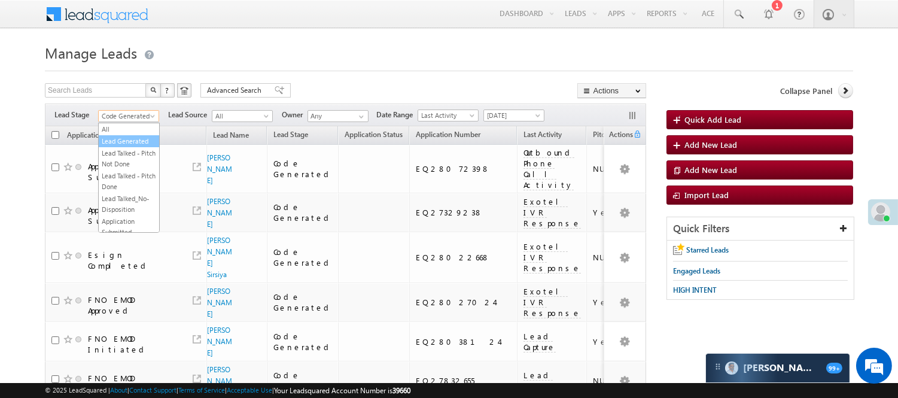
click at [139, 147] on link "Lead Generated" at bounding box center [129, 141] width 60 height 11
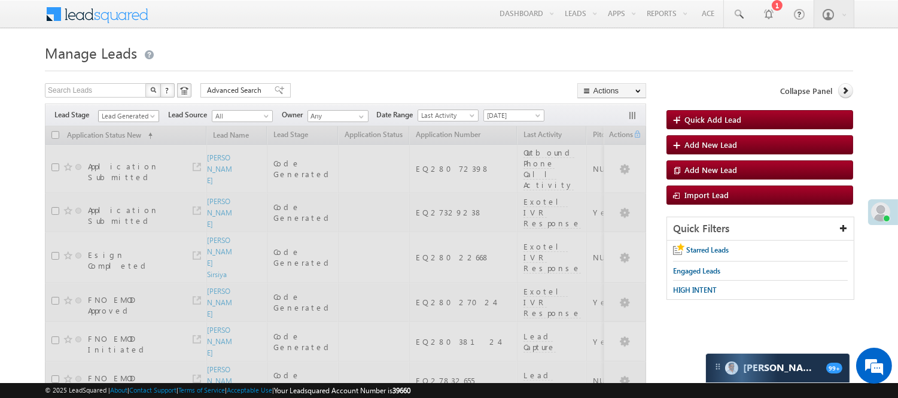
click at [135, 120] on span "Lead Generated" at bounding box center [127, 116] width 57 height 11
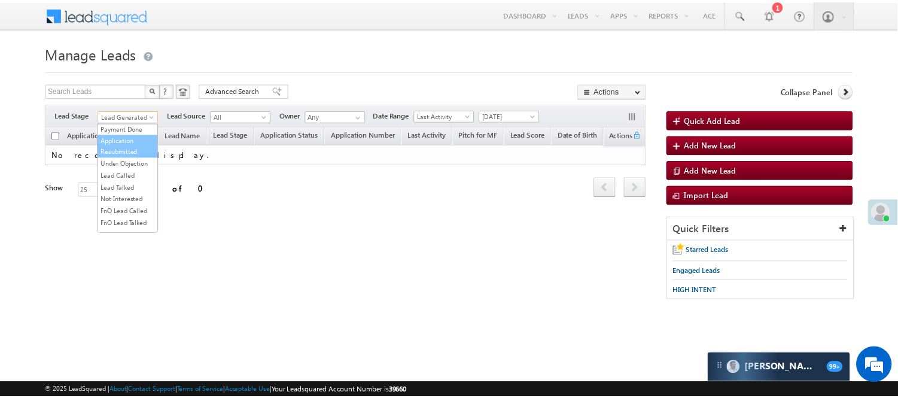
scroll to position [97, 0]
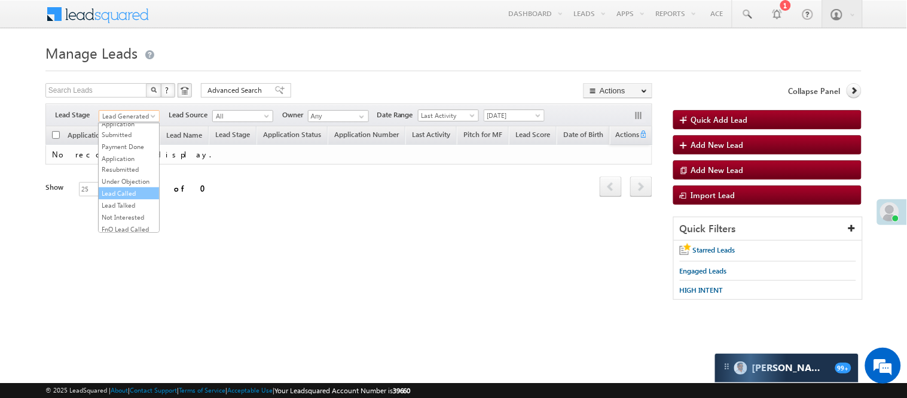
click at [123, 199] on link "Lead Called" at bounding box center [129, 193] width 60 height 11
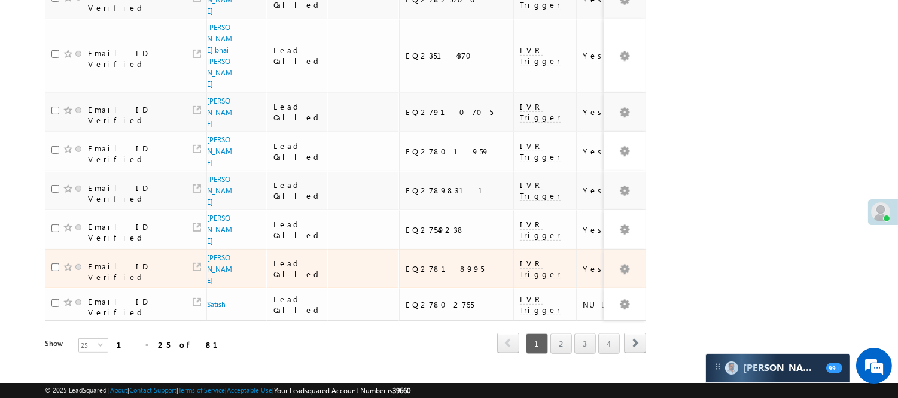
scroll to position [881, 0]
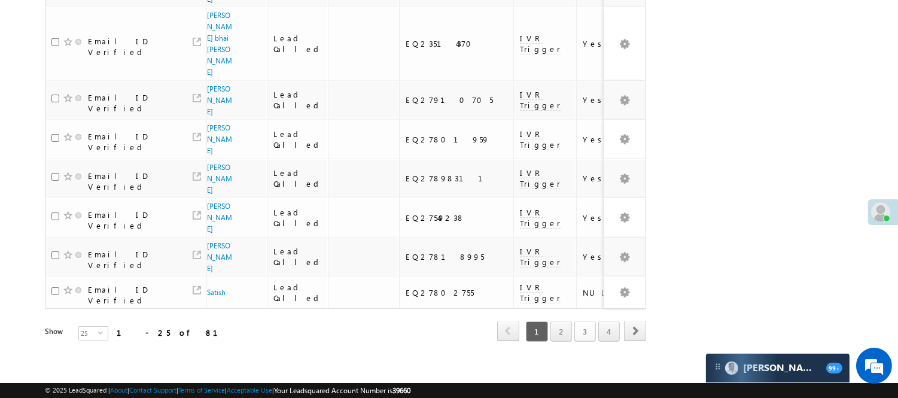
click at [586, 321] on link "3" at bounding box center [585, 331] width 22 height 20
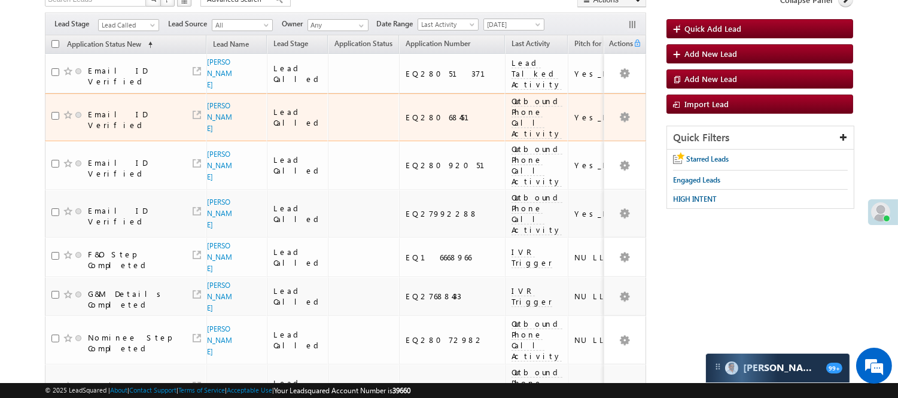
scroll to position [0, 0]
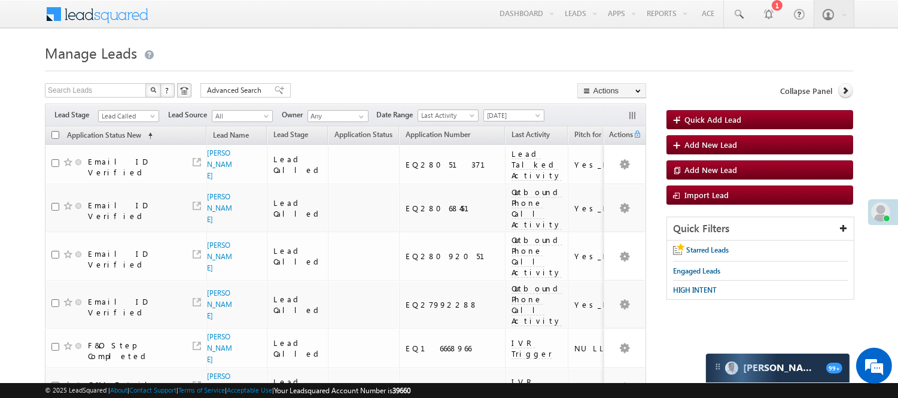
click at [130, 109] on div "Filters Lead Stage All Lead Generated Lead Talked - Pitch Not Done Lead Talked …" at bounding box center [345, 114] width 601 height 23
click at [127, 115] on span "Lead Called" at bounding box center [127, 116] width 57 height 11
click at [111, 144] on link "Lead Generated" at bounding box center [129, 141] width 60 height 11
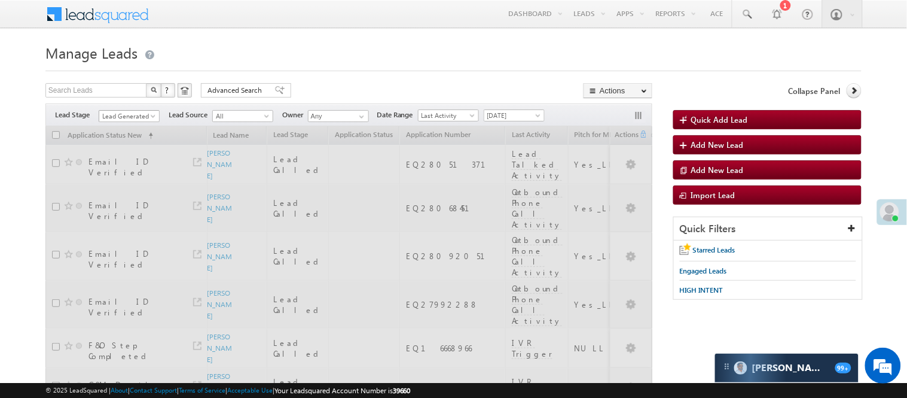
click at [134, 118] on span "Lead Generated" at bounding box center [127, 116] width 57 height 11
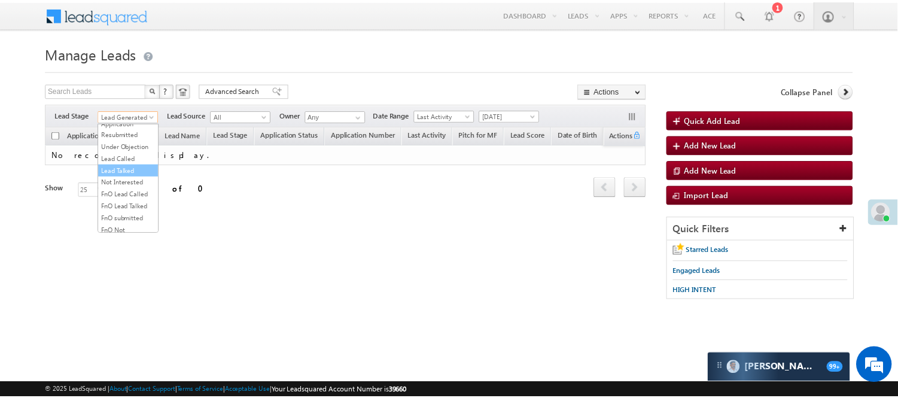
scroll to position [297, 0]
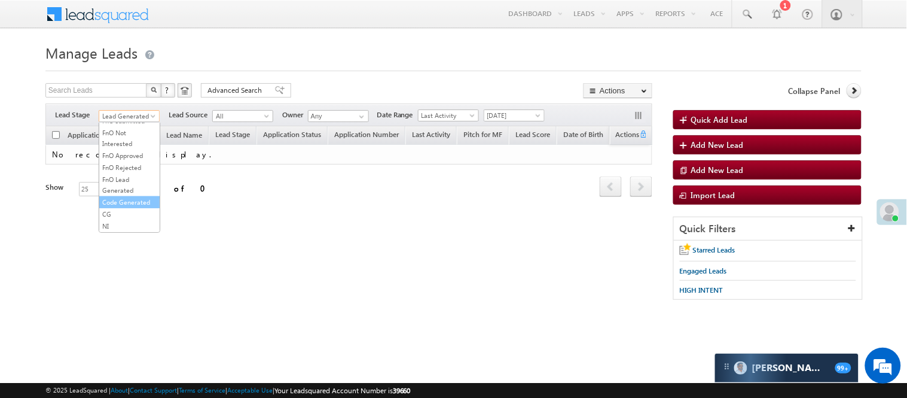
click at [115, 197] on link "Code Generated" at bounding box center [129, 202] width 60 height 11
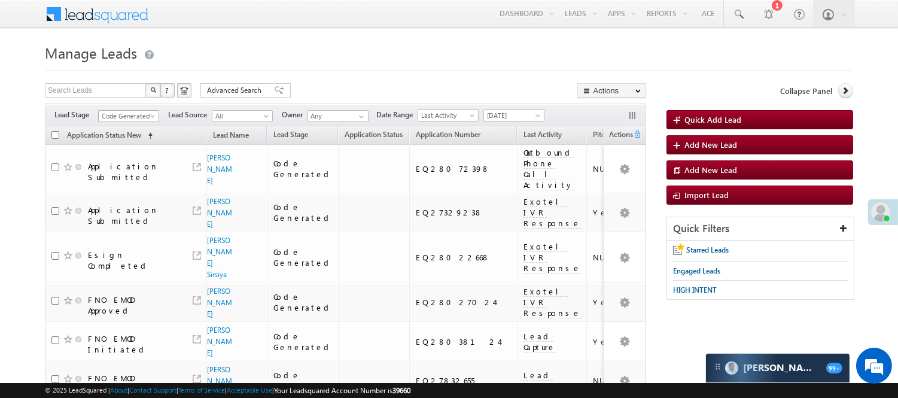
click at [138, 112] on span "Code Generated" at bounding box center [127, 116] width 57 height 11
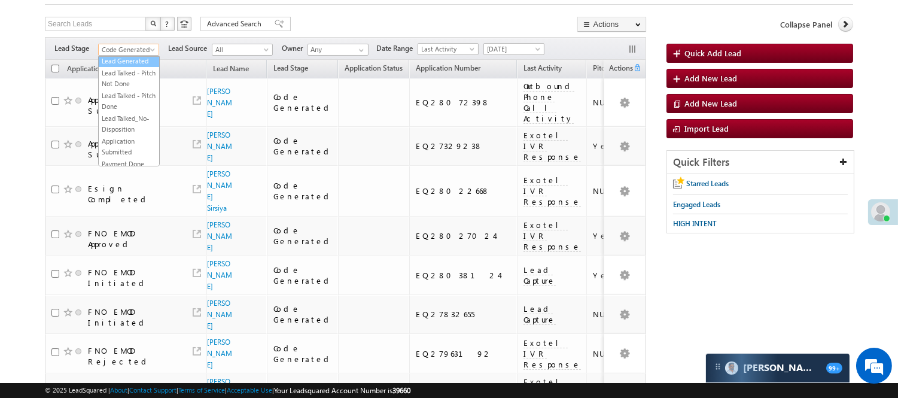
scroll to position [0, 0]
click at [126, 80] on link "Lead Generated" at bounding box center [129, 74] width 60 height 11
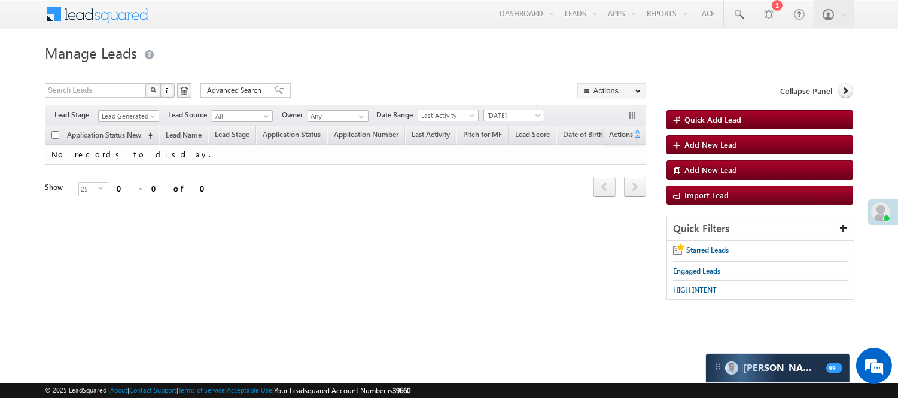
click at [297, 34] on body "Menu Nisha Anand Yadav Nisha .Yada v@ang elbro king. com" at bounding box center [449, 169] width 898 height 339
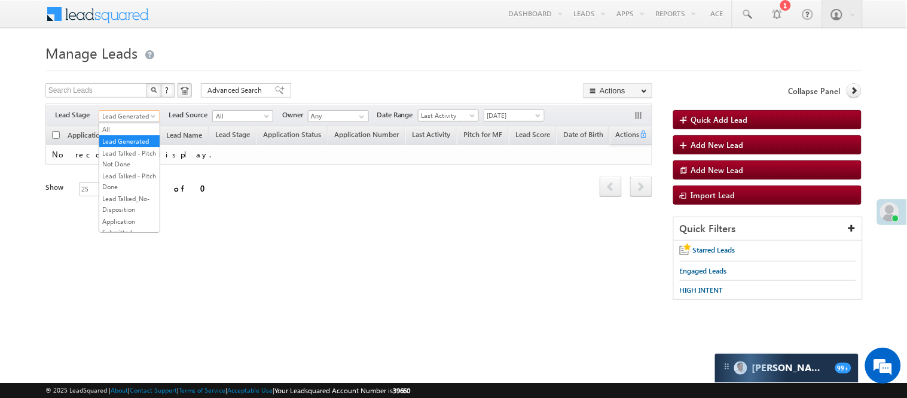
click at [141, 114] on span "Lead Generated" at bounding box center [127, 116] width 57 height 11
click at [129, 166] on link "Lead Talked - Pitch Not Done" at bounding box center [129, 159] width 60 height 22
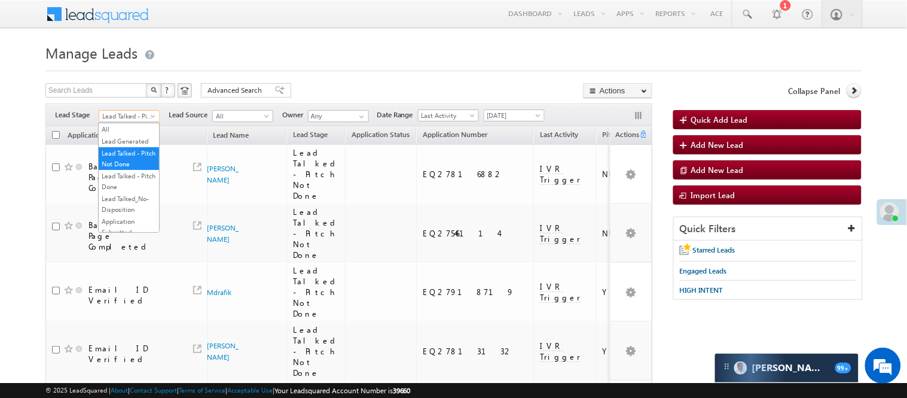
click at [129, 112] on span "Lead Talked - Pitch Not Done" at bounding box center [127, 116] width 57 height 11
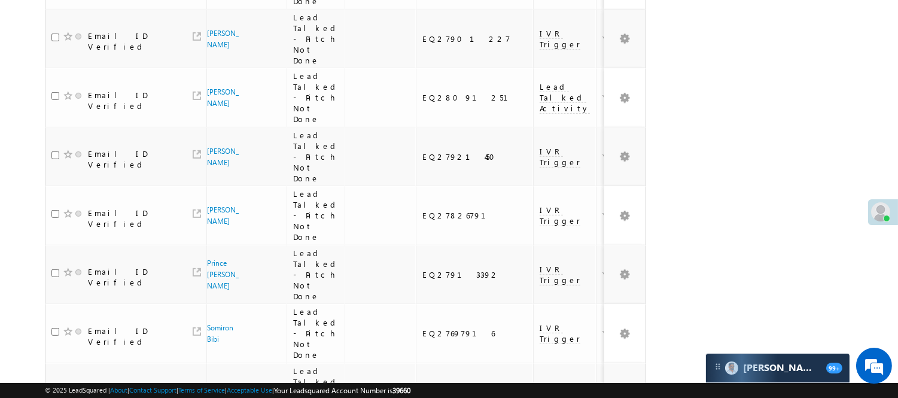
scroll to position [1068, 0]
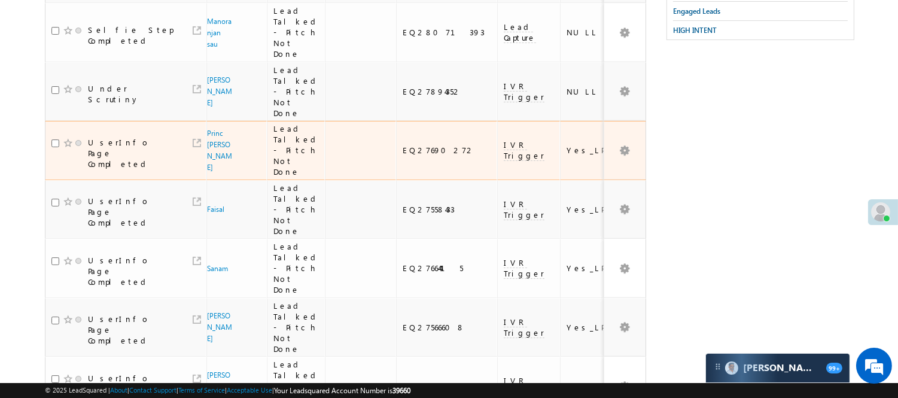
scroll to position [173, 0]
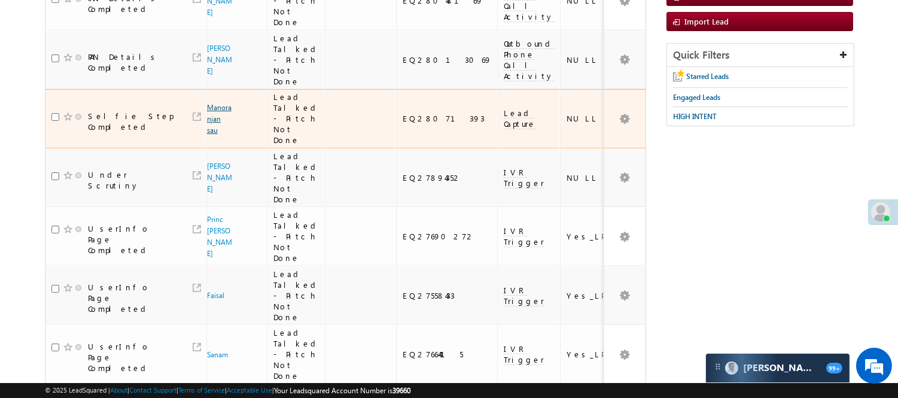
click at [218, 108] on link "Manoranjan sau" at bounding box center [219, 119] width 25 height 32
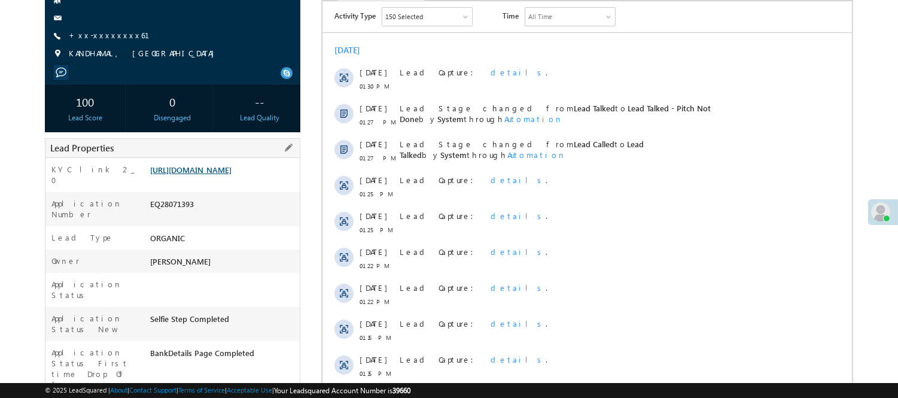
click at [205, 175] on link "https://angelbroking1-pk3em7sa.customui-test.leadsquared.com?leadId=507072dc-13…" at bounding box center [190, 169] width 81 height 10
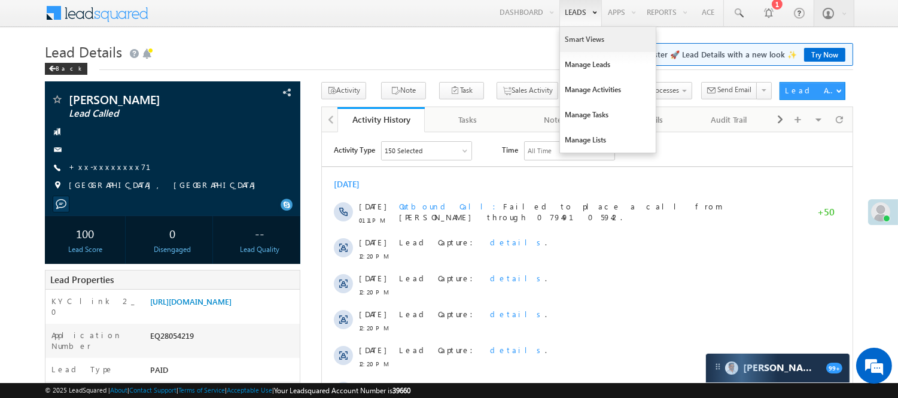
click at [586, 39] on link "Smart Views" at bounding box center [608, 39] width 96 height 25
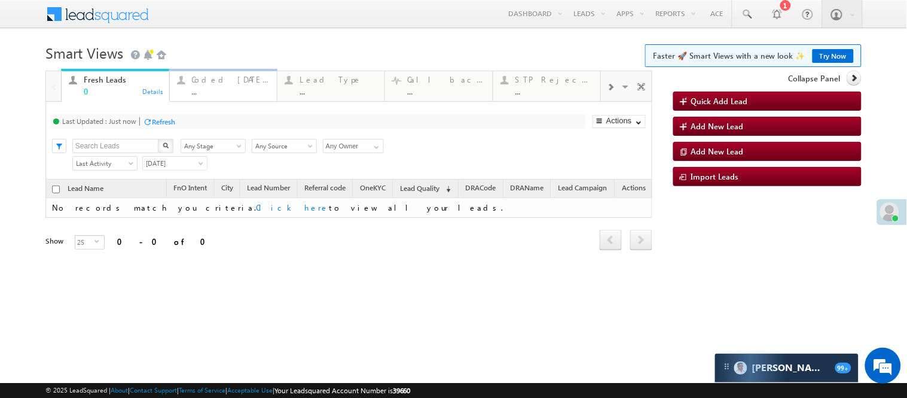
click at [220, 92] on div "..." at bounding box center [231, 91] width 78 height 9
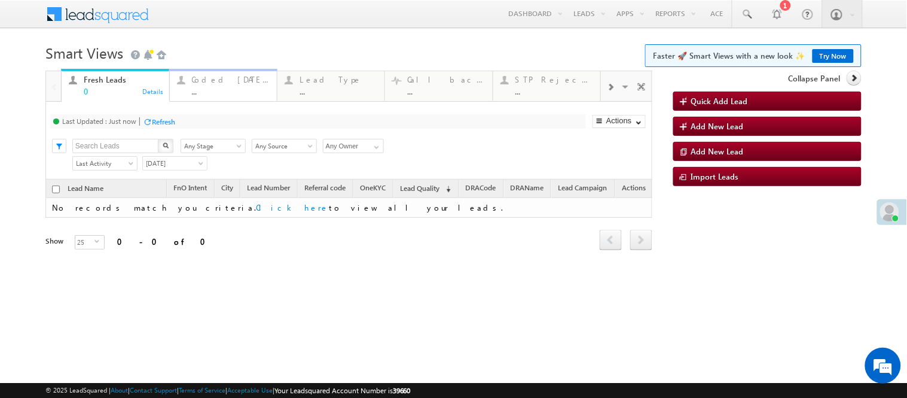
click at [239, 84] on div "Coded Today" at bounding box center [231, 80] width 78 height 10
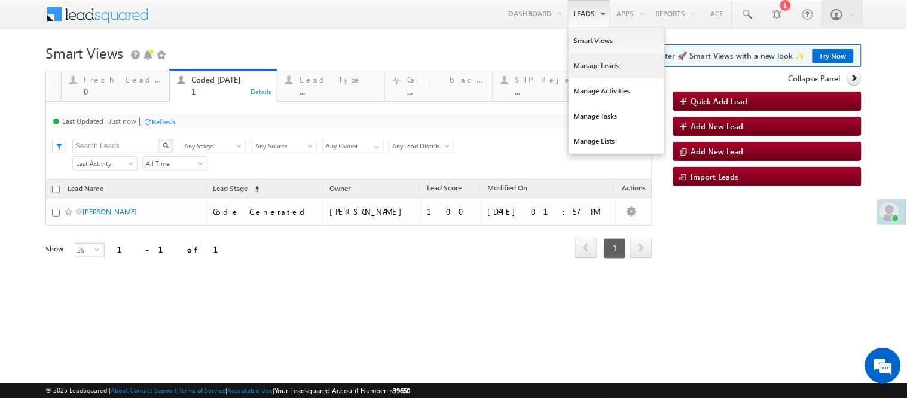
click at [592, 68] on link "Manage Leads" at bounding box center [617, 65] width 96 height 25
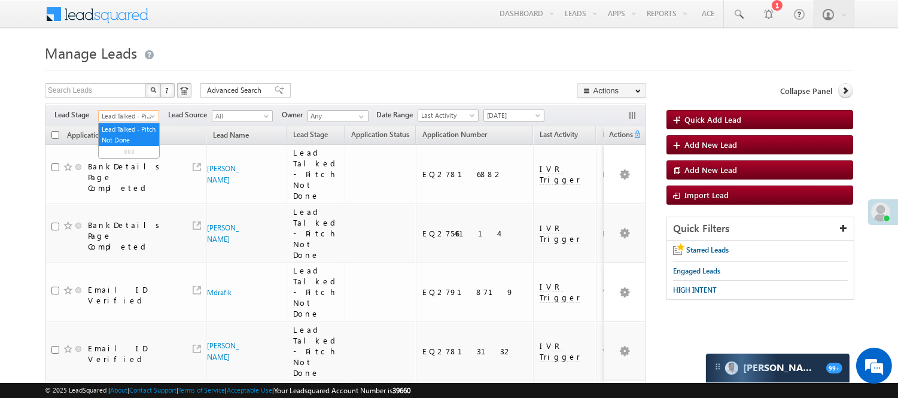
click at [118, 117] on span "Lead Talked - Pitch Not Done" at bounding box center [127, 116] width 57 height 11
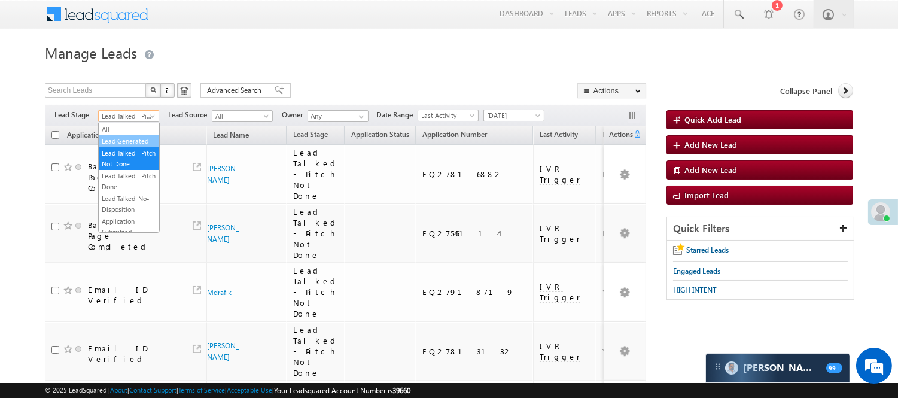
click at [114, 144] on link "Lead Generated" at bounding box center [129, 141] width 60 height 11
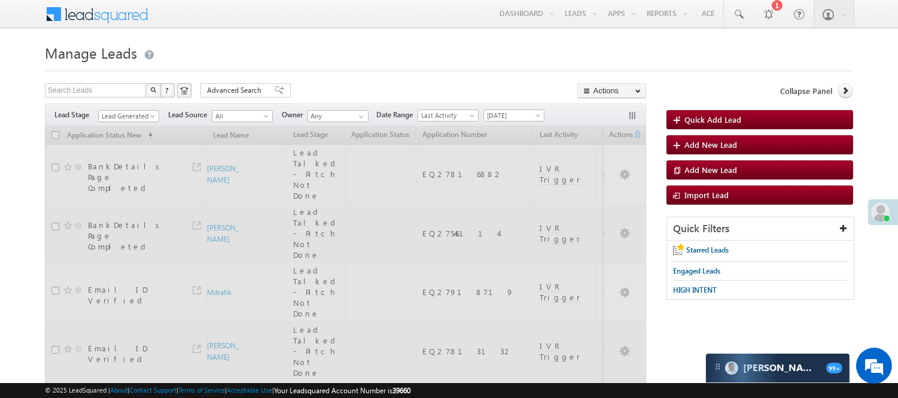
click at [354, 44] on h1 "Manage Leads" at bounding box center [449, 51] width 808 height 23
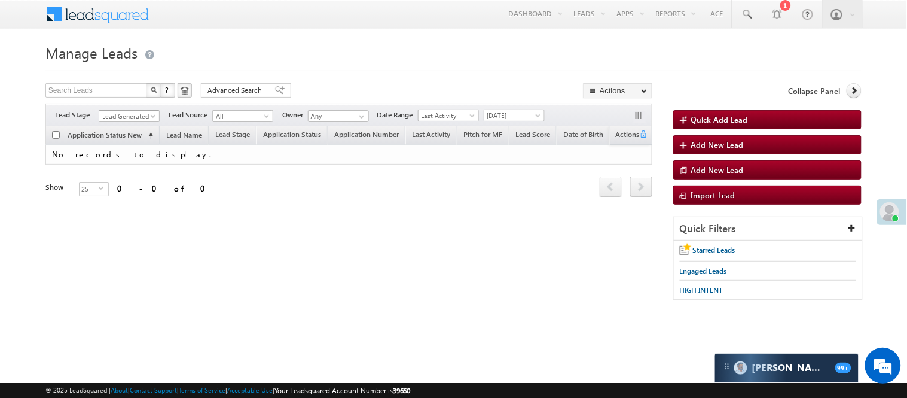
click at [148, 112] on span "Lead Generated" at bounding box center [127, 116] width 57 height 11
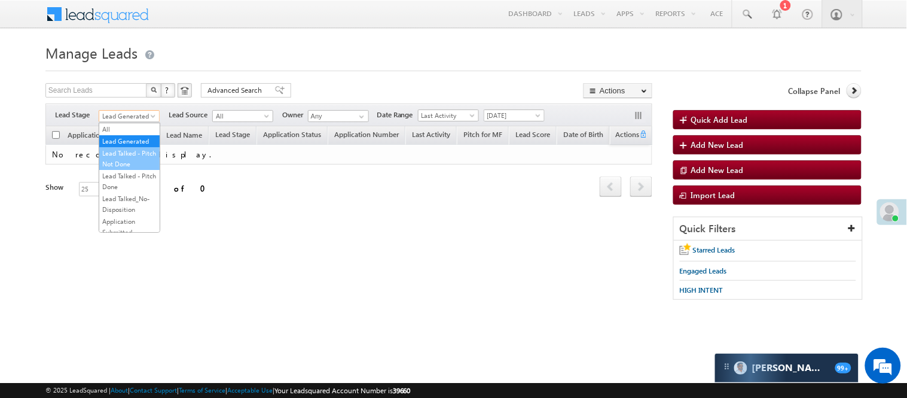
click at [135, 166] on link "Lead Talked - Pitch Not Done" at bounding box center [129, 159] width 60 height 22
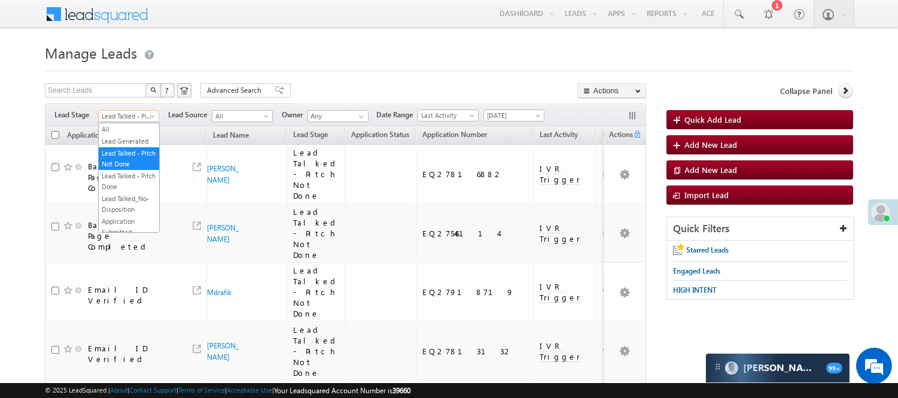
click at [149, 114] on span at bounding box center [154, 119] width 10 height 10
click at [138, 97] on link "Lead Called" at bounding box center [129, 91] width 60 height 11
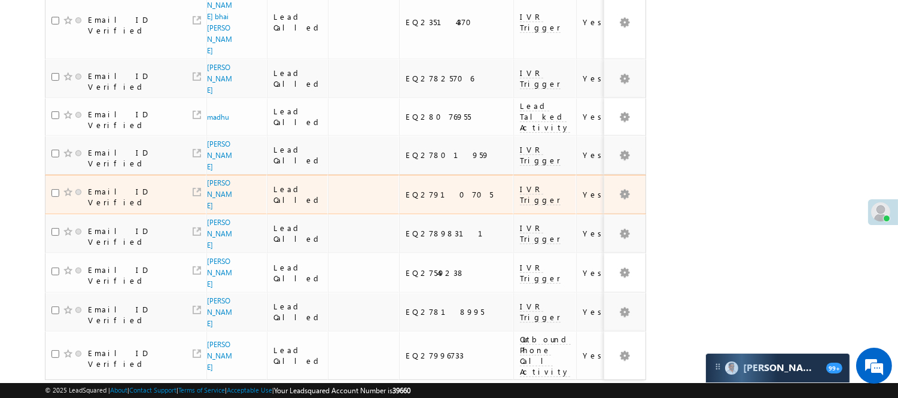
scroll to position [892, 0]
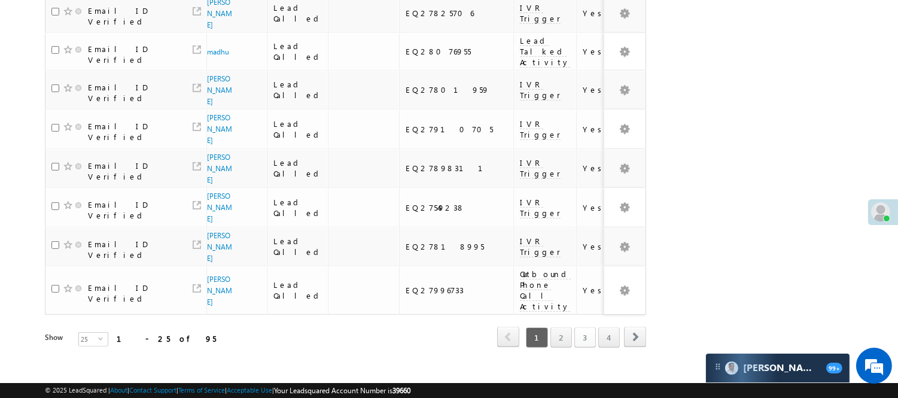
click at [574, 327] on link "3" at bounding box center [585, 337] width 22 height 20
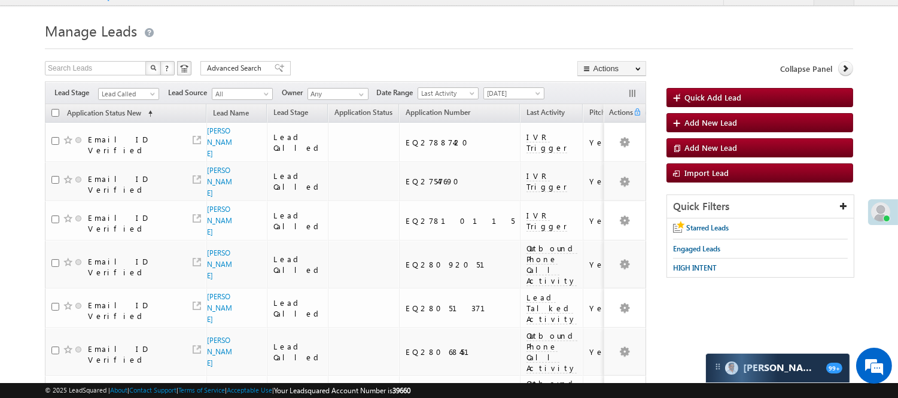
scroll to position [0, 0]
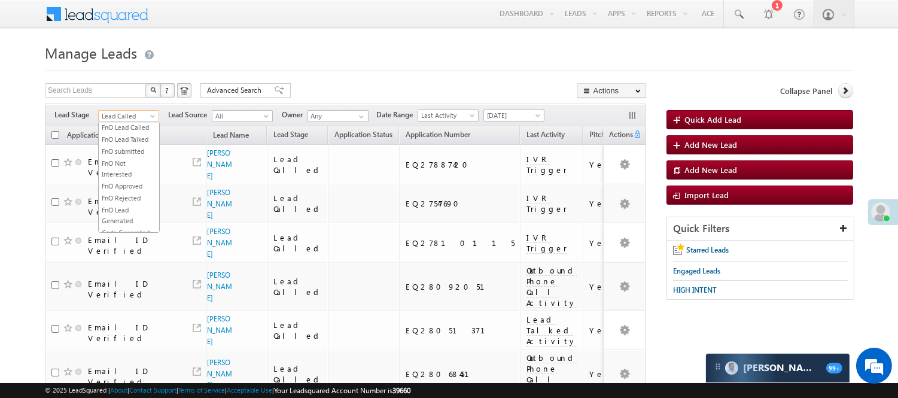
click at [111, 114] on span "Lead Called" at bounding box center [127, 116] width 57 height 11
click at [116, 147] on link "Lead Generated" at bounding box center [129, 141] width 60 height 11
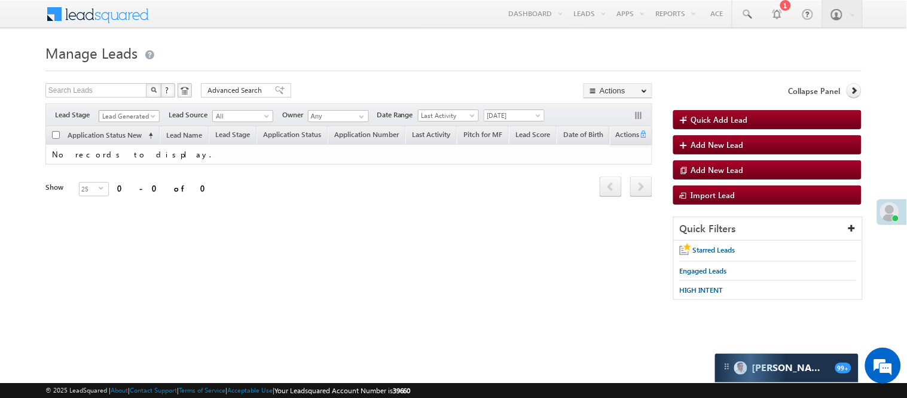
click at [133, 112] on span "Lead Generated" at bounding box center [127, 116] width 57 height 11
click at [128, 145] on link "Lead Generated" at bounding box center [129, 141] width 60 height 11
click at [140, 115] on span "Lead Generated" at bounding box center [127, 116] width 57 height 11
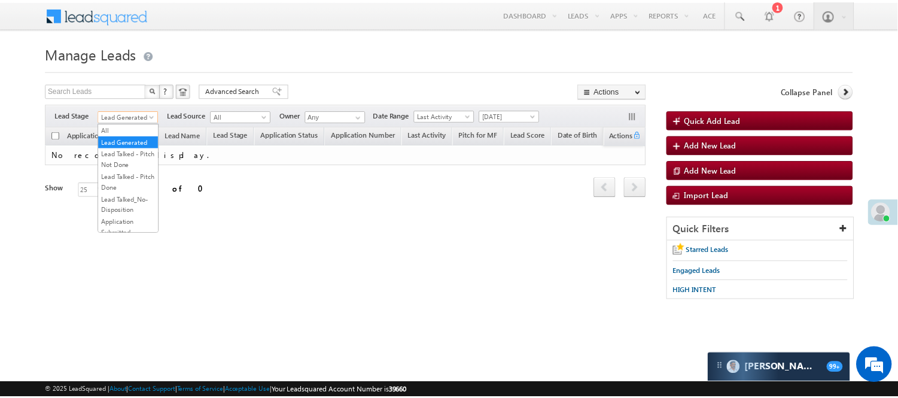
scroll to position [297, 0]
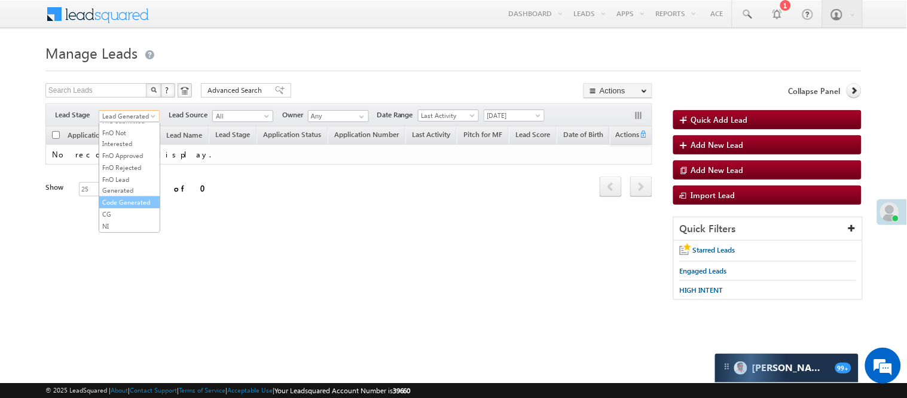
click at [121, 197] on link "Code Generated" at bounding box center [129, 202] width 60 height 11
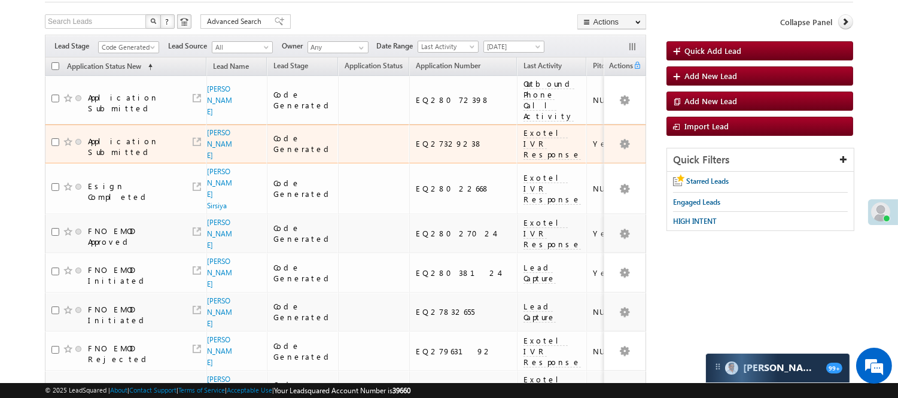
scroll to position [0, 0]
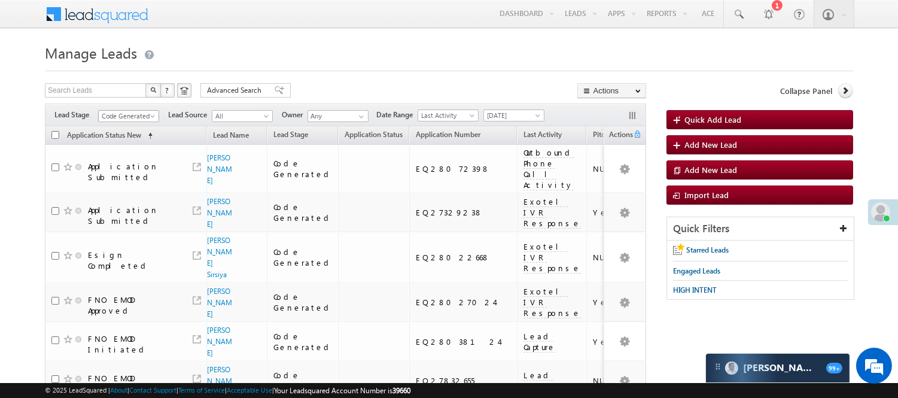
click at [139, 120] on span "Code Generated" at bounding box center [127, 116] width 57 height 11
click at [132, 141] on link "Lead Generated" at bounding box center [129, 141] width 60 height 11
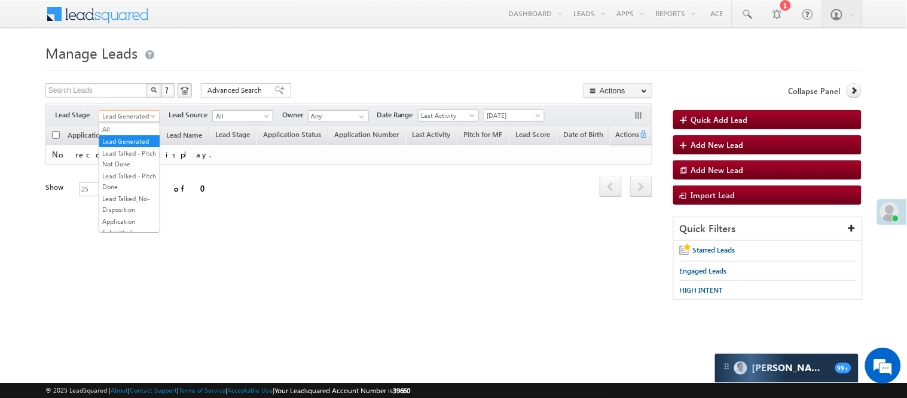
click at [133, 115] on span "Lead Generated" at bounding box center [127, 116] width 57 height 11
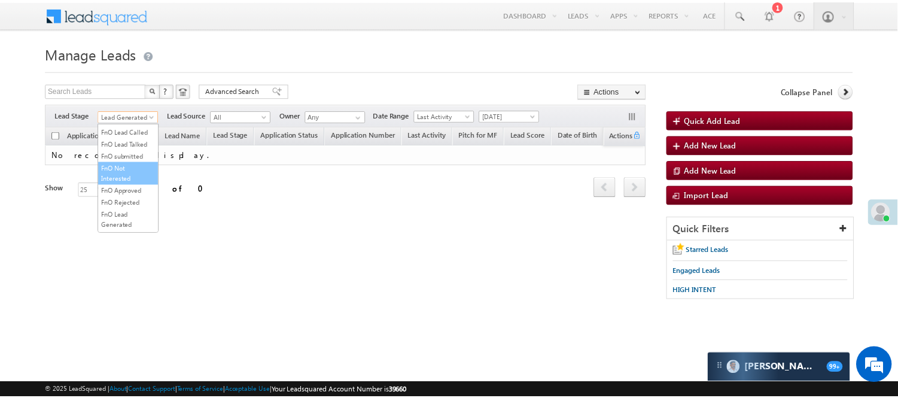
scroll to position [164, 0]
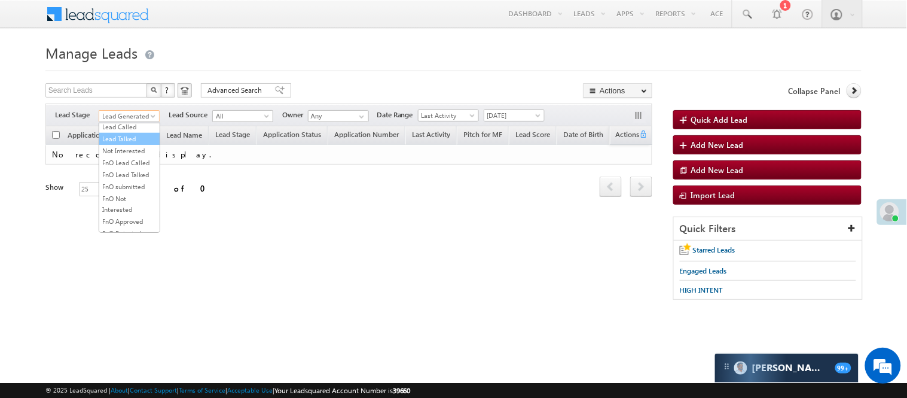
click at [136, 144] on link "Lead Talked" at bounding box center [129, 138] width 60 height 11
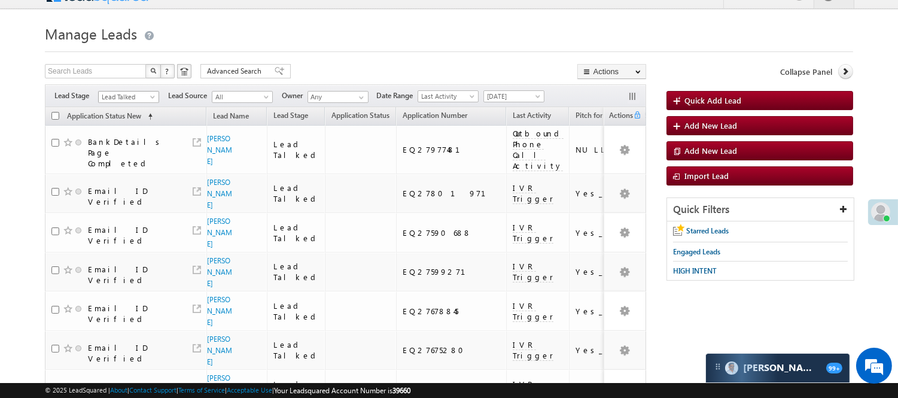
scroll to position [0, 0]
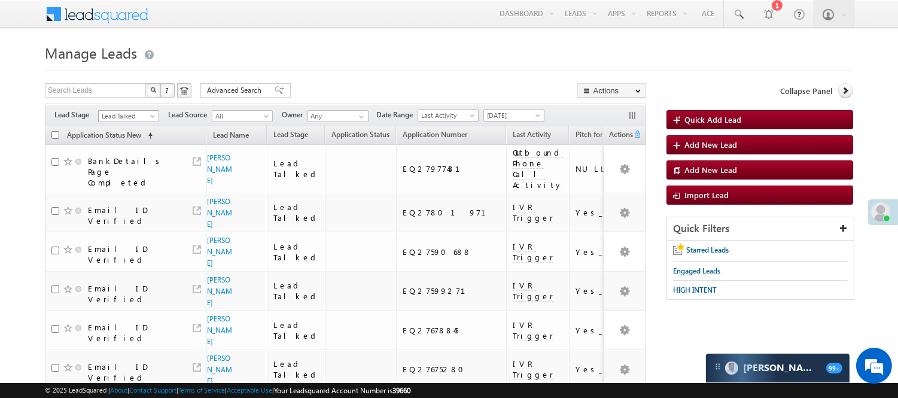
click at [115, 118] on span "Lead Talked" at bounding box center [127, 116] width 57 height 11
click at [115, 141] on link "Lead Generated" at bounding box center [129, 141] width 60 height 11
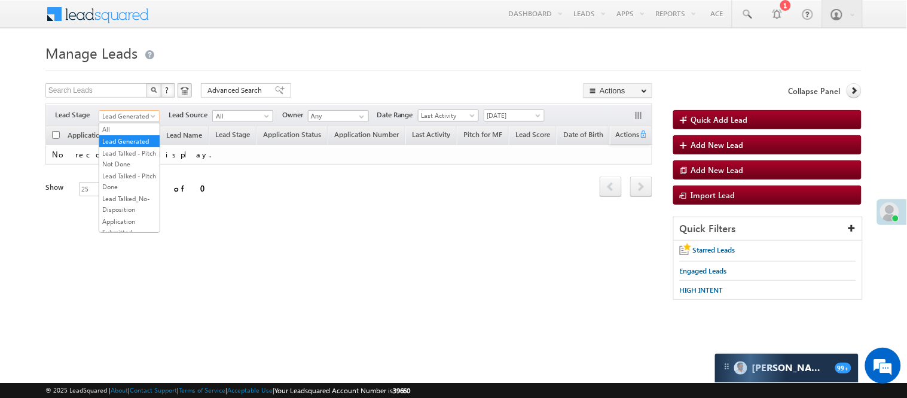
click at [112, 115] on span "Lead Generated" at bounding box center [127, 116] width 57 height 11
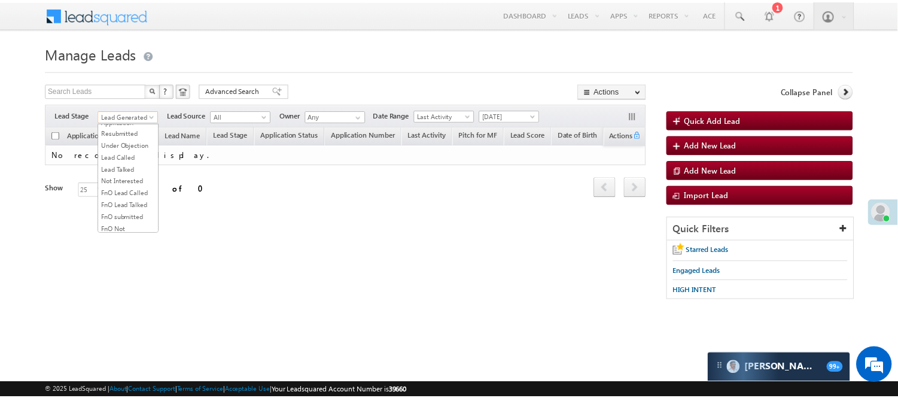
scroll to position [297, 0]
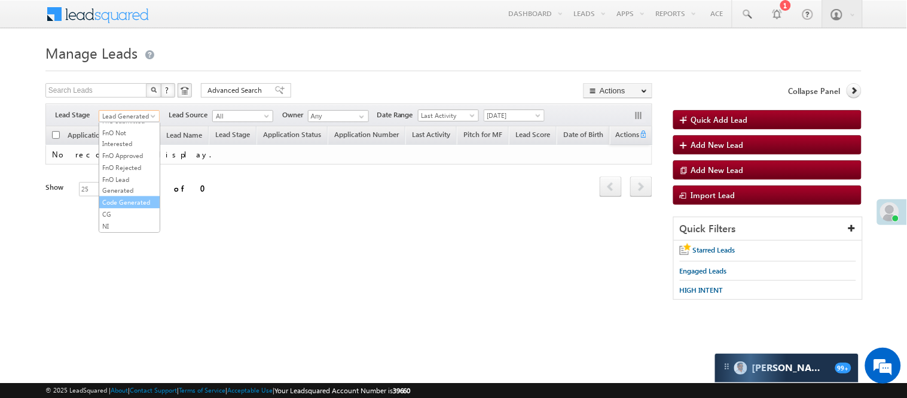
click at [127, 198] on link "Code Generated" at bounding box center [129, 202] width 60 height 11
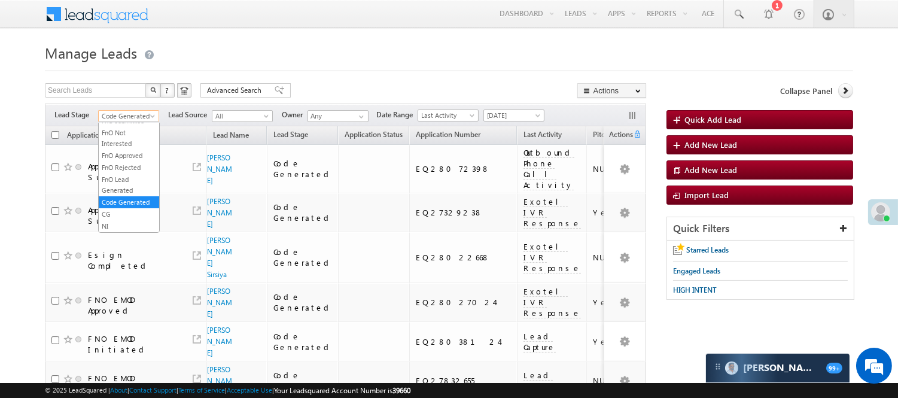
click at [151, 115] on span at bounding box center [154, 119] width 10 height 10
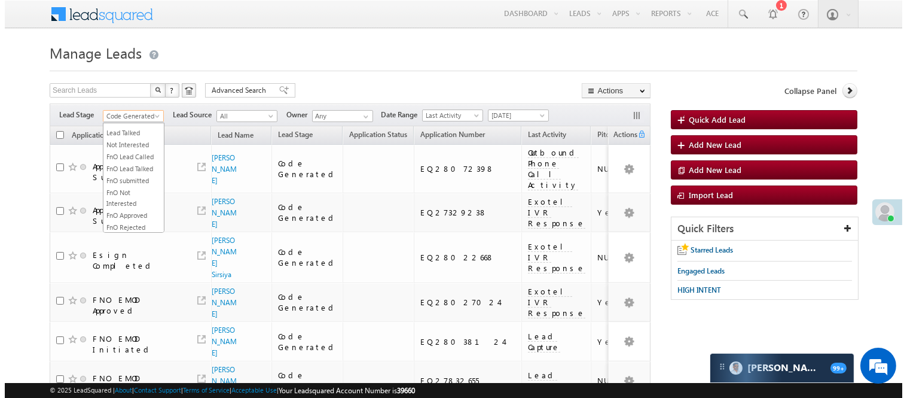
scroll to position [0, 0]
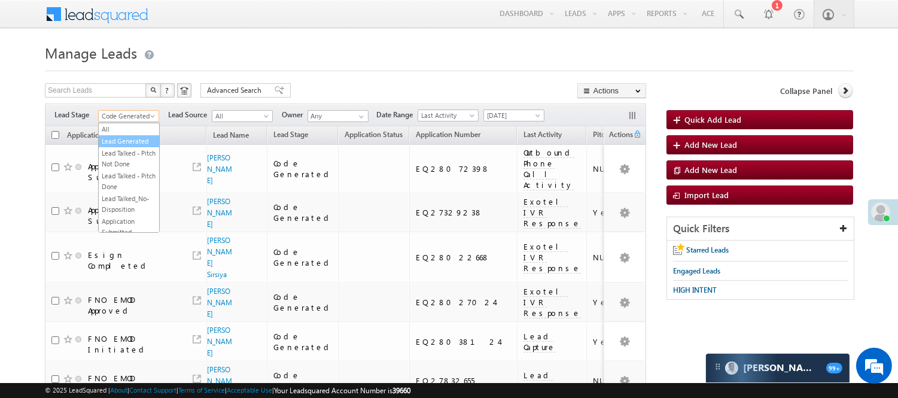
click at [130, 144] on link "Lead Generated" at bounding box center [129, 141] width 60 height 11
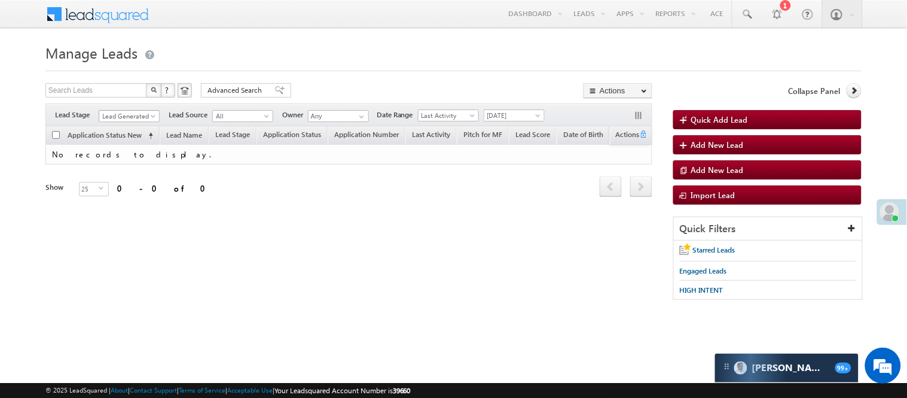
click at [126, 115] on span "Lead Generated" at bounding box center [127, 116] width 57 height 11
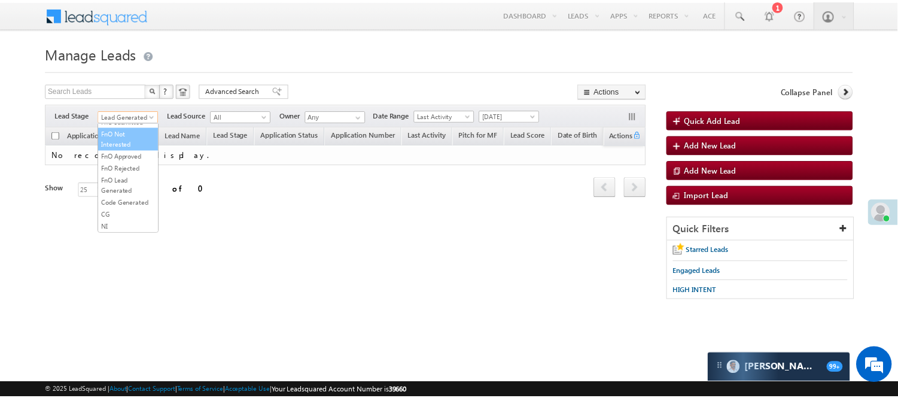
scroll to position [164, 0]
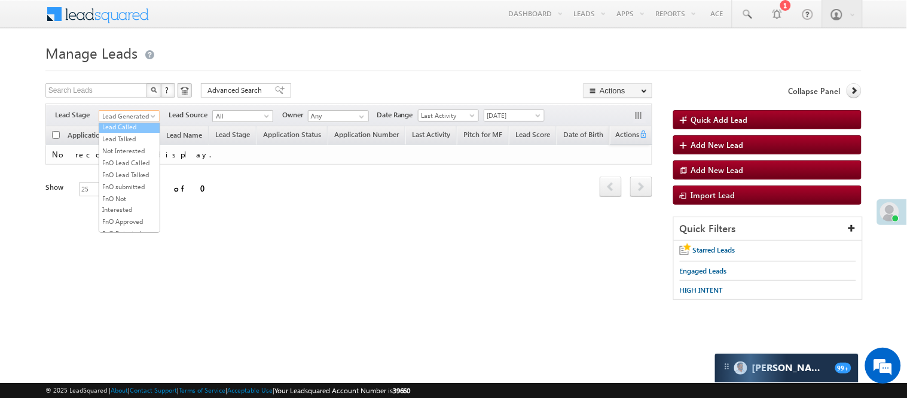
click at [133, 132] on link "Lead Called" at bounding box center [129, 126] width 60 height 11
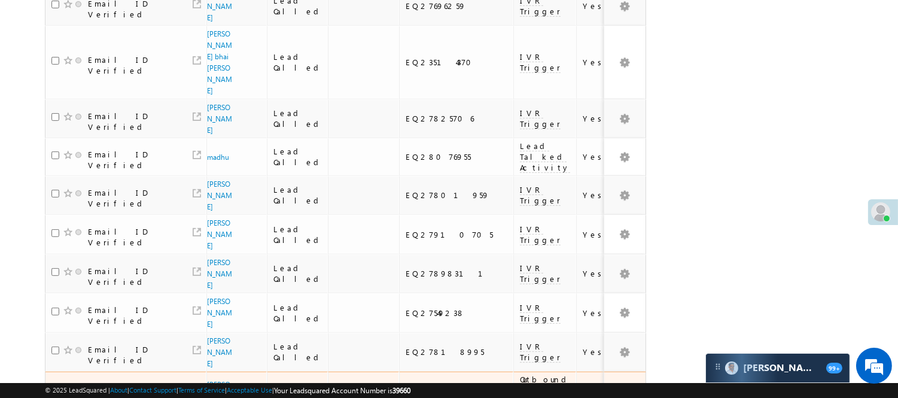
scroll to position [892, 0]
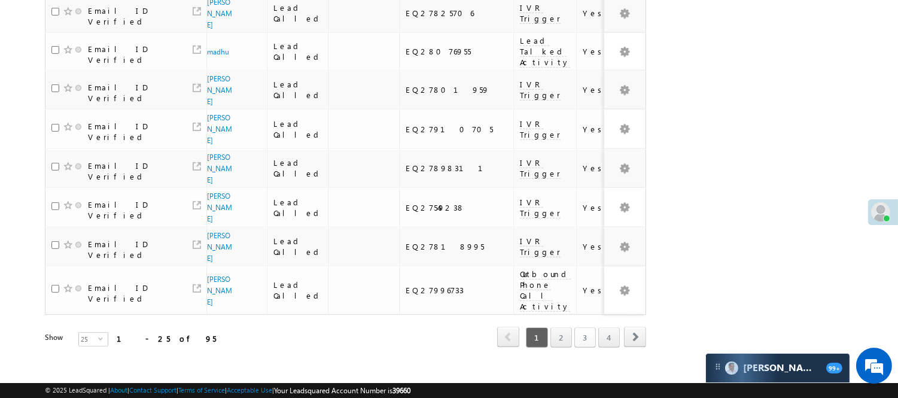
click at [593, 327] on link "3" at bounding box center [585, 337] width 22 height 20
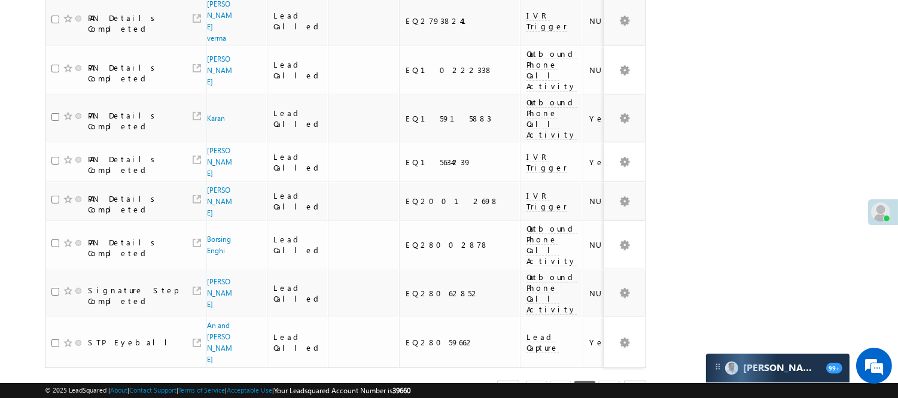
scroll to position [800, 0]
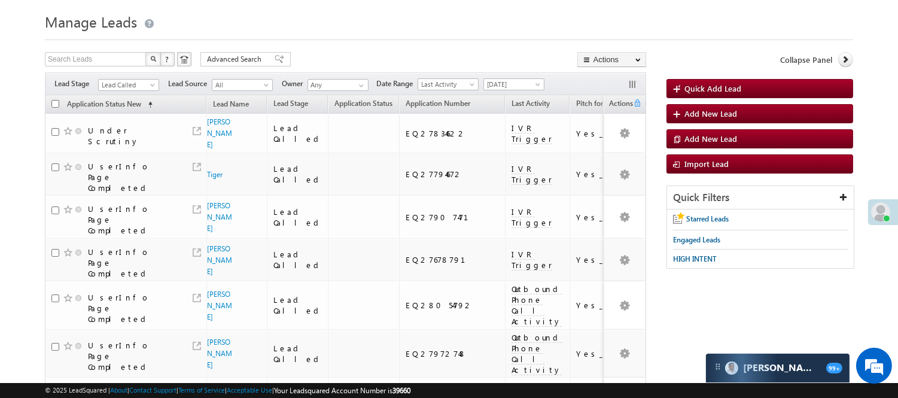
scroll to position [0, 0]
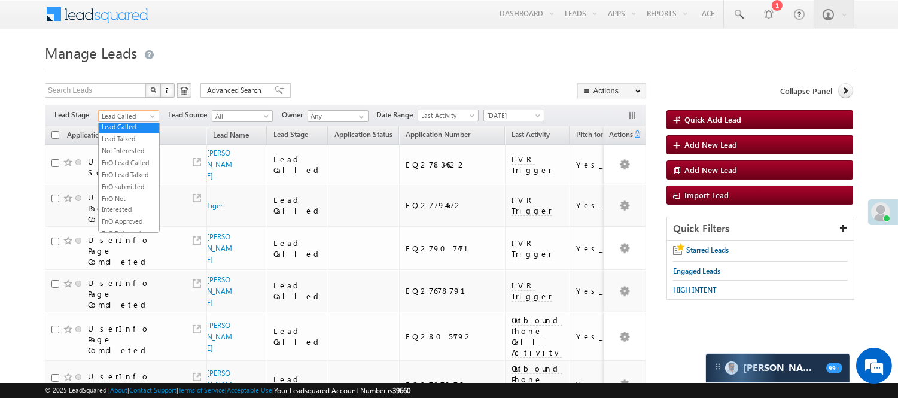
click at [139, 114] on span "Lead Called" at bounding box center [127, 116] width 57 height 11
click at [135, 147] on link "Lead Generated" at bounding box center [129, 141] width 60 height 11
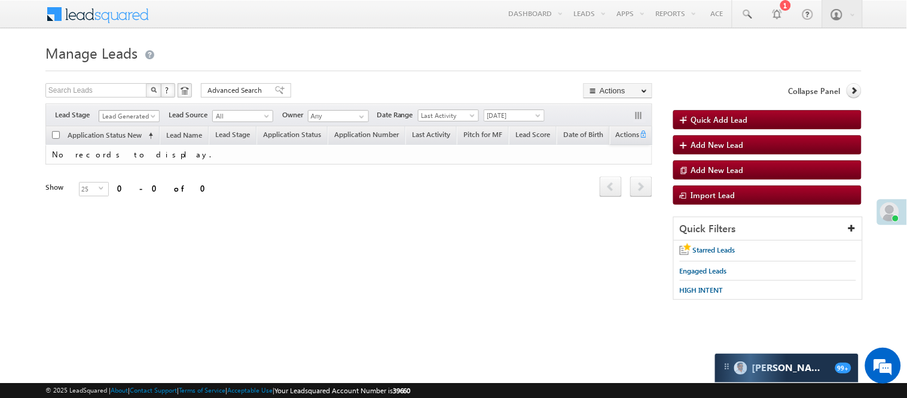
click at [114, 116] on span "Lead Generated" at bounding box center [127, 116] width 57 height 11
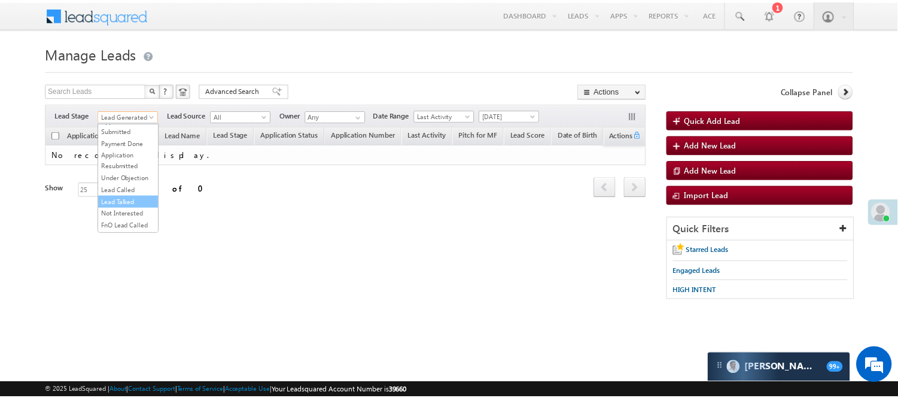
scroll to position [199, 0]
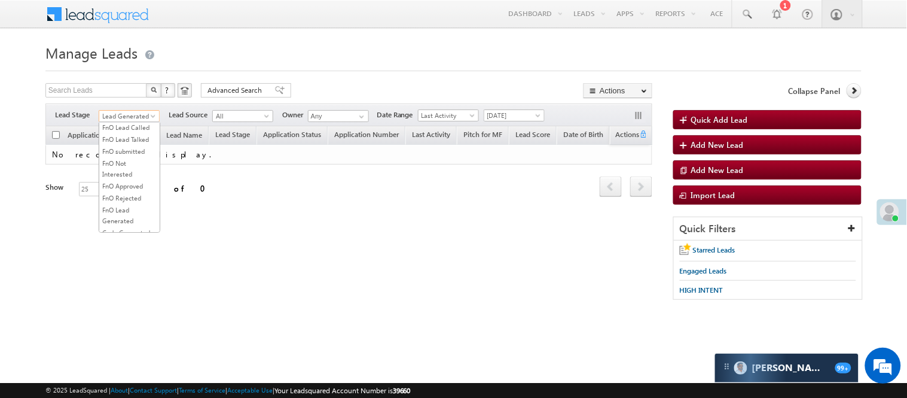
click at [126, 129] on ul "All Lead Generated Lead Talked - Pitch Not Done Lead Talked - Pitch Done Lead T…" at bounding box center [130, 178] width 62 height 110
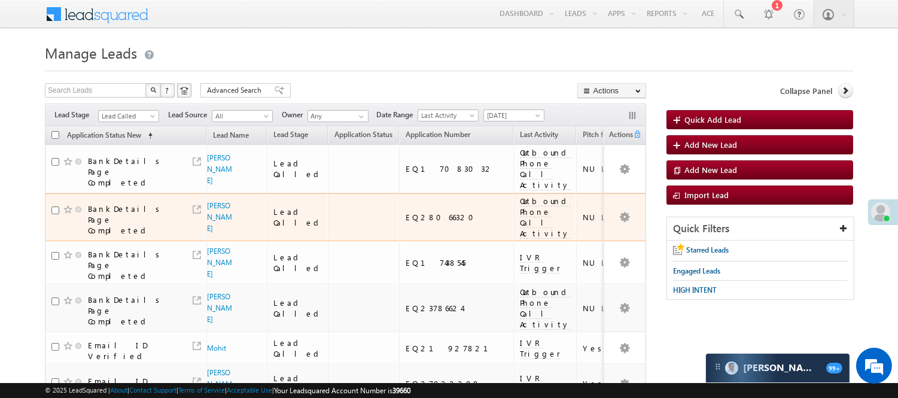
click at [426, 212] on div "EQ28066320" at bounding box center [456, 217] width 102 height 11
click at [413, 212] on div "EQ28066320" at bounding box center [456, 217] width 102 height 11
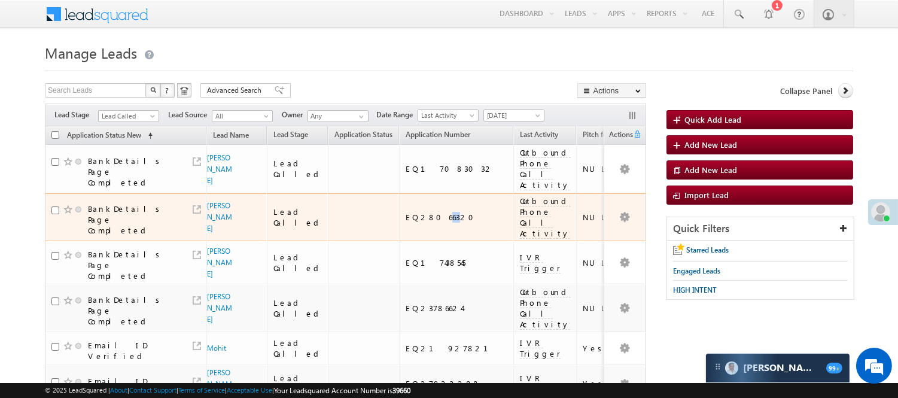
click at [413, 212] on div "EQ28066320" at bounding box center [456, 217] width 102 height 11
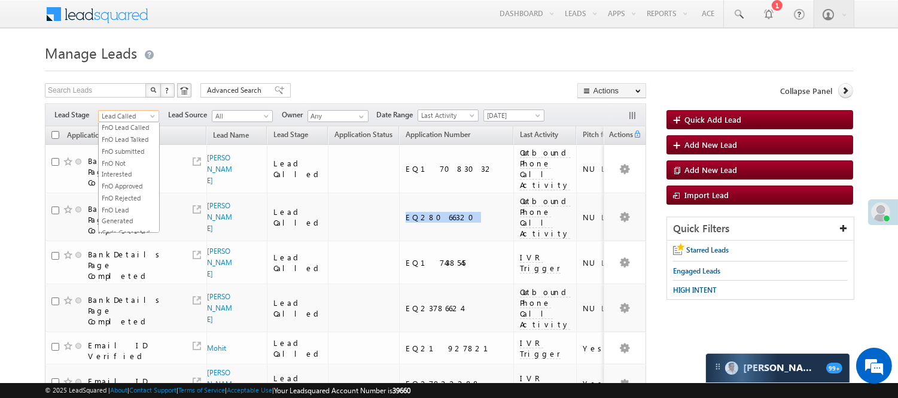
scroll to position [195, 0]
click at [117, 118] on span "Lead Called" at bounding box center [127, 116] width 57 height 11
click at [117, 113] on link "Lead Talked" at bounding box center [129, 107] width 60 height 11
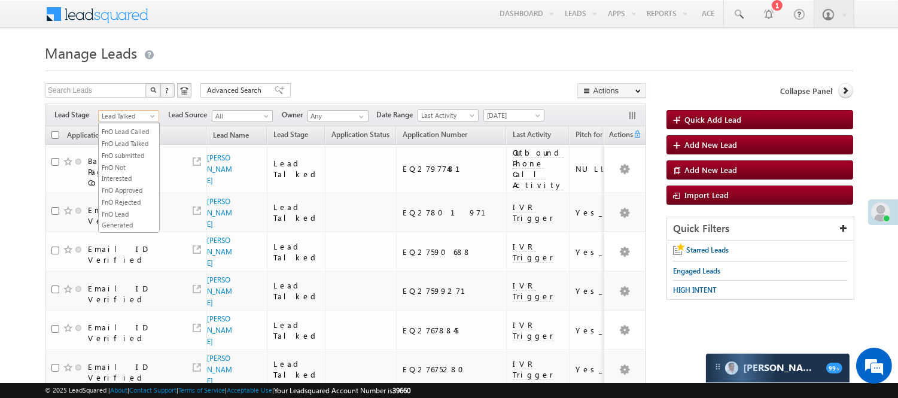
click at [144, 112] on span "Lead Talked" at bounding box center [127, 116] width 57 height 11
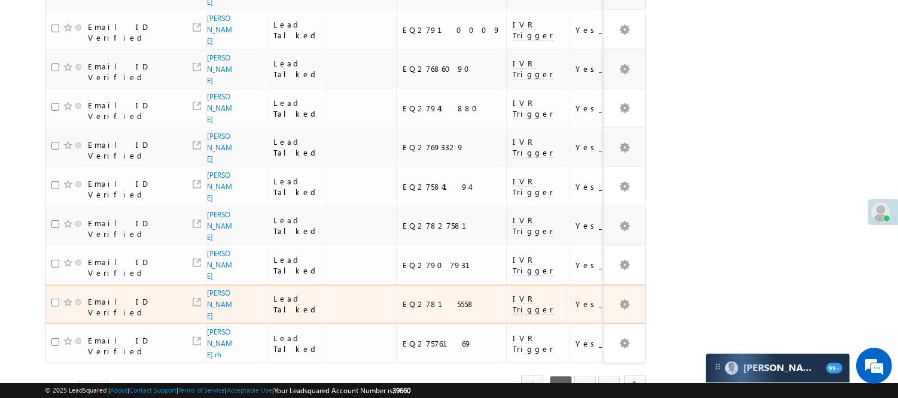
scroll to position [928, 0]
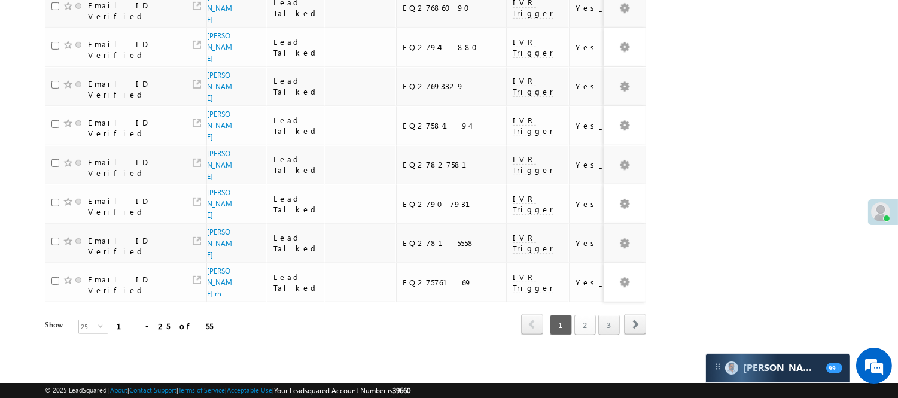
click at [583, 315] on link "2" at bounding box center [585, 325] width 22 height 20
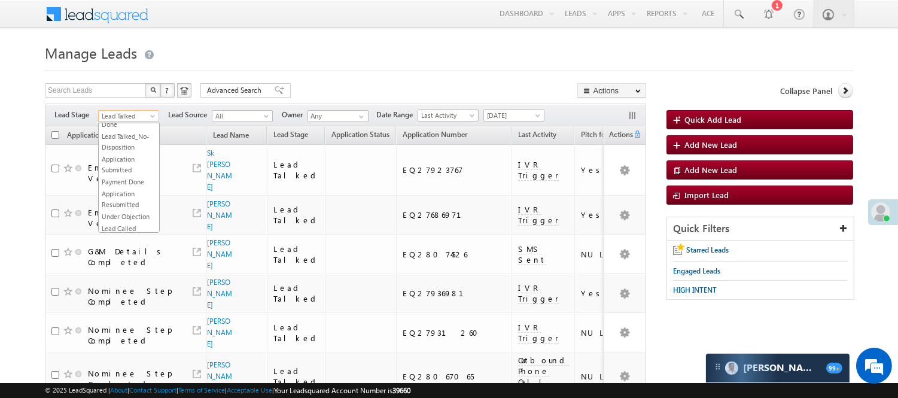
scroll to position [158, 0]
click at [122, 115] on span "Lead Talked" at bounding box center [127, 116] width 57 height 11
click at [133, 169] on link "Lead Talked - Pitch Not Done" at bounding box center [129, 159] width 60 height 22
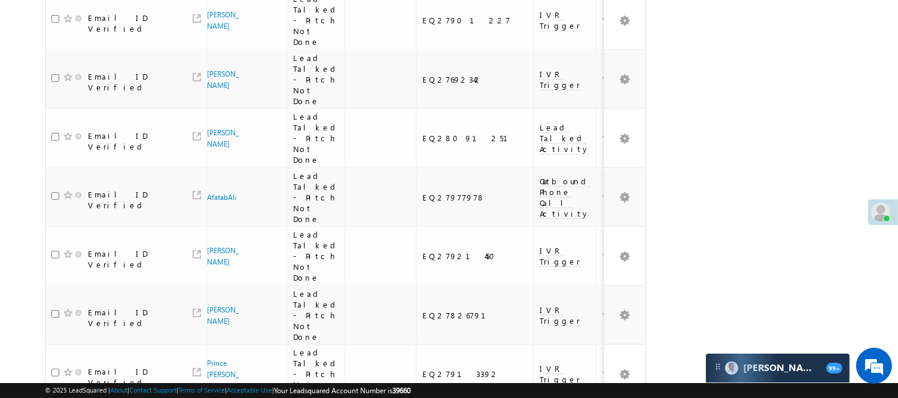
scroll to position [1091, 0]
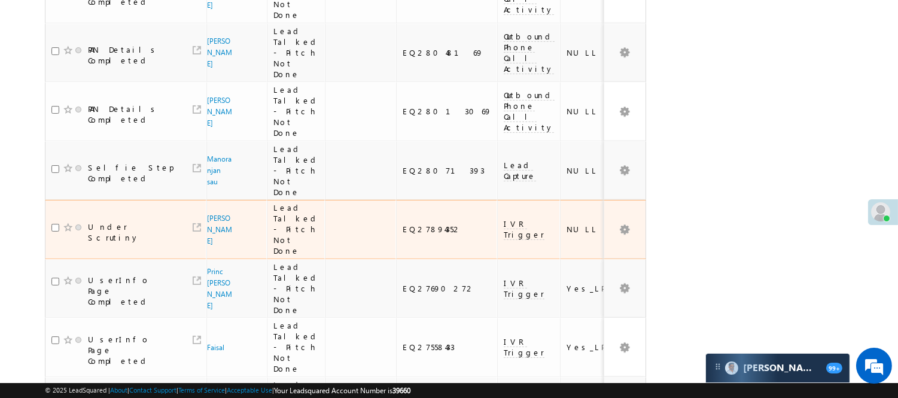
scroll to position [381, 0]
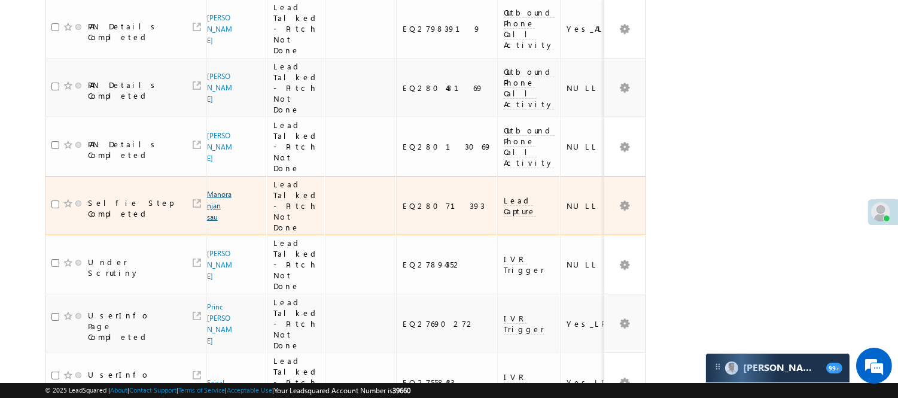
click at [215, 190] on link "Manoranjan sau" at bounding box center [219, 206] width 25 height 32
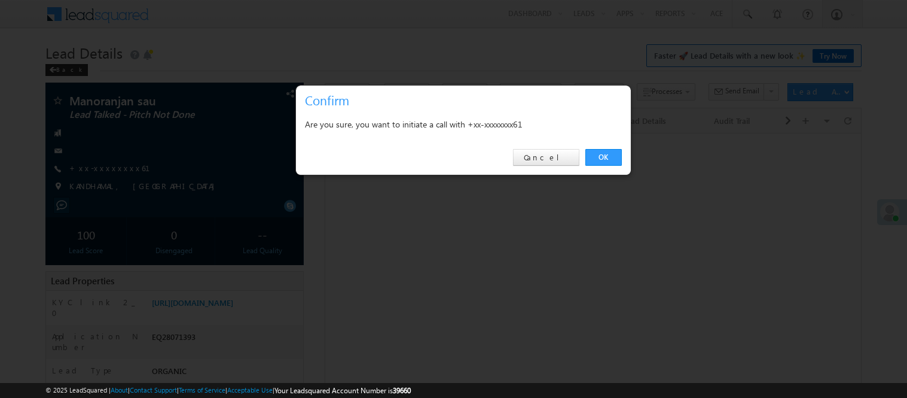
click at [600, 151] on link "OK" at bounding box center [603, 157] width 36 height 17
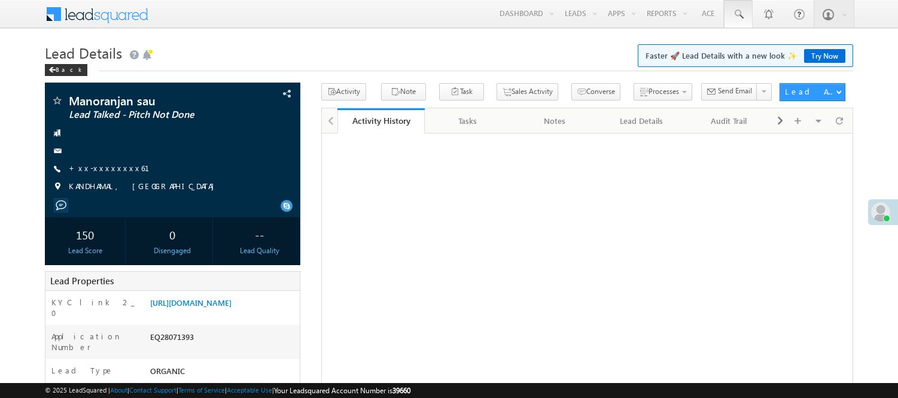
scroll to position [1, 0]
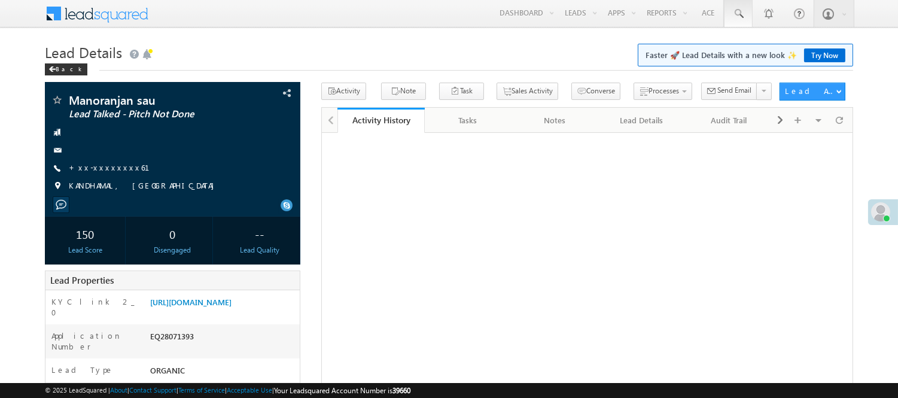
click at [733, 8] on span at bounding box center [738, 14] width 12 height 12
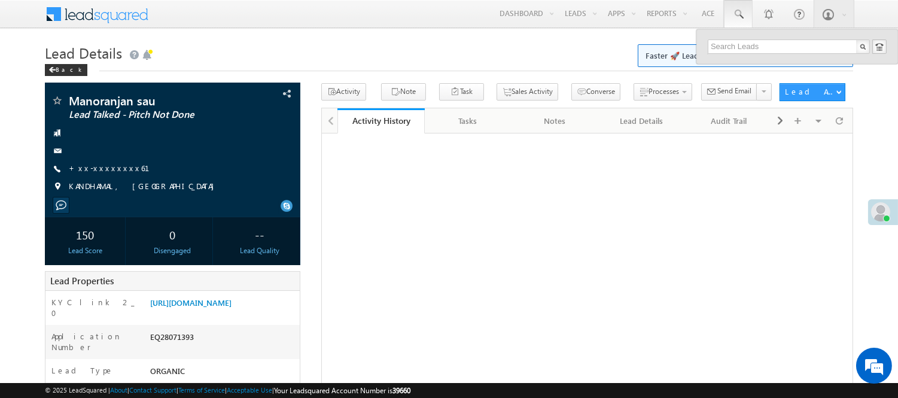
click at [761, 48] on div "Search Leads" at bounding box center [756, 40] width 88 height 22
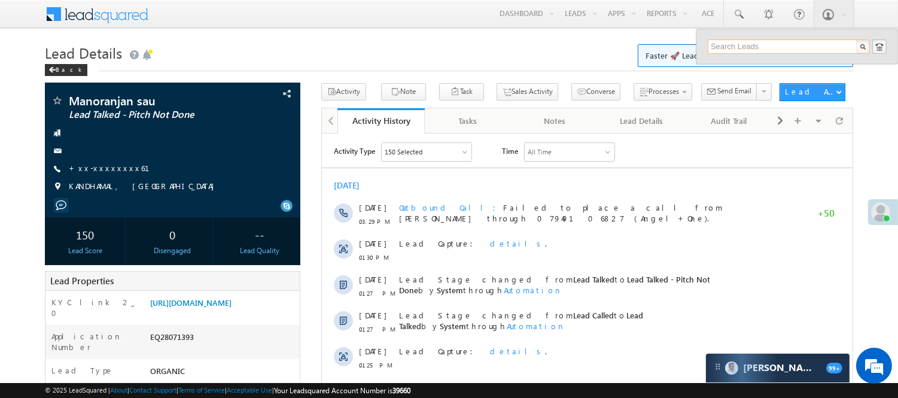
click at [761, 45] on input "text" at bounding box center [788, 46] width 162 height 14
click at [740, 51] on input "text" at bounding box center [788, 46] width 162 height 14
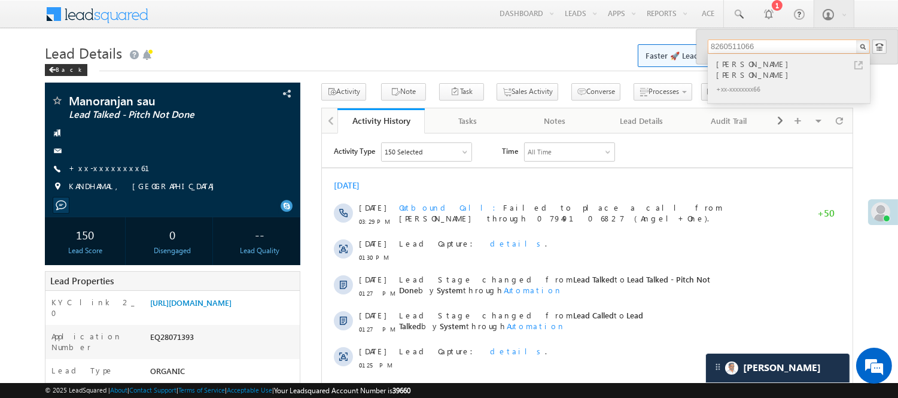
type input "8260511066"
click at [761, 61] on div "[PERSON_NAME] [PERSON_NAME]" at bounding box center [793, 69] width 160 height 24
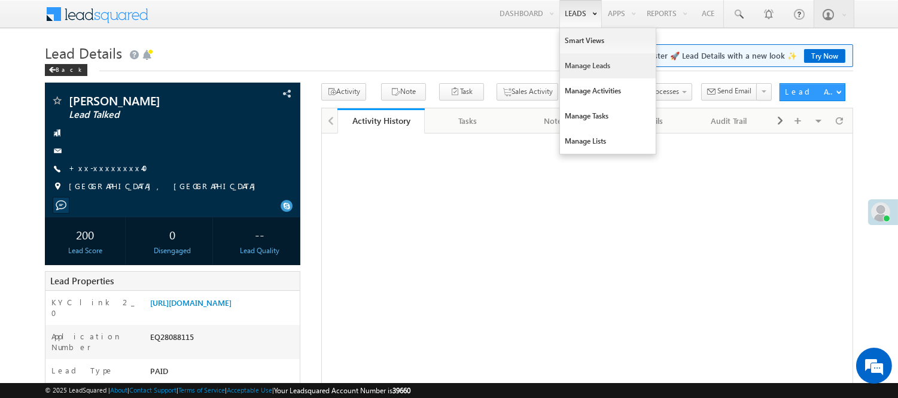
click at [590, 67] on link "Manage Leads" at bounding box center [608, 65] width 96 height 25
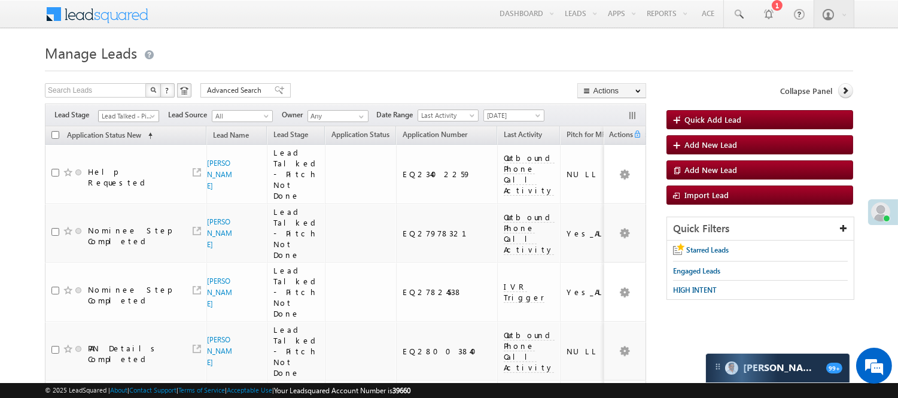
click at [141, 115] on span "Lead Talked - Pitch Not Done" at bounding box center [127, 116] width 57 height 11
click at [117, 216] on ul "All Lead Generated Lead Talked - Pitch Not Done Lead Talked - Pitch Done Lead T…" at bounding box center [129, 178] width 62 height 110
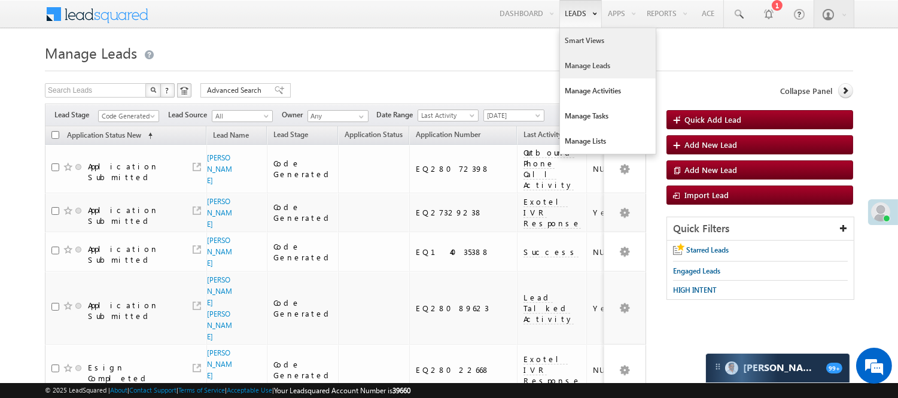
click at [582, 42] on link "Smart Views" at bounding box center [608, 40] width 96 height 25
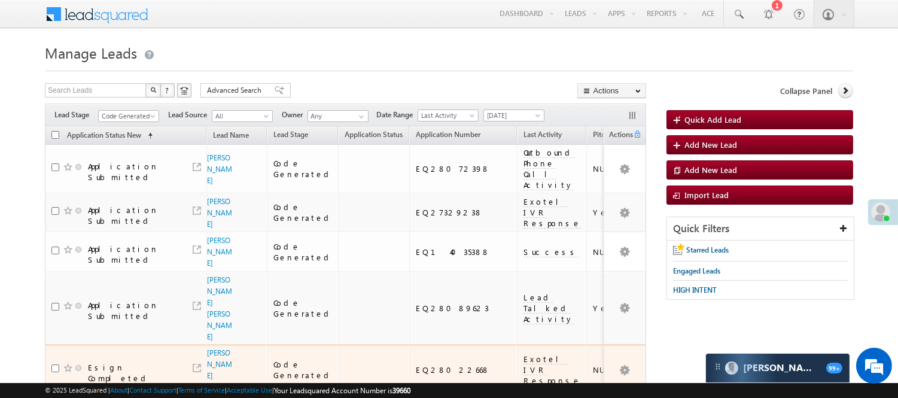
scroll to position [198, 0]
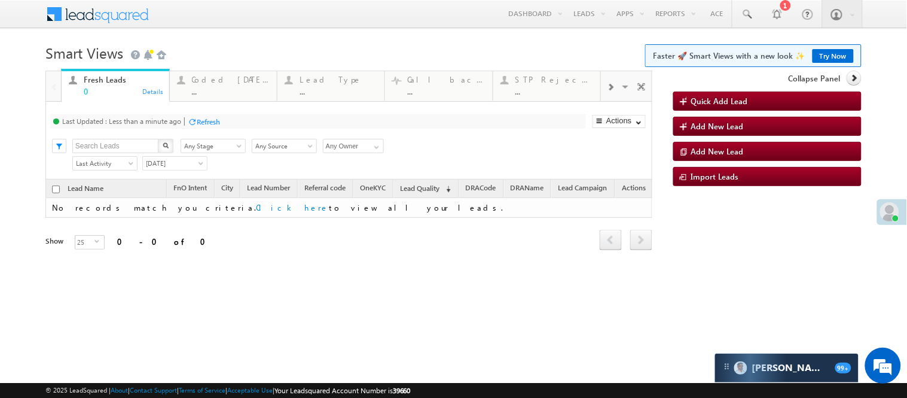
click at [235, 102] on div "Fresh Leads 0 Details Coded [DATE] ... Details Lead Type ... Details Call backs…" at bounding box center [348, 86] width 607 height 31
click at [239, 85] on div "Coded [DATE] ..." at bounding box center [231, 83] width 78 height 23
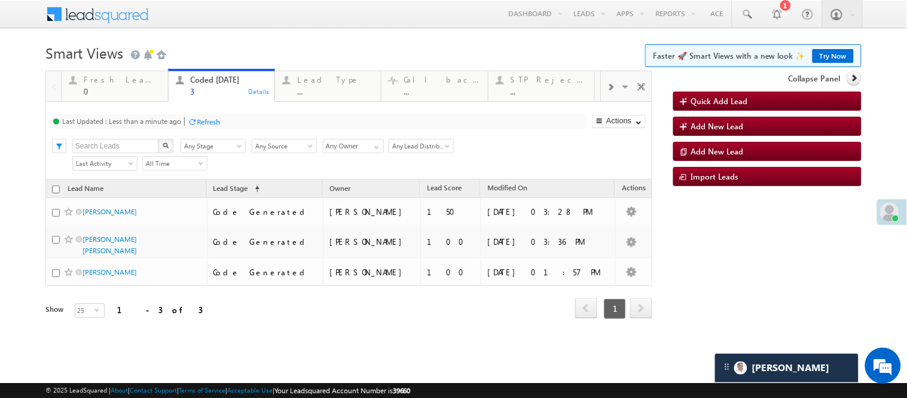
click at [308, 53] on h1 "Smart Views Getting Started Faster 🚀 Smart Views with a new look ✨ Try Now" at bounding box center [453, 51] width 816 height 23
click at [270, 57] on h1 "Smart Views Getting Started Faster 🚀 Smart Views with a new look ✨ Try Now" at bounding box center [453, 51] width 816 height 23
click at [286, 42] on h1 "Smart Views Getting Started Faster 🚀 Smart Views with a new look ✨ Try Now" at bounding box center [453, 51] width 816 height 23
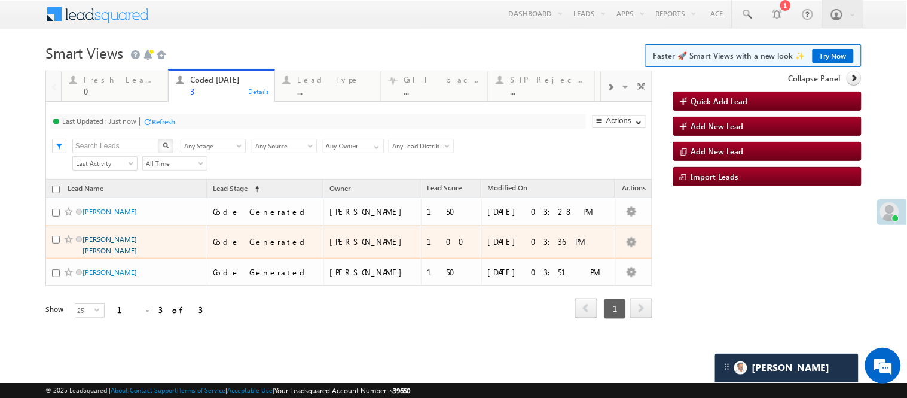
click at [129, 255] on link "Manoj kumar bishoyi" at bounding box center [110, 244] width 54 height 20
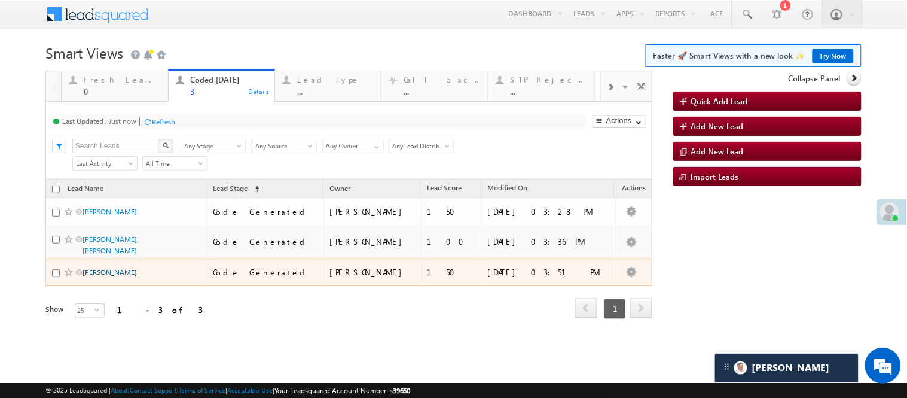
click at [112, 276] on link "[PERSON_NAME]" at bounding box center [110, 271] width 54 height 9
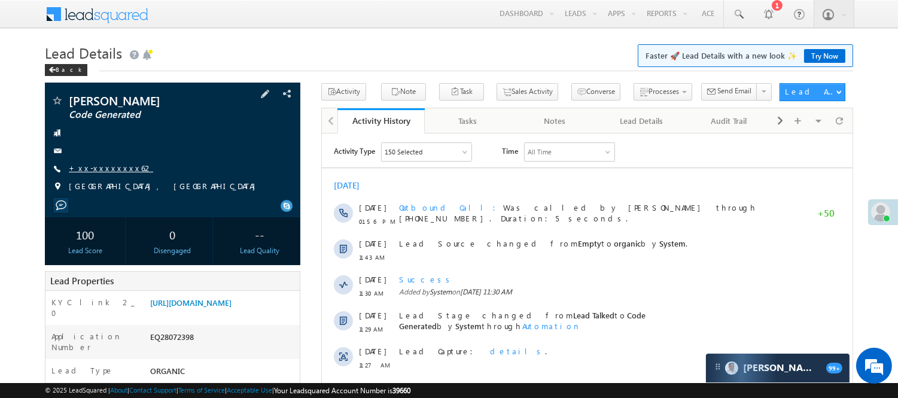
click at [106, 169] on link "+xx-xxxxxxxx62" at bounding box center [111, 168] width 84 height 10
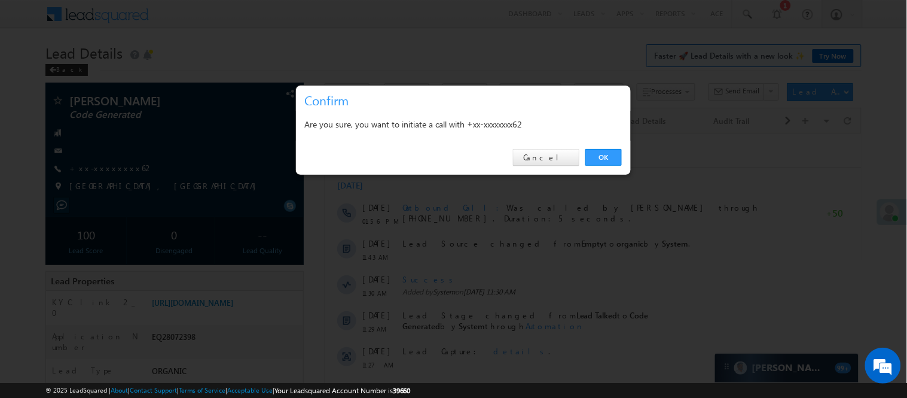
click at [605, 170] on div "OK Cancel" at bounding box center [463, 158] width 335 height 34
drag, startPoint x: 610, startPoint y: 155, endPoint x: 288, endPoint y: 22, distance: 349.1
click at [610, 155] on link "OK" at bounding box center [603, 157] width 36 height 17
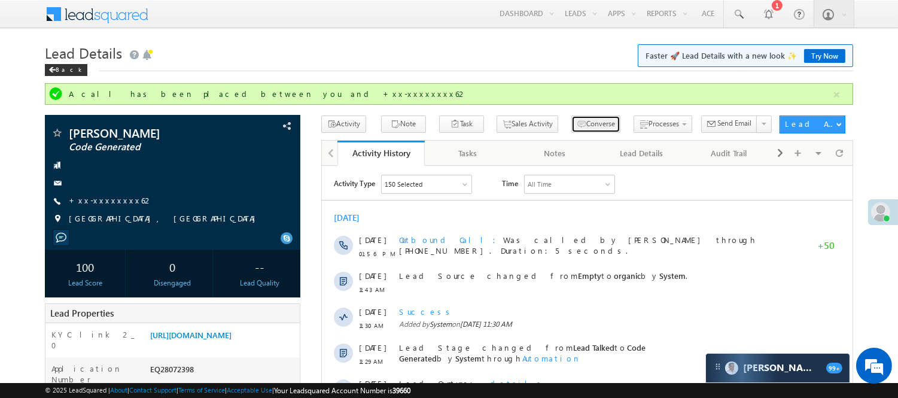
click at [574, 129] on button "Converse" at bounding box center [595, 123] width 49 height 17
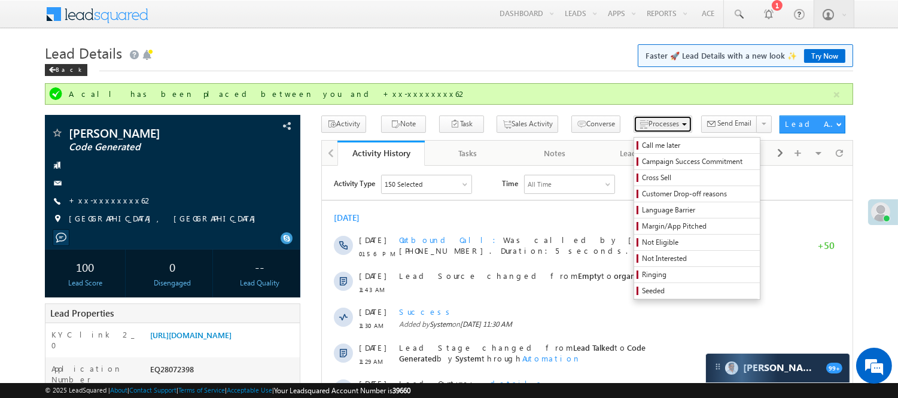
click at [648, 127] on span "Processes" at bounding box center [663, 123] width 30 height 9
click at [642, 144] on span "Call me later" at bounding box center [699, 145] width 114 height 11
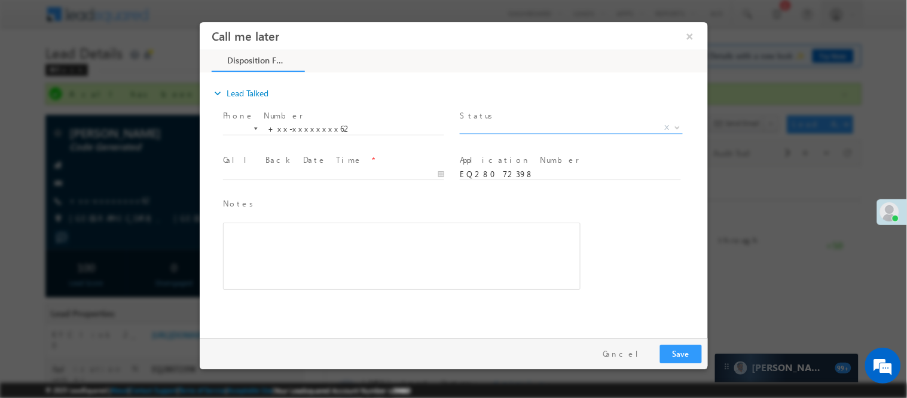
click at [549, 124] on span "X" at bounding box center [570, 127] width 223 height 12
select select "Pitch Not Done"
click at [684, 357] on button "Save" at bounding box center [681, 353] width 42 height 19
drag, startPoint x: 398, startPoint y: 173, endPoint x: 475, endPoint y: 225, distance: 93.9
click at [397, 173] on input "text" at bounding box center [332, 174] width 221 height 12
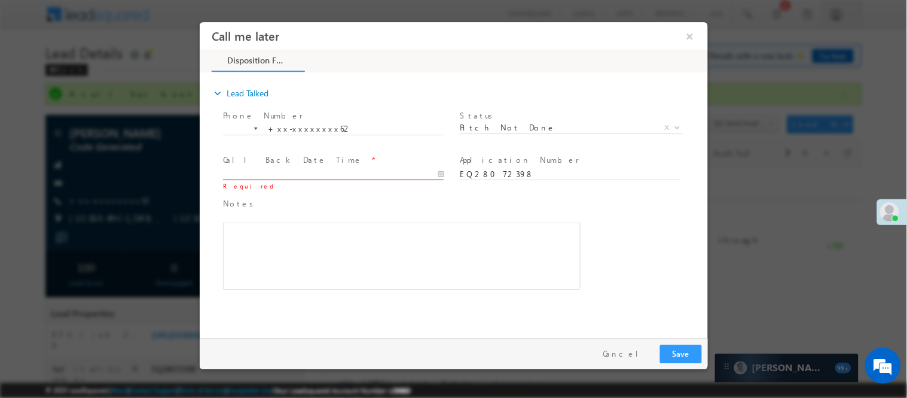
type input "08/31/25 3:51 PM"
click at [681, 343] on div "Pay & Save Save Cancel" at bounding box center [456, 352] width 514 height 31
click at [689, 355] on button "Save" at bounding box center [681, 353] width 42 height 19
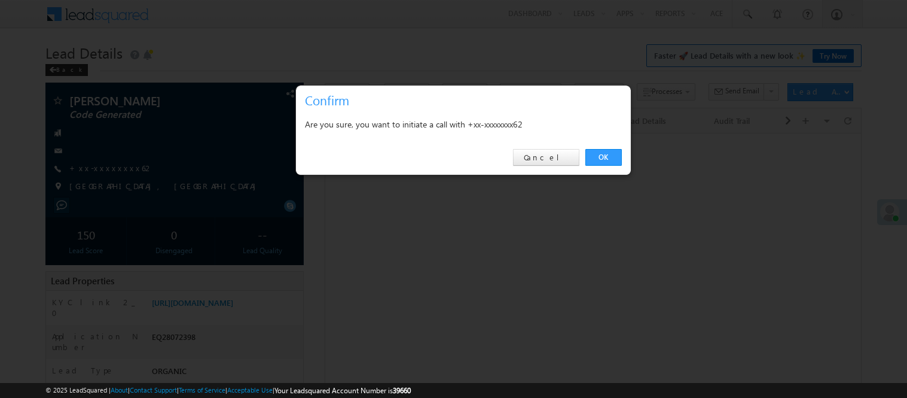
click at [591, 160] on link "OK" at bounding box center [603, 157] width 36 height 17
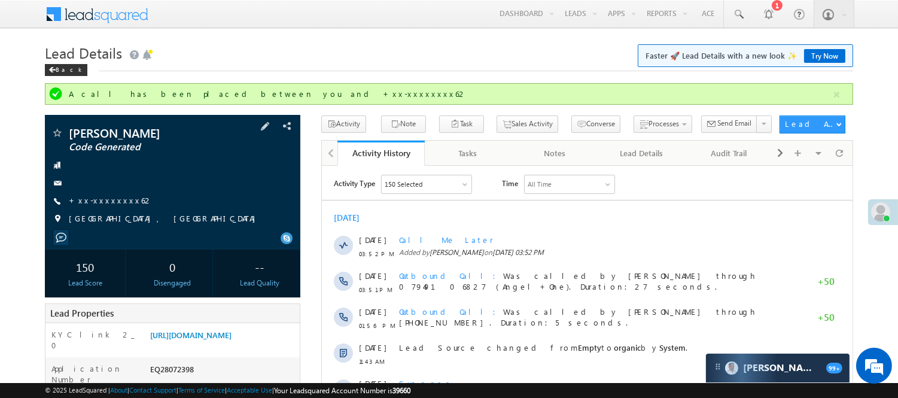
click at [105, 170] on div at bounding box center [172, 165] width 243 height 12
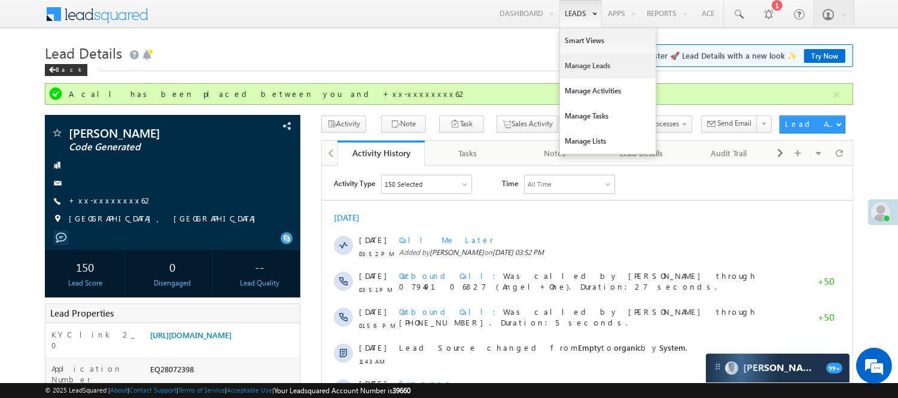
click at [608, 63] on link "Manage Leads" at bounding box center [608, 65] width 96 height 25
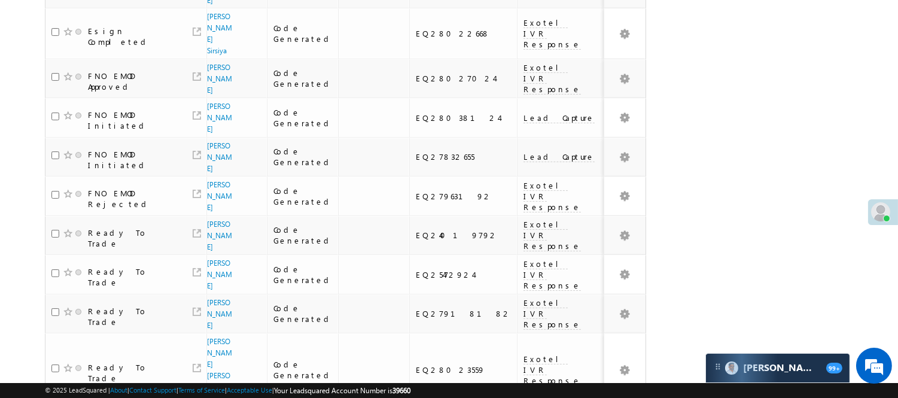
scroll to position [2, 0]
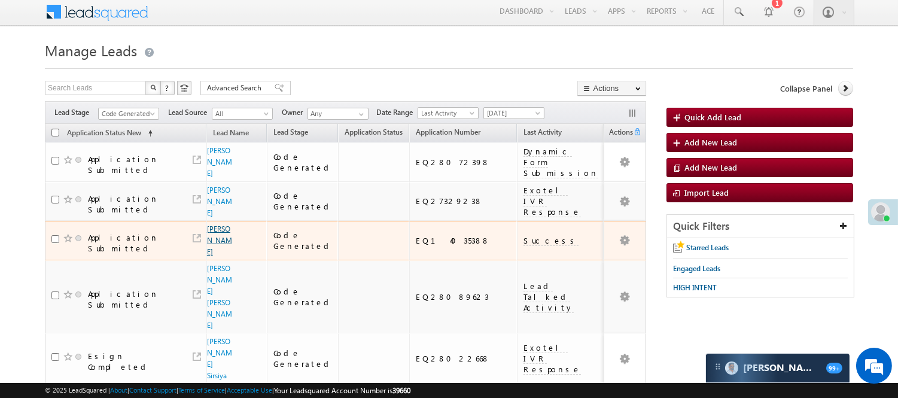
click at [216, 254] on link "[PERSON_NAME]" at bounding box center [219, 240] width 25 height 32
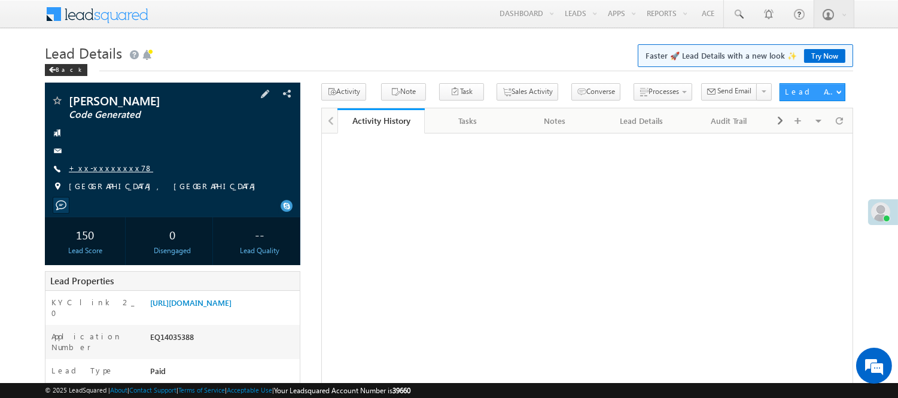
click at [100, 165] on link "+xx-xxxxxxxx78" at bounding box center [111, 168] width 84 height 10
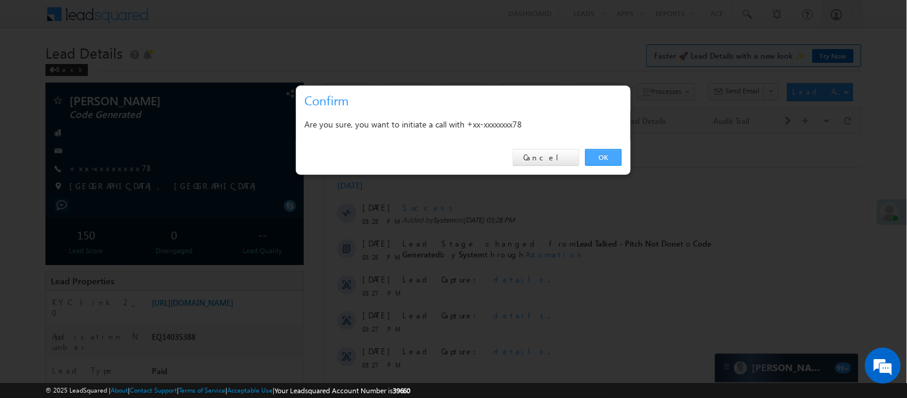
click at [603, 155] on link "OK" at bounding box center [603, 157] width 36 height 17
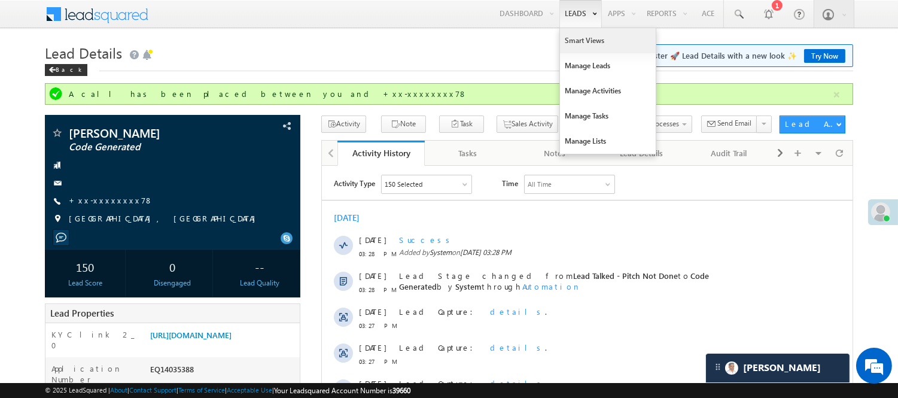
click at [591, 38] on link "Smart Views" at bounding box center [608, 40] width 96 height 25
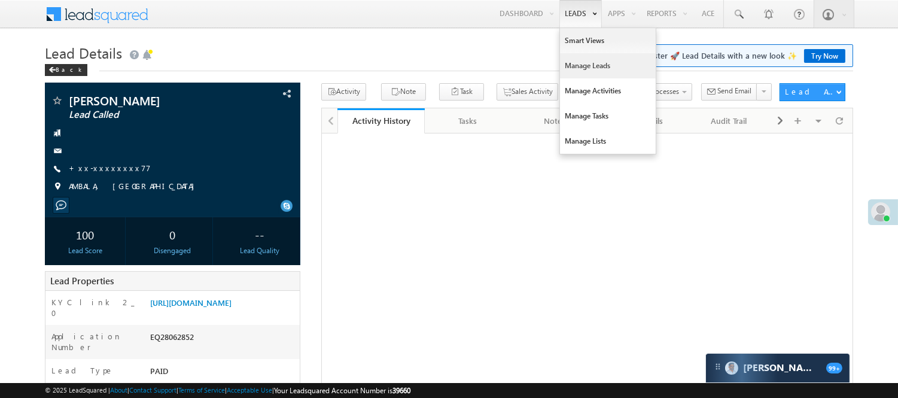
click at [575, 69] on link "Manage Leads" at bounding box center [608, 65] width 96 height 25
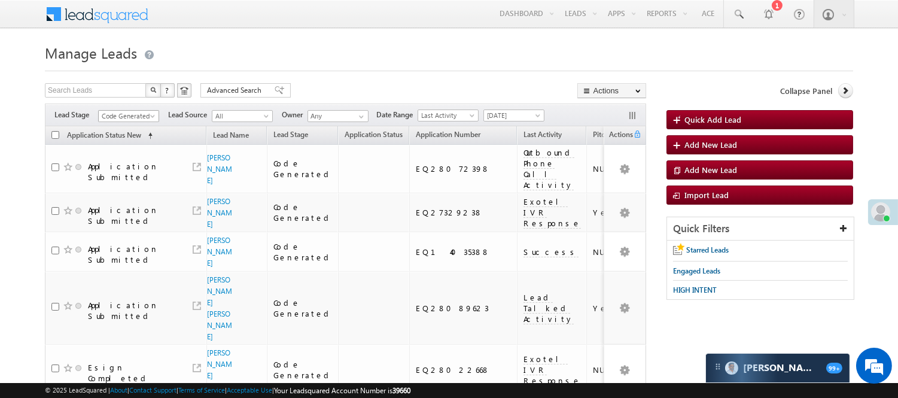
click at [128, 117] on span "Code Generated" at bounding box center [127, 116] width 57 height 11
click at [139, 147] on link "Lead Generated" at bounding box center [129, 141] width 60 height 11
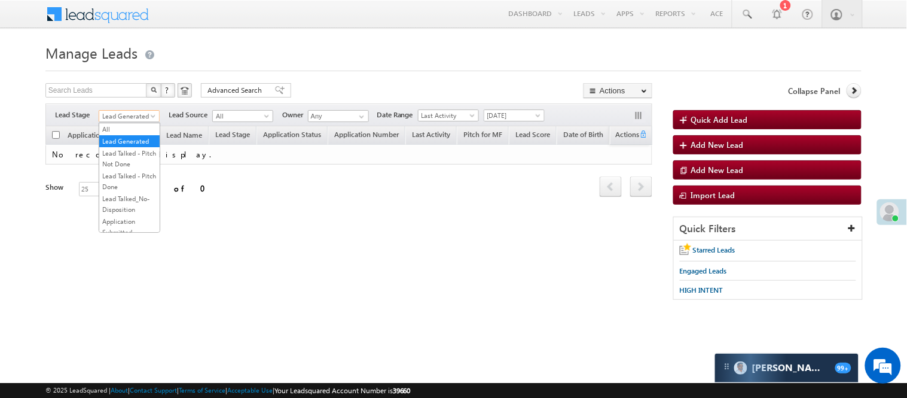
click at [144, 114] on span "Lead Generated" at bounding box center [127, 116] width 57 height 11
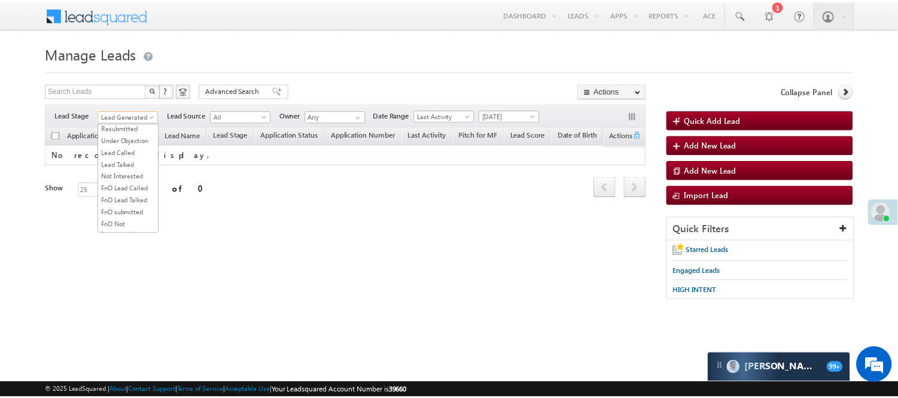
scroll to position [297, 0]
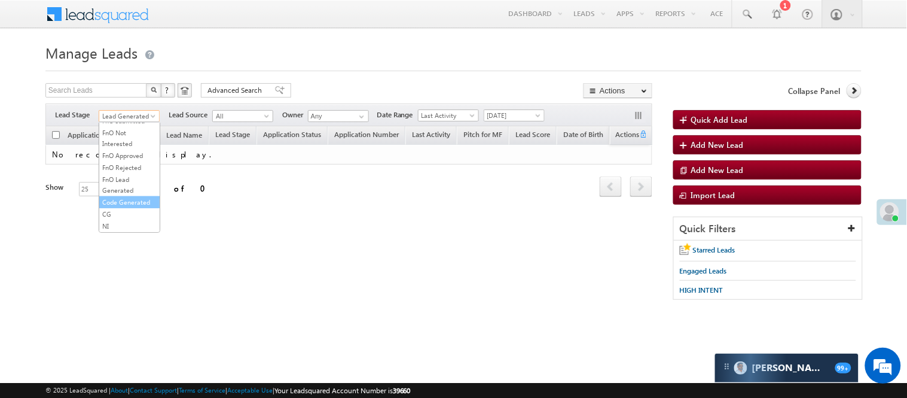
click at [129, 197] on link "Code Generated" at bounding box center [129, 202] width 60 height 11
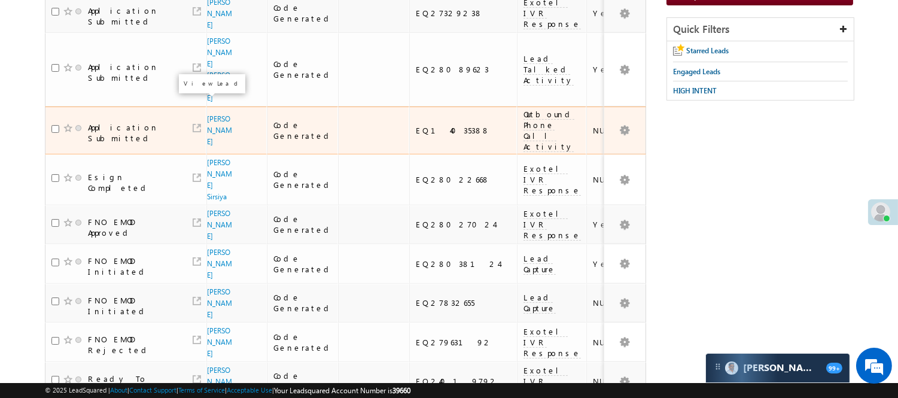
scroll to position [66, 0]
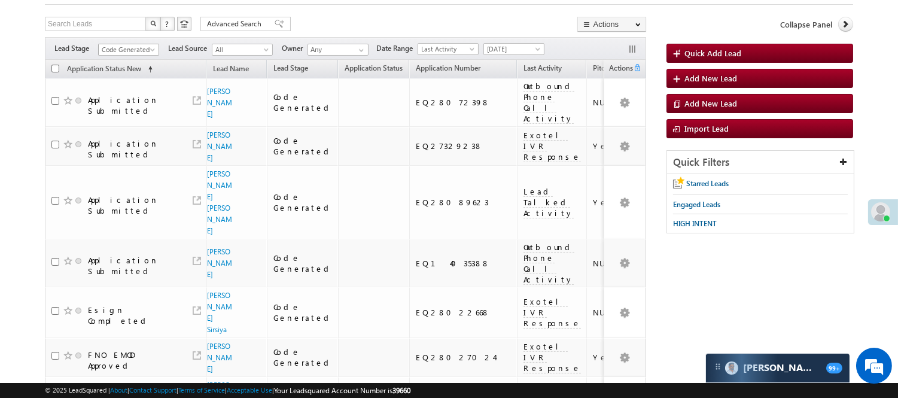
click at [152, 48] on span at bounding box center [154, 52] width 10 height 10
click at [138, 77] on link "Lead Generated" at bounding box center [129, 74] width 60 height 11
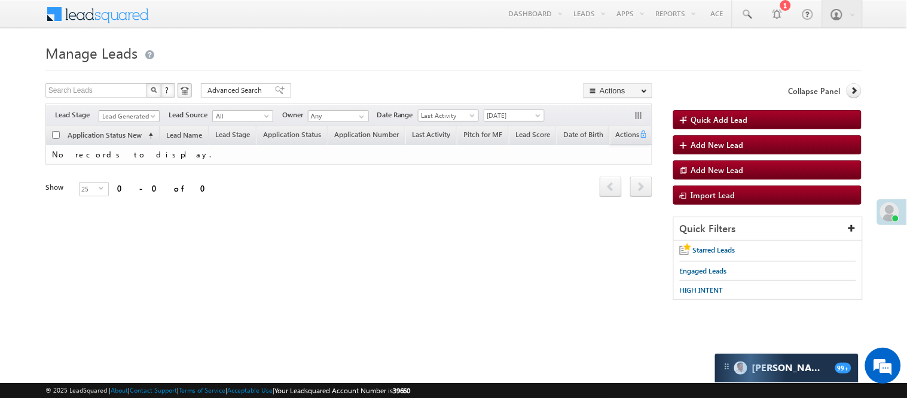
click at [126, 109] on div "Filters Lead Stage All Lead Generated Lead Talked - Pitch Not Done Lead Talked …" at bounding box center [348, 114] width 607 height 23
click at [130, 114] on span "Lead Generated" at bounding box center [127, 116] width 57 height 11
click at [120, 207] on link "Code Generated" at bounding box center [129, 202] width 60 height 11
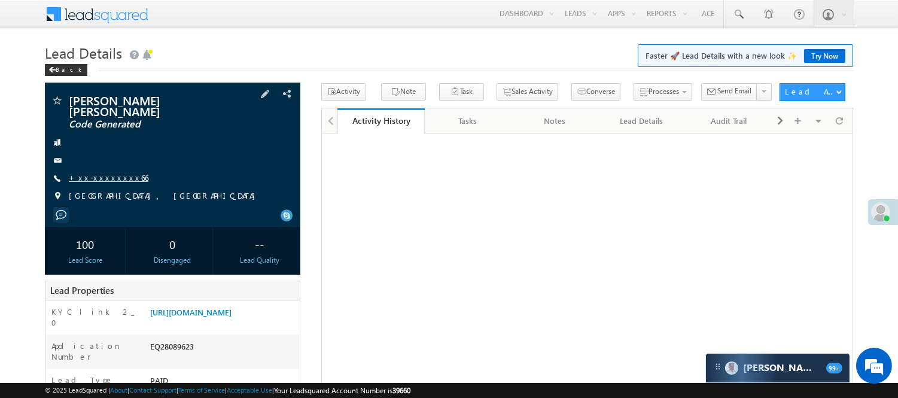
click at [93, 172] on link "+xx-xxxxxxxx66" at bounding box center [109, 177] width 80 height 10
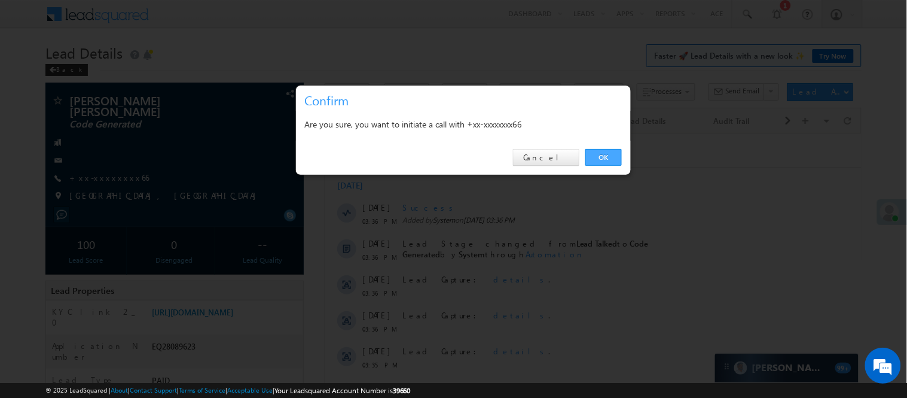
click at [606, 154] on link "OK" at bounding box center [603, 157] width 36 height 17
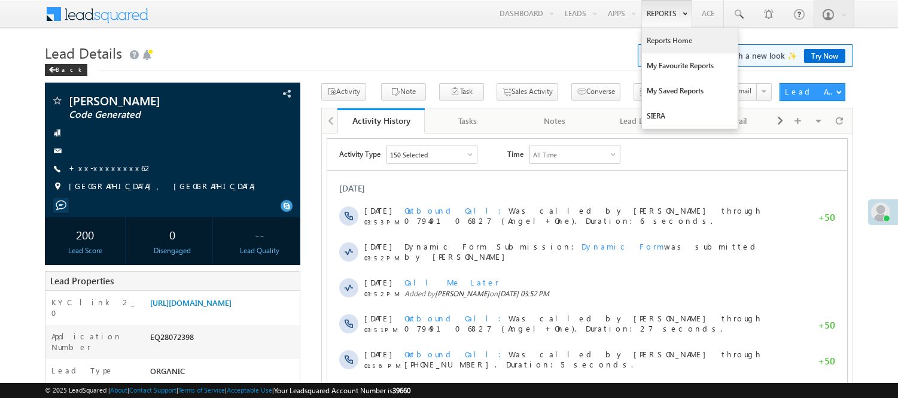
click at [664, 36] on link "Reports Home" at bounding box center [690, 40] width 96 height 25
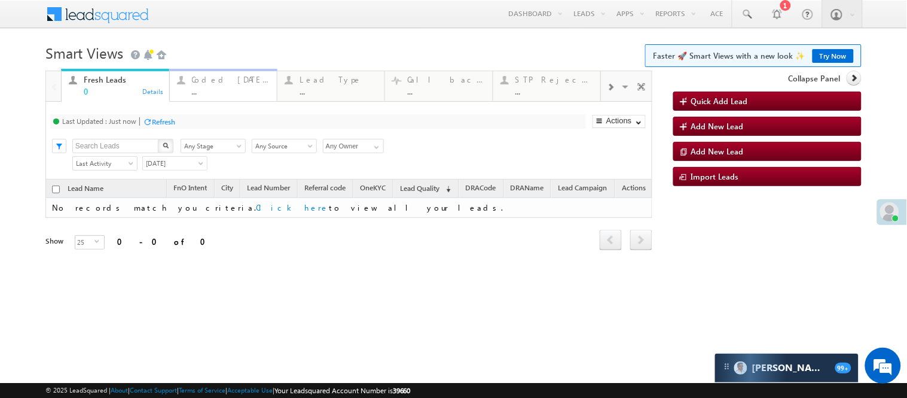
click at [218, 82] on div "Coded [DATE]" at bounding box center [231, 80] width 78 height 10
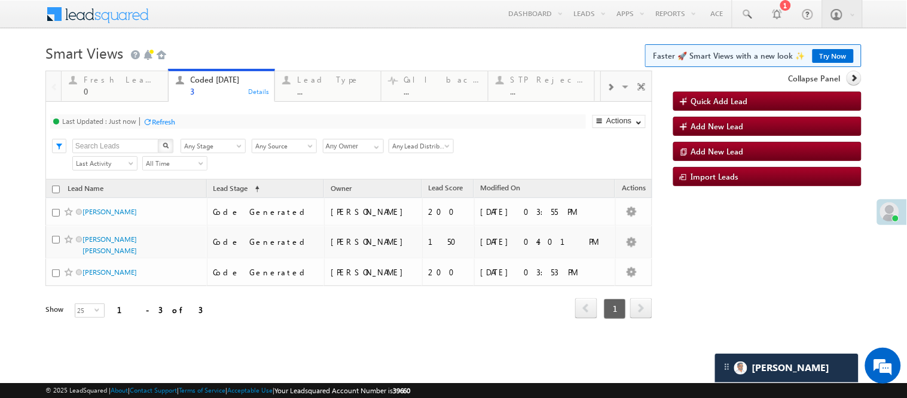
click at [352, 43] on h1 "Smart Views Getting Started Faster 🚀 Smart Views with a new look ✨ Try Now" at bounding box center [453, 51] width 816 height 23
click at [380, 48] on h1 "Smart Views Getting Started Faster 🚀 Smart Views with a new look ✨ Try Now" at bounding box center [453, 51] width 816 height 23
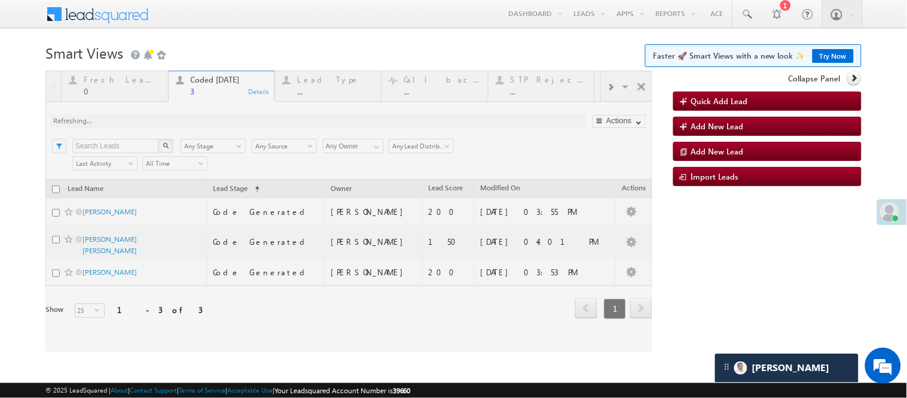
scroll to position [8, 0]
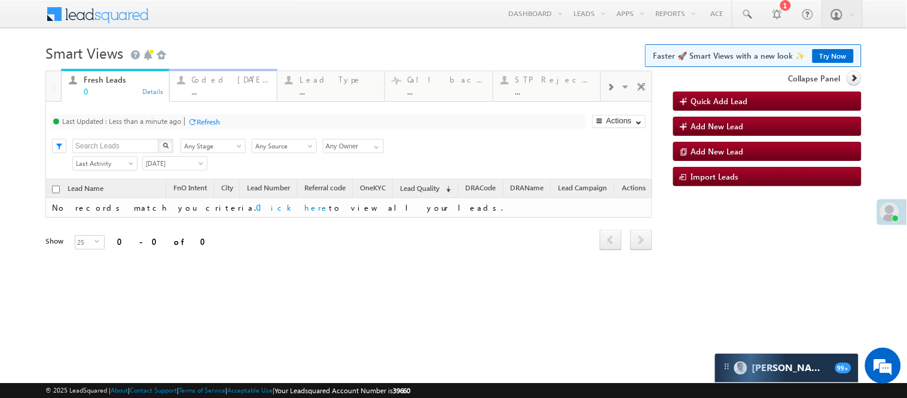
click at [224, 82] on div "Coded [DATE]" at bounding box center [231, 80] width 78 height 10
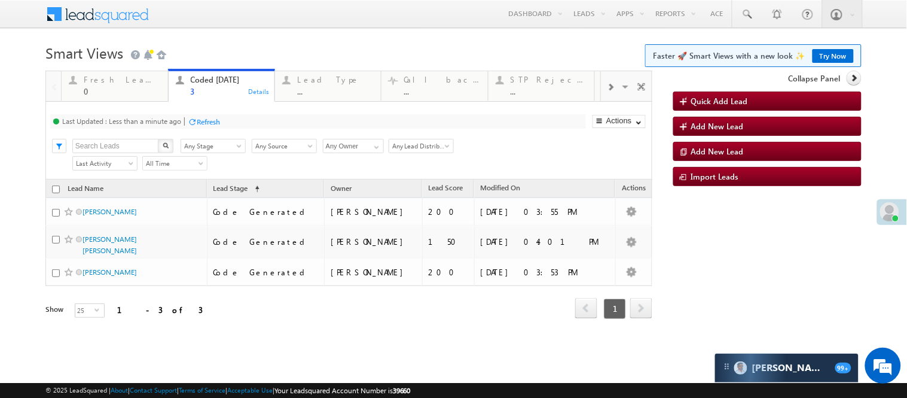
click at [325, 40] on h1 "Smart Views Getting Started Faster 🚀 Smart Views with a new look ✨ Try Now" at bounding box center [453, 51] width 816 height 23
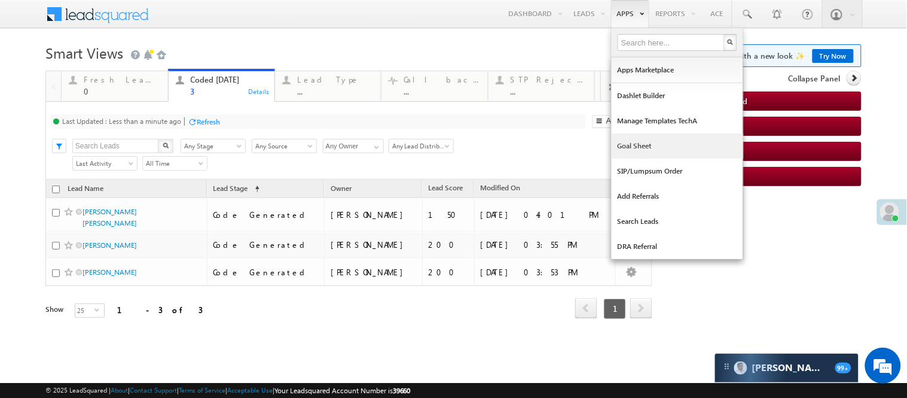
click at [618, 145] on link "Goal Sheet" at bounding box center [678, 145] width 132 height 25
